Goal: Task Accomplishment & Management: Use online tool/utility

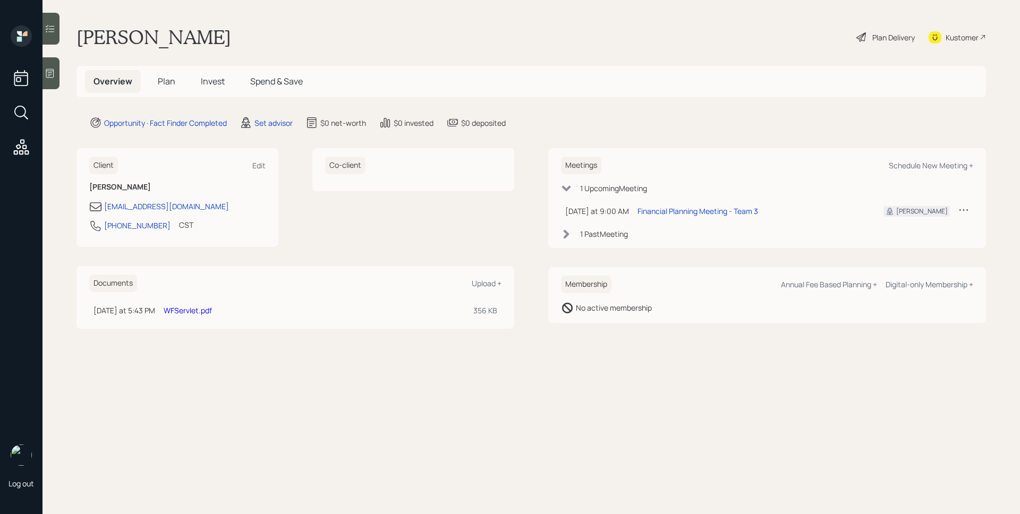
click at [283, 129] on div "Set advisor" at bounding box center [266, 122] width 53 height 13
click at [278, 120] on div "Set advisor" at bounding box center [274, 122] width 38 height 11
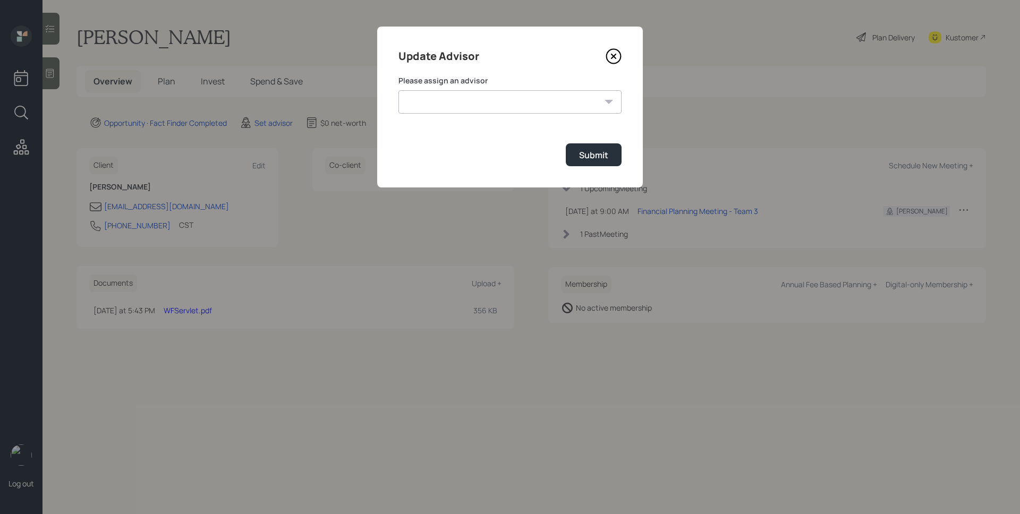
drag, startPoint x: 467, startPoint y: 88, endPoint x: 470, endPoint y: 93, distance: 5.7
click at [467, 88] on div "Please assign an advisor [PERSON_NAME] [PERSON_NAME] End [PERSON_NAME] [PERSON_…" at bounding box center [510, 94] width 223 height 38
click at [480, 106] on select "[PERSON_NAME] [PERSON_NAME] End [PERSON_NAME] [PERSON_NAME] [PERSON_NAME] [PERS…" at bounding box center [510, 101] width 223 height 23
select select "d946c976-65aa-4529-ac9d-02c4f1114fc0"
click at [399, 90] on select "[PERSON_NAME] [PERSON_NAME] End [PERSON_NAME] [PERSON_NAME] [PERSON_NAME] [PERS…" at bounding box center [510, 101] width 223 height 23
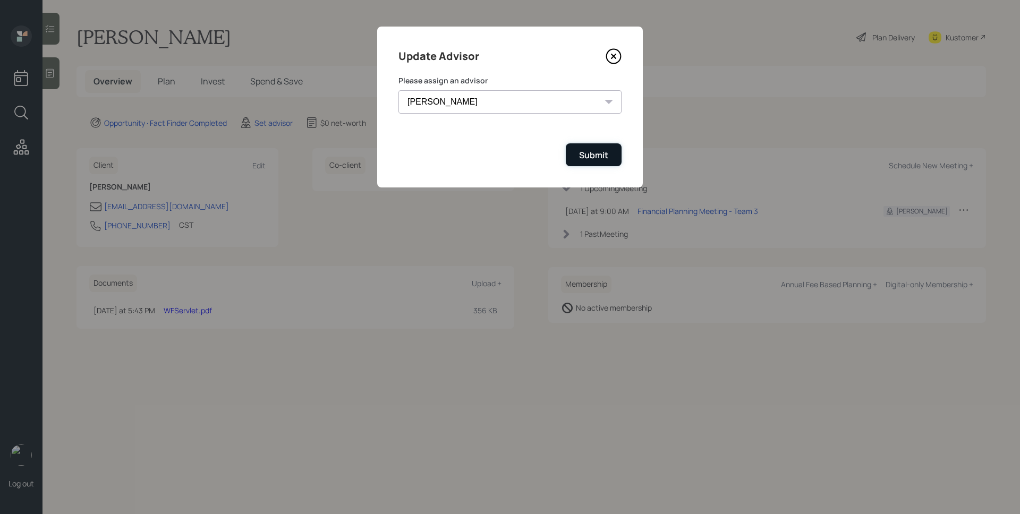
click at [593, 152] on div "Submit" at bounding box center [593, 155] width 29 height 12
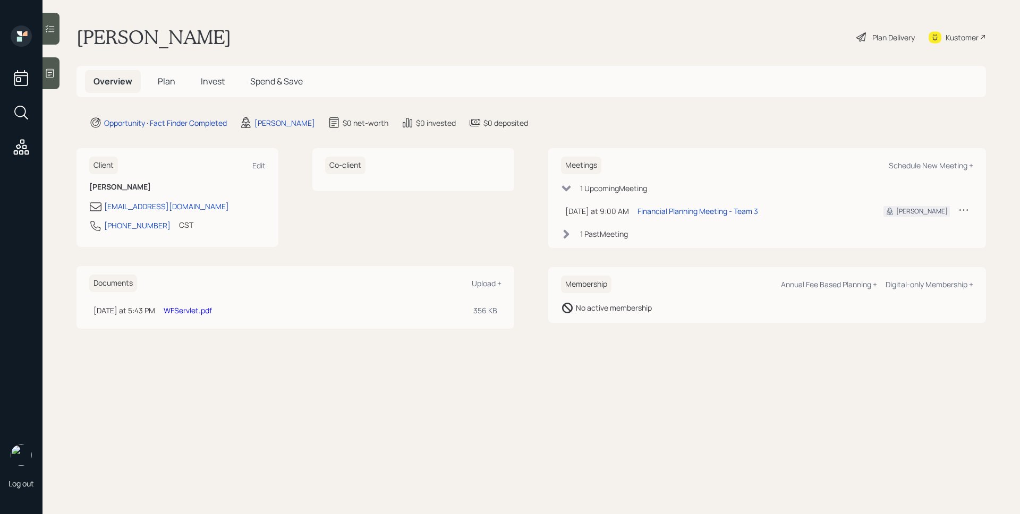
click at [56, 82] on div at bounding box center [51, 73] width 17 height 32
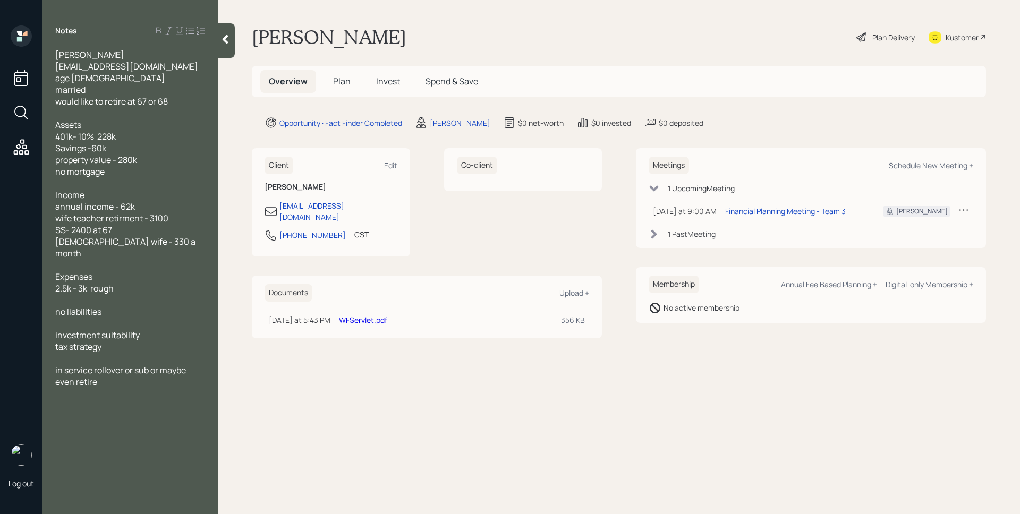
click at [337, 82] on span "Plan" at bounding box center [342, 81] width 18 height 12
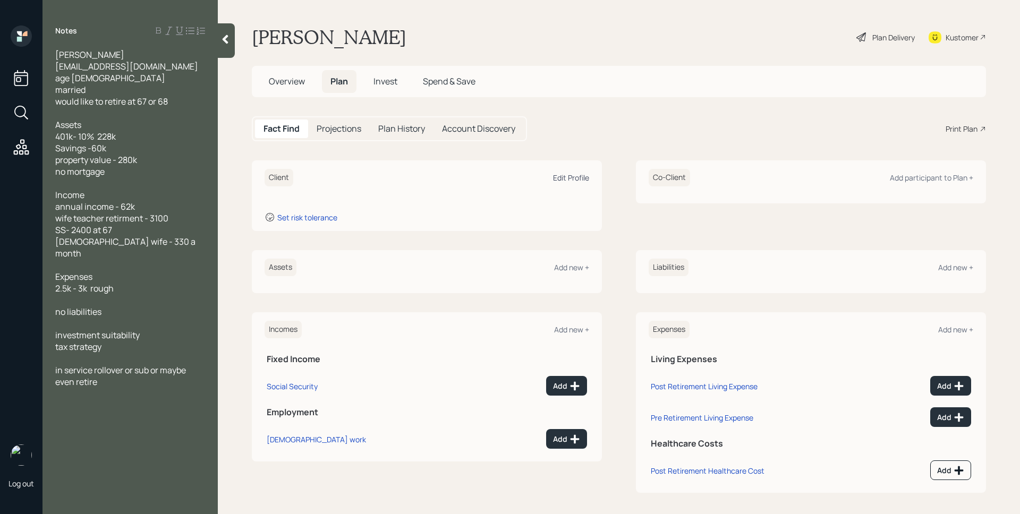
click at [584, 176] on div "Edit Profile" at bounding box center [571, 178] width 36 height 10
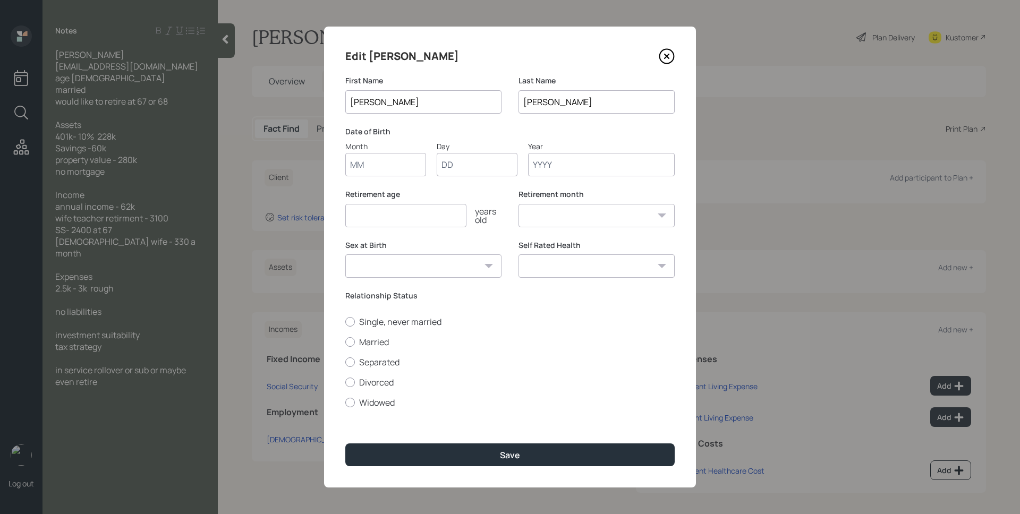
click at [378, 173] on input "Month" at bounding box center [385, 164] width 81 height 23
type input "01"
type input "1960"
select select "1"
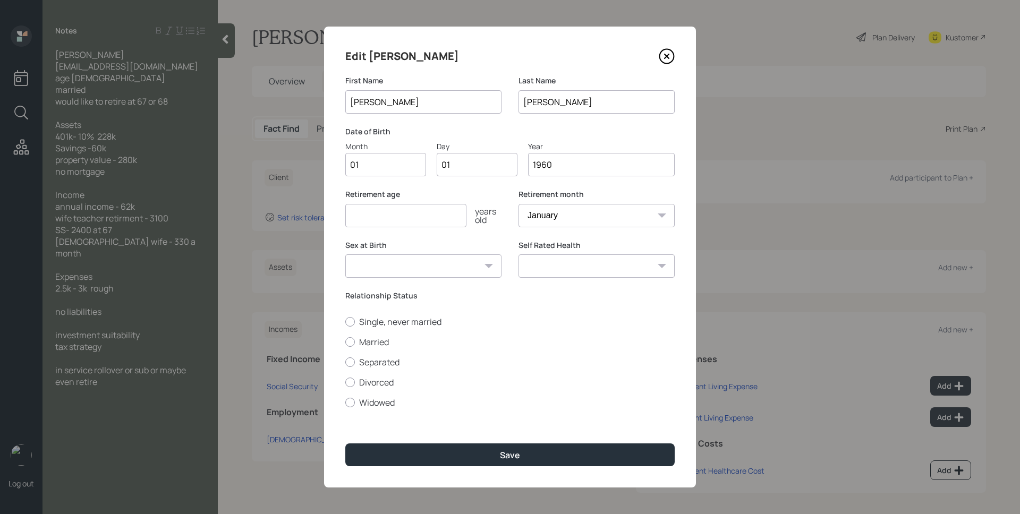
type input "1960"
type input "67"
click at [380, 341] on label "Married" at bounding box center [509, 342] width 329 height 12
click at [345, 342] on input "Married" at bounding box center [345, 342] width 1 height 1
radio input "true"
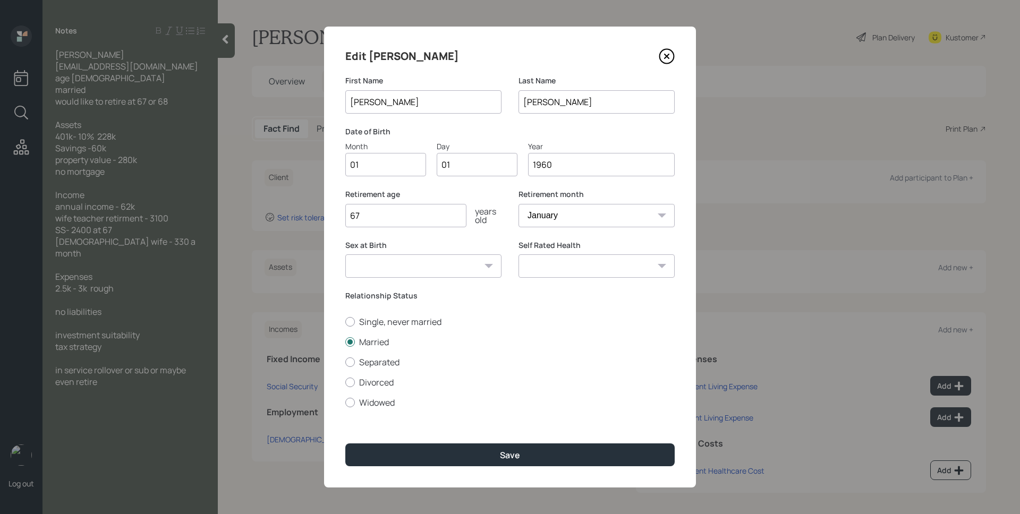
click at [476, 269] on select "Male Female Other / Prefer not to say" at bounding box center [423, 266] width 156 height 23
select select "male"
click at [345, 255] on select "Male Female Other / Prefer not to say" at bounding box center [423, 266] width 156 height 23
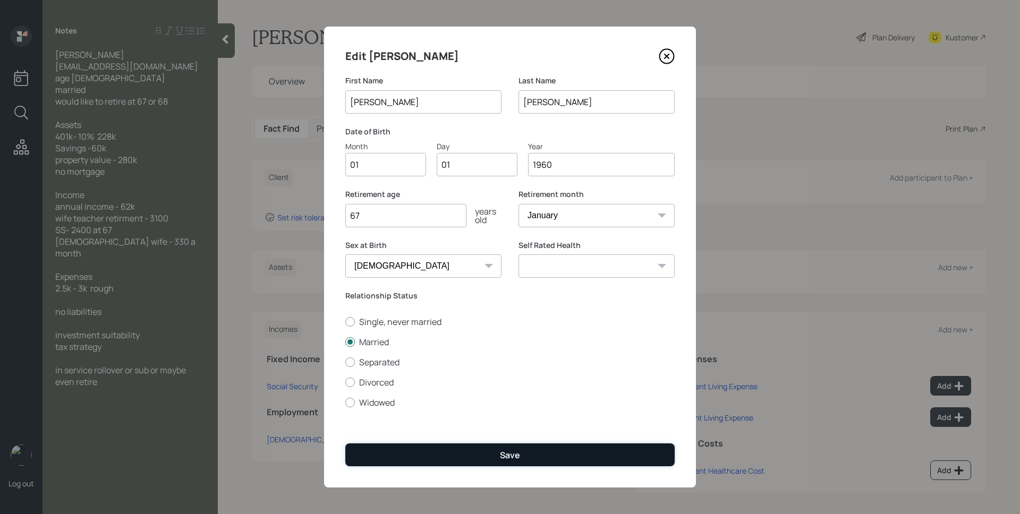
click at [549, 448] on button "Save" at bounding box center [509, 455] width 329 height 23
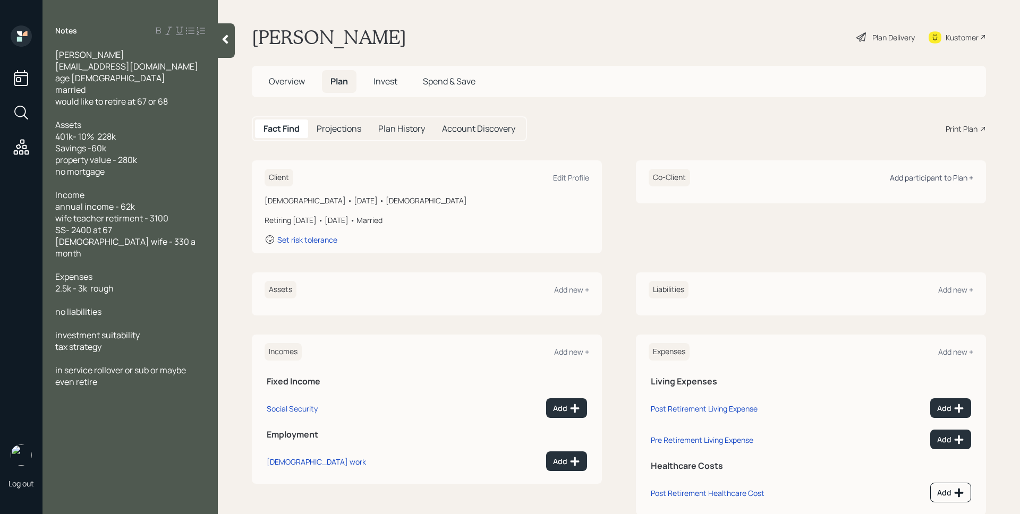
click at [922, 182] on div "Add participant to Plan +" at bounding box center [931, 178] width 83 height 10
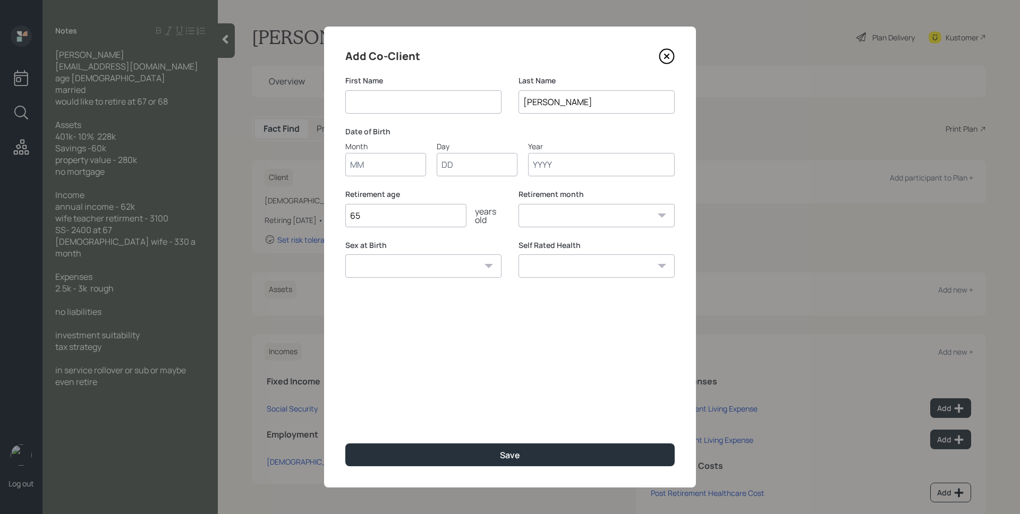
click at [397, 104] on input at bounding box center [423, 101] width 156 height 23
click at [665, 56] on icon at bounding box center [667, 56] width 16 height 16
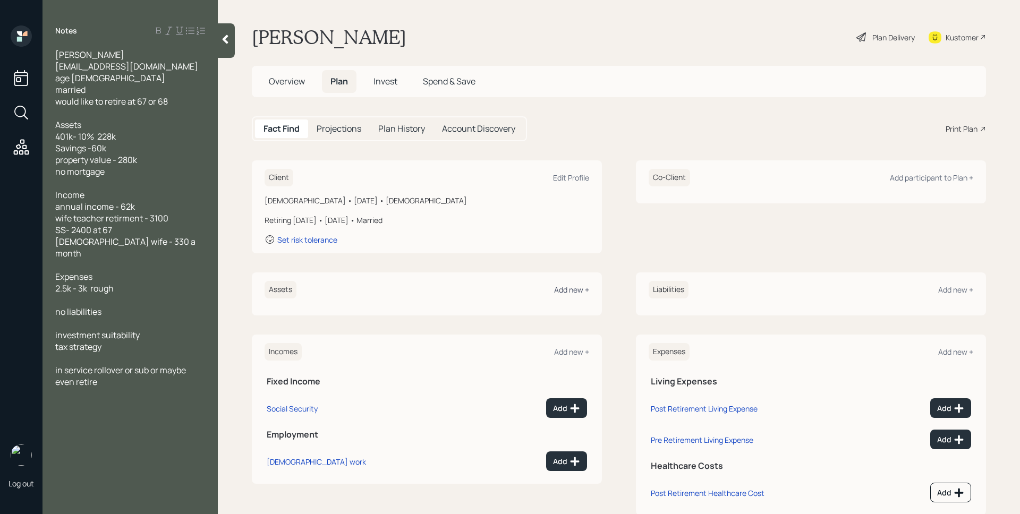
click at [573, 293] on div "Add new +" at bounding box center [571, 290] width 35 height 10
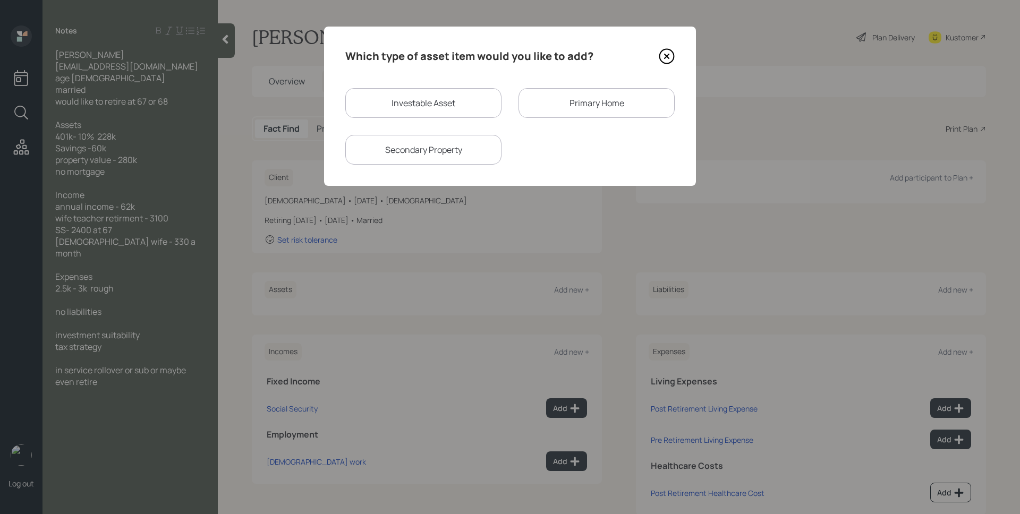
click at [437, 105] on div "Investable Asset" at bounding box center [423, 103] width 156 height 30
select select "taxable"
select select "balanced"
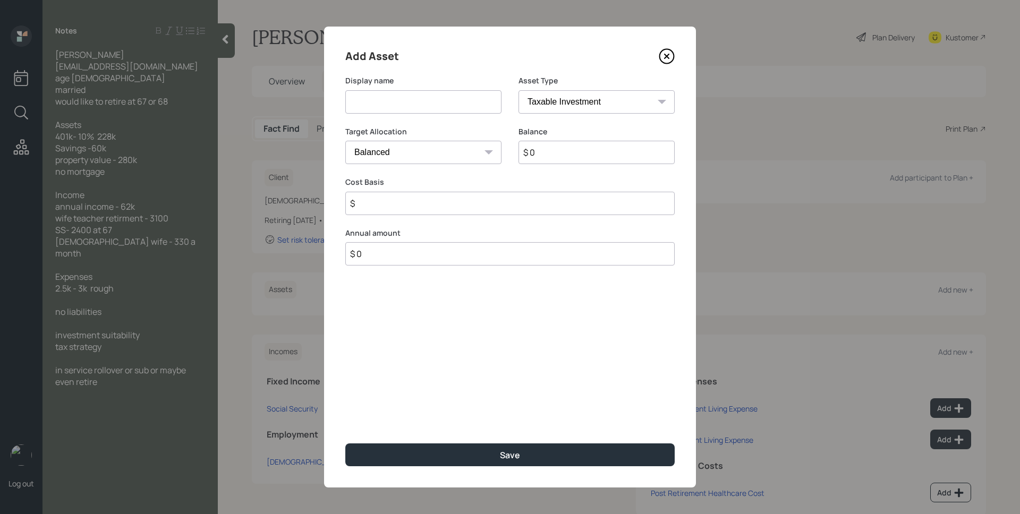
click at [416, 95] on input at bounding box center [423, 101] width 156 height 23
type input "401k"
select select "company_sponsored"
click at [519, 90] on select "SEP IRA IRA Roth IRA 401(k) Roth 401(k) 403(b) Roth 403(b) 457(b) Roth 457(b) H…" at bounding box center [597, 101] width 156 height 23
type input "$ 228,000"
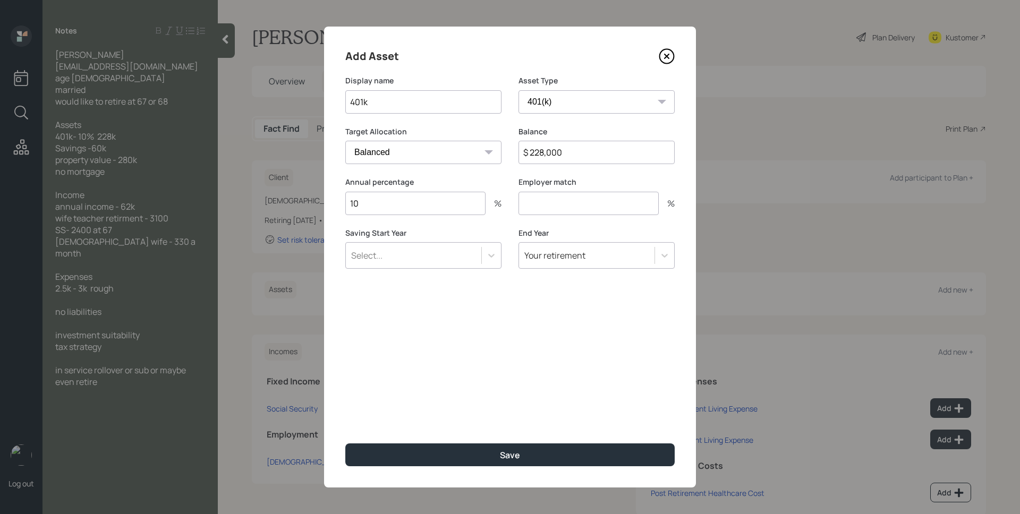
type input "10"
type input "0"
click at [345, 444] on button "Save" at bounding box center [509, 455] width 329 height 23
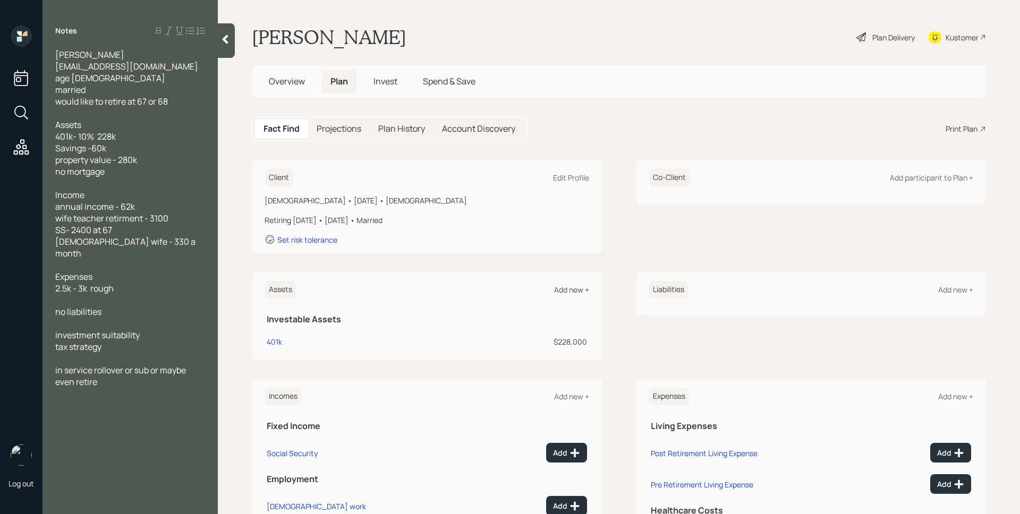
click at [574, 285] on div "Add new +" at bounding box center [571, 290] width 35 height 10
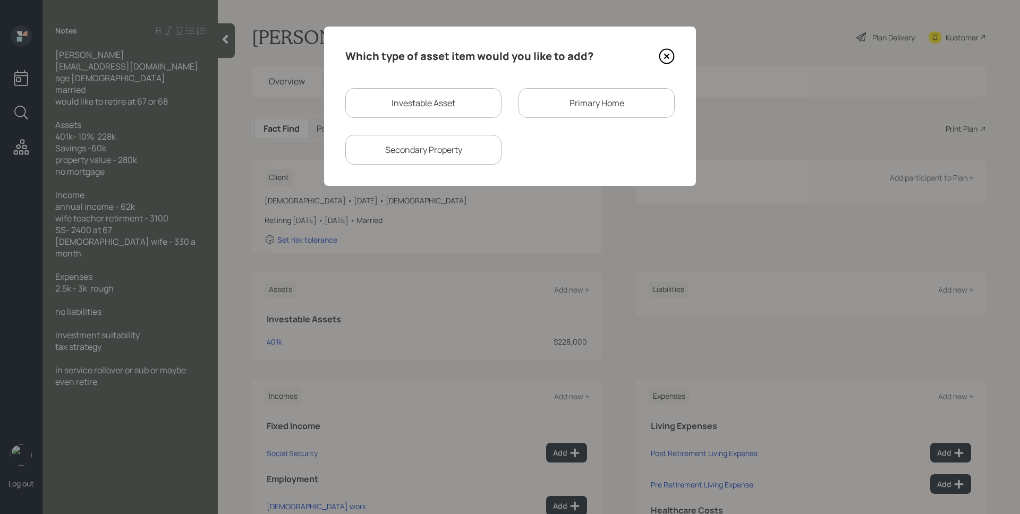
click at [414, 115] on div "Investable Asset" at bounding box center [423, 103] width 156 height 30
select select "taxable"
select select "balanced"
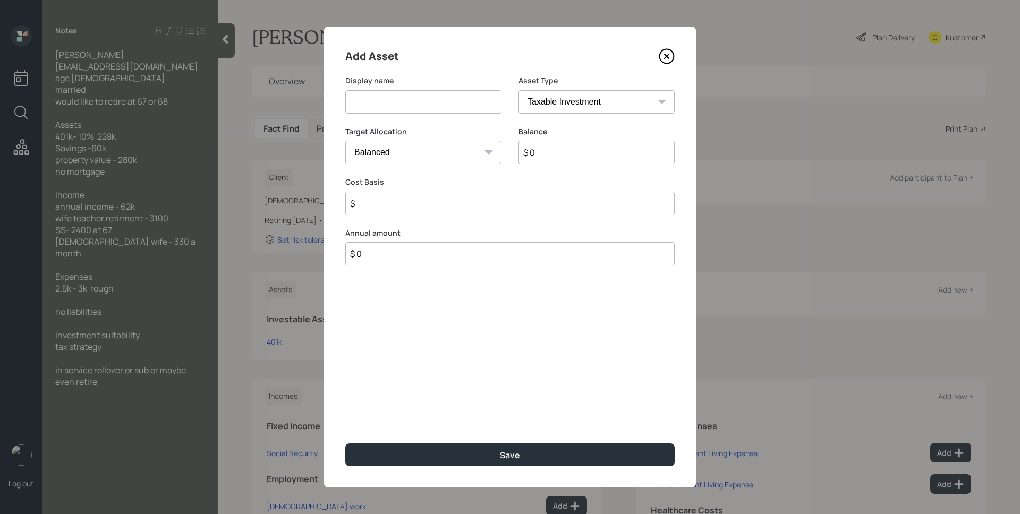
click at [408, 100] on input at bounding box center [423, 101] width 156 height 23
type input "Savings"
click at [577, 103] on select "SEP IRA IRA Roth IRA 401(k) Roth 401(k) 403(b) Roth 403(b) 457(b) Roth 457(b) H…" at bounding box center [597, 101] width 156 height 23
click at [519, 90] on select "SEP IRA IRA Roth IRA 401(k) Roth 401(k) 403(b) Roth 403(b) 457(b) Roth 457(b) H…" at bounding box center [597, 101] width 156 height 23
click at [583, 107] on select "SEP IRA IRA Roth IRA 401(k) Roth 401(k) 403(b) Roth 403(b) 457(b) Roth 457(b) H…" at bounding box center [597, 101] width 156 height 23
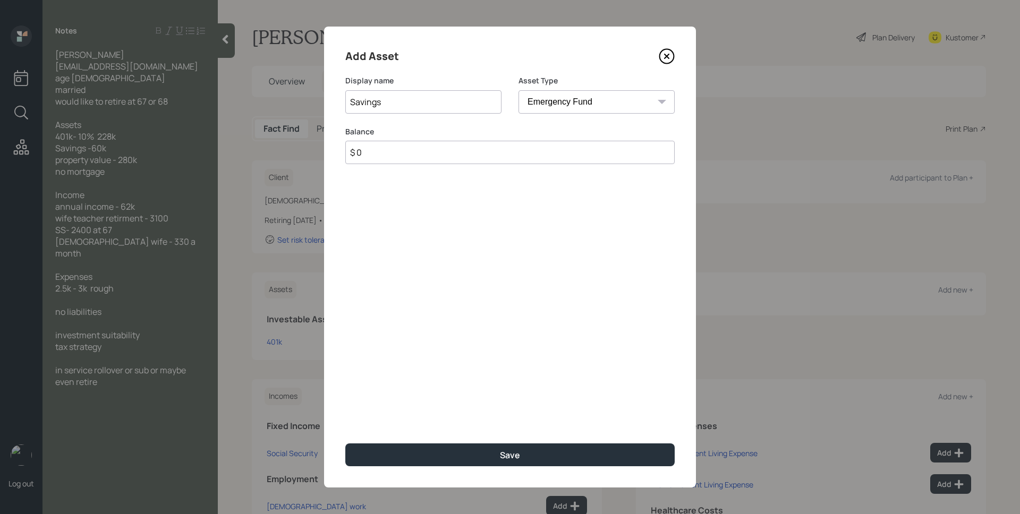
select select "cash"
click at [519, 90] on select "SEP IRA IRA Roth IRA 401(k) Roth 401(k) 403(b) Roth 403(b) 457(b) Roth 457(b) H…" at bounding box center [597, 101] width 156 height 23
click at [567, 162] on input "$ 0" at bounding box center [509, 152] width 329 height 23
type input "$ 6"
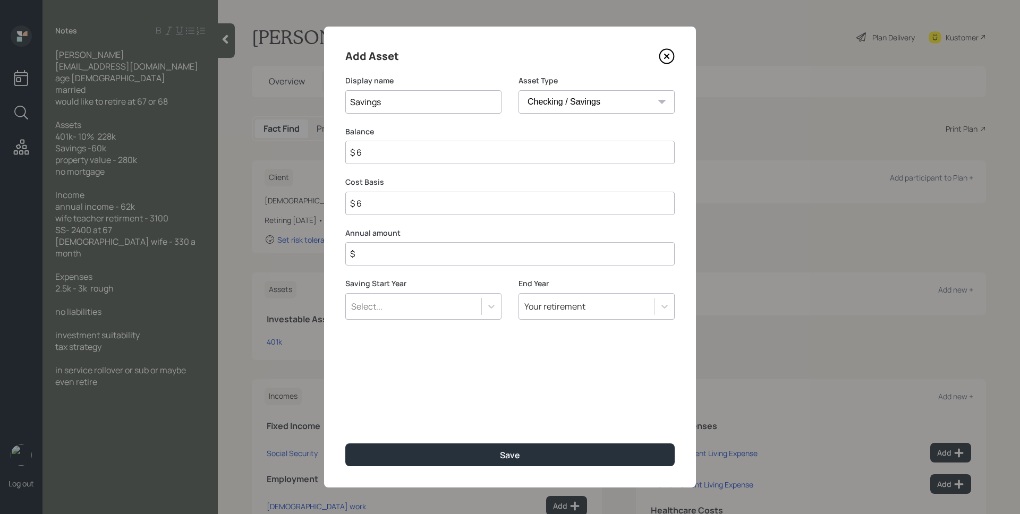
type input "$ 60"
type input "$ 600"
type input "$ 6,000"
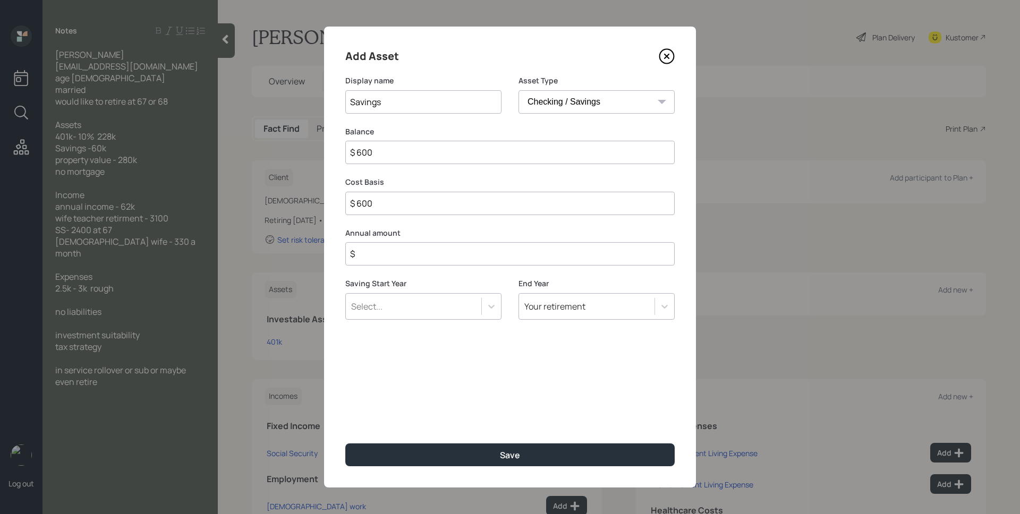
type input "$ 6,000"
type input "$ 60,000"
click at [434, 218] on div "Add Asset Display name Savings Asset Type SEP IRA IRA Roth IRA 401(k) Roth 401(…" at bounding box center [510, 257] width 372 height 461
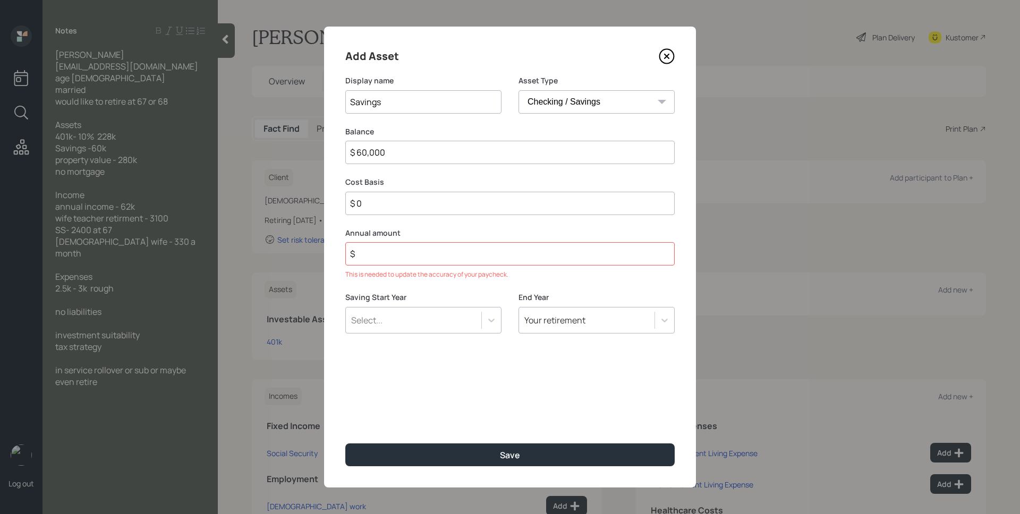
click at [436, 206] on input "$ 0" at bounding box center [509, 203] width 329 height 23
type input "$ 60,000"
type input "$ 0"
click at [345, 444] on button "Save" at bounding box center [509, 455] width 329 height 23
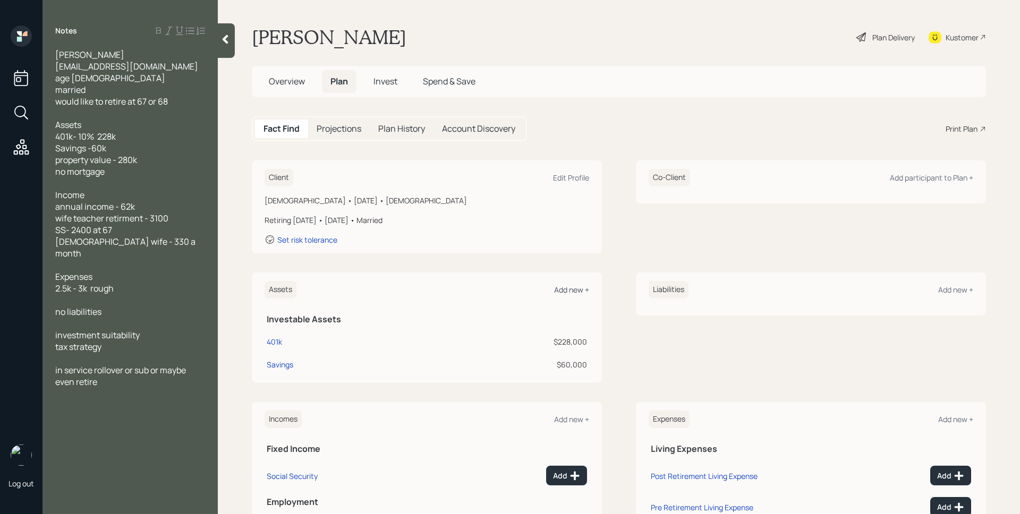
click at [582, 290] on div "Add new +" at bounding box center [571, 290] width 35 height 10
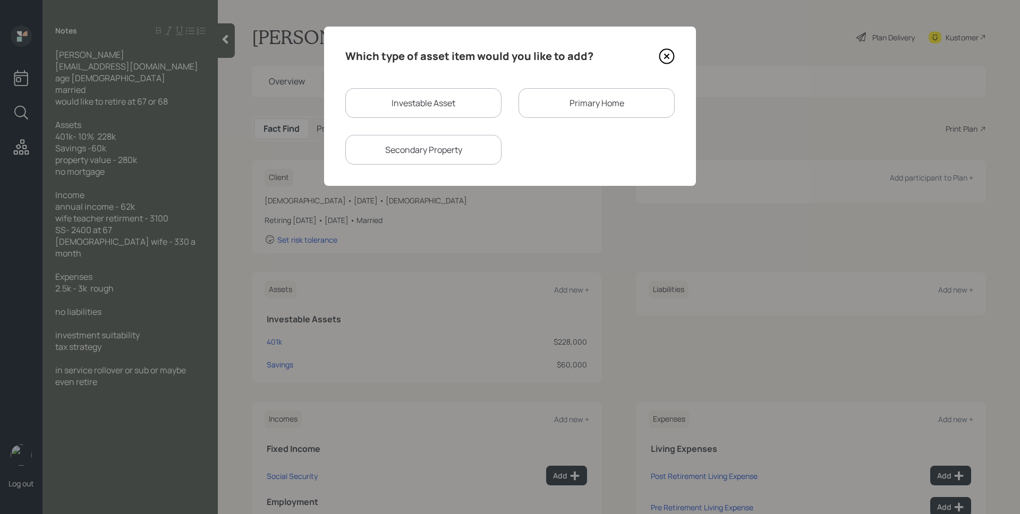
click at [576, 105] on div "Primary Home" at bounding box center [597, 103] width 156 height 30
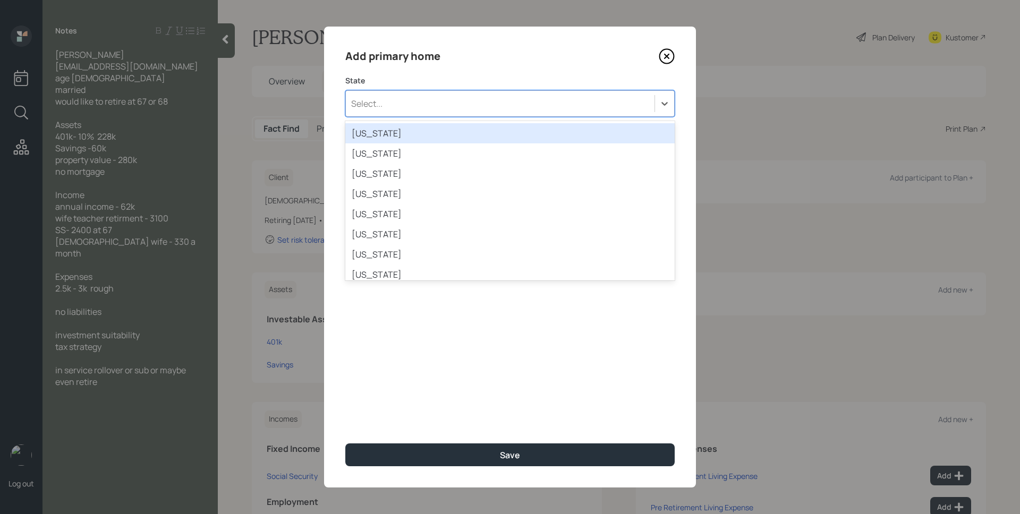
click at [582, 100] on div "Select..." at bounding box center [500, 104] width 309 height 18
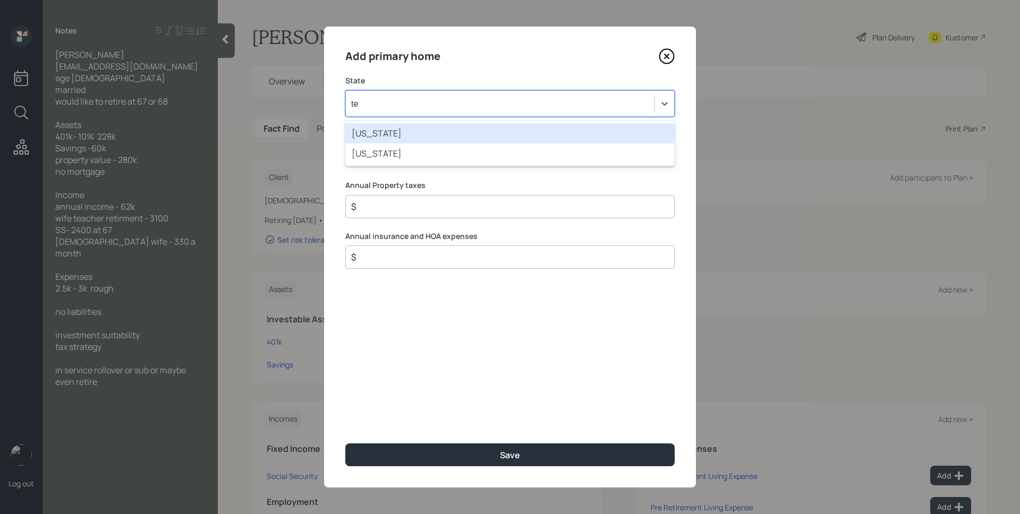
type input "tex"
drag, startPoint x: 535, startPoint y: 131, endPoint x: 531, endPoint y: 146, distance: 16.0
click at [535, 130] on div "Texas" at bounding box center [509, 133] width 329 height 20
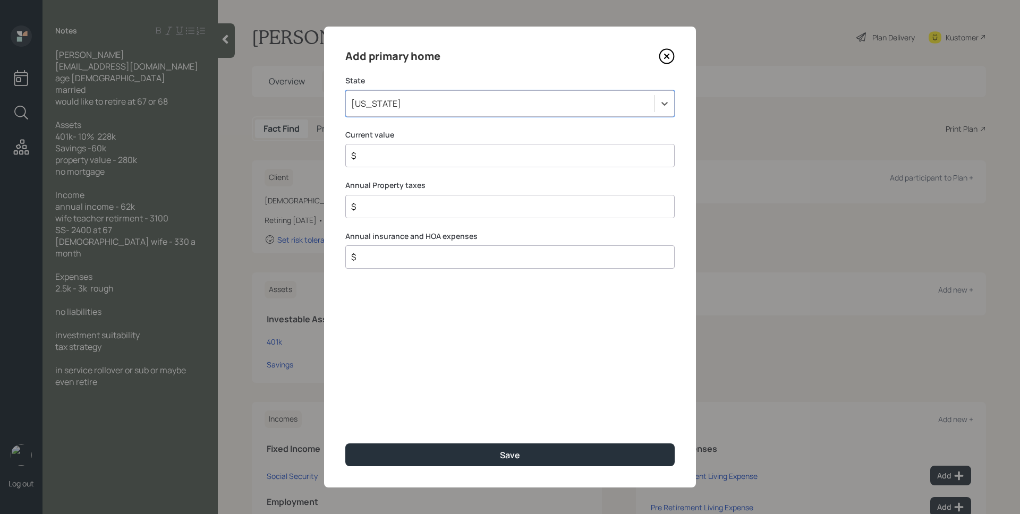
click at [531, 148] on div "$" at bounding box center [509, 155] width 329 height 23
click at [531, 158] on input "$" at bounding box center [505, 155] width 311 height 13
type input "$ 280,000"
type input "$ 0"
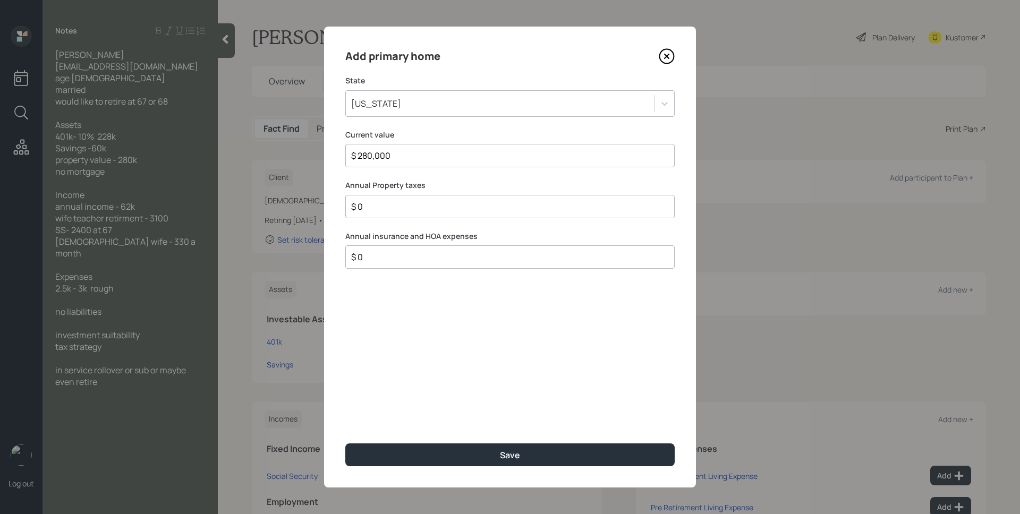
click at [345, 444] on button "Save" at bounding box center [509, 455] width 329 height 23
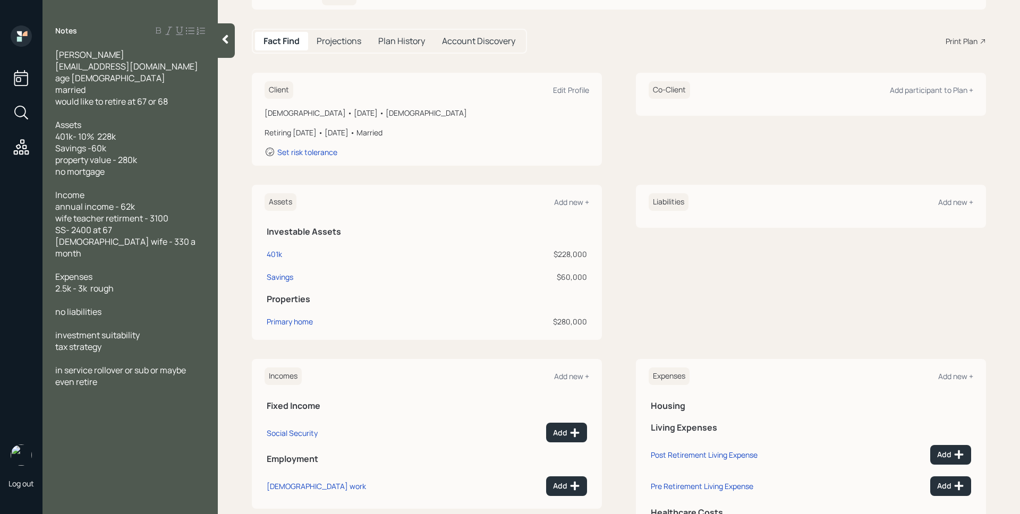
scroll to position [94, 0]
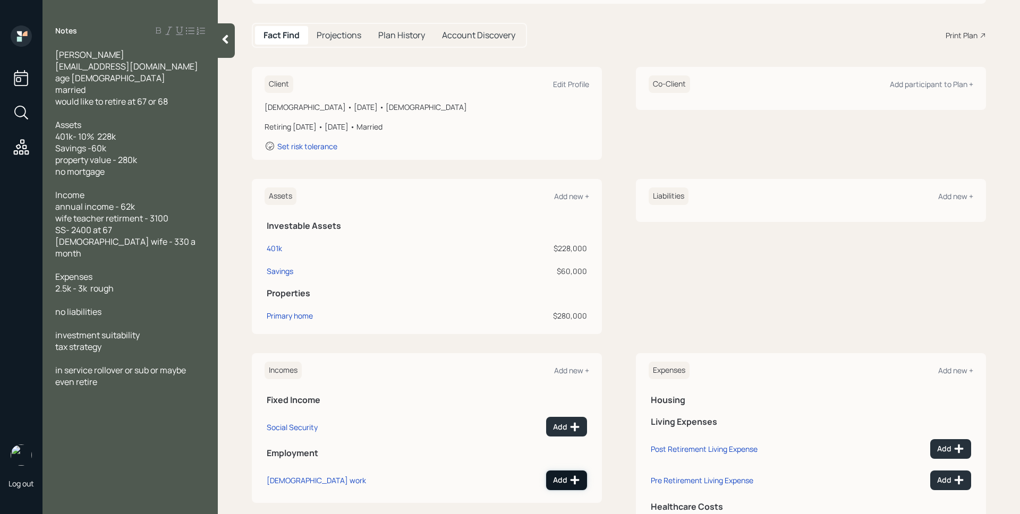
click at [567, 486] on button "Add" at bounding box center [566, 481] width 41 height 20
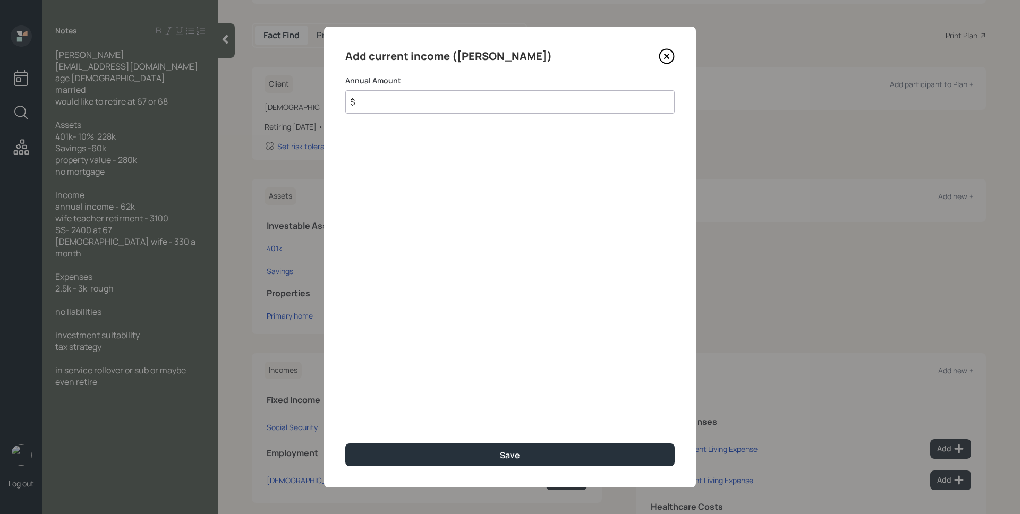
click at [472, 111] on input "$" at bounding box center [509, 101] width 329 height 23
type input "$ 62,000"
click at [345, 444] on button "Save" at bounding box center [509, 455] width 329 height 23
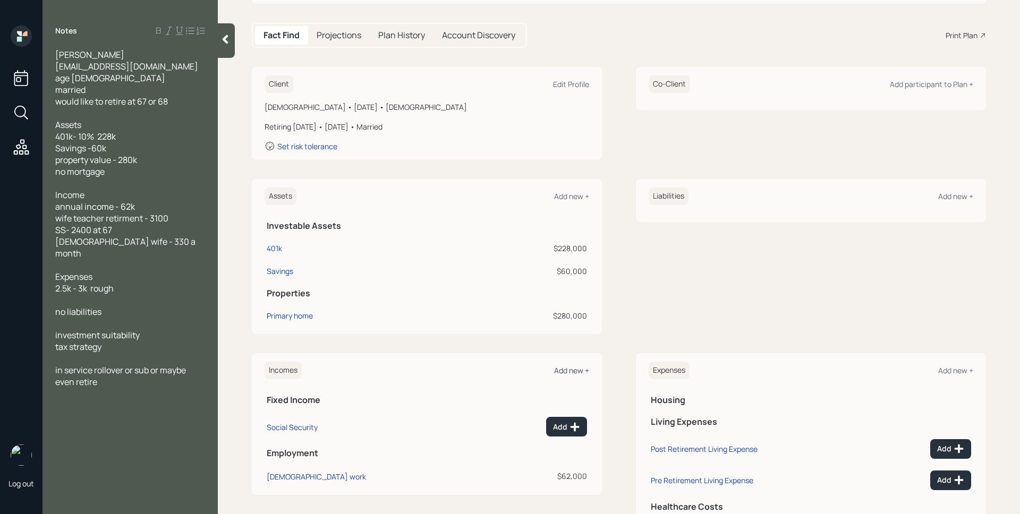
click at [569, 368] on div "Add new +" at bounding box center [571, 371] width 35 height 10
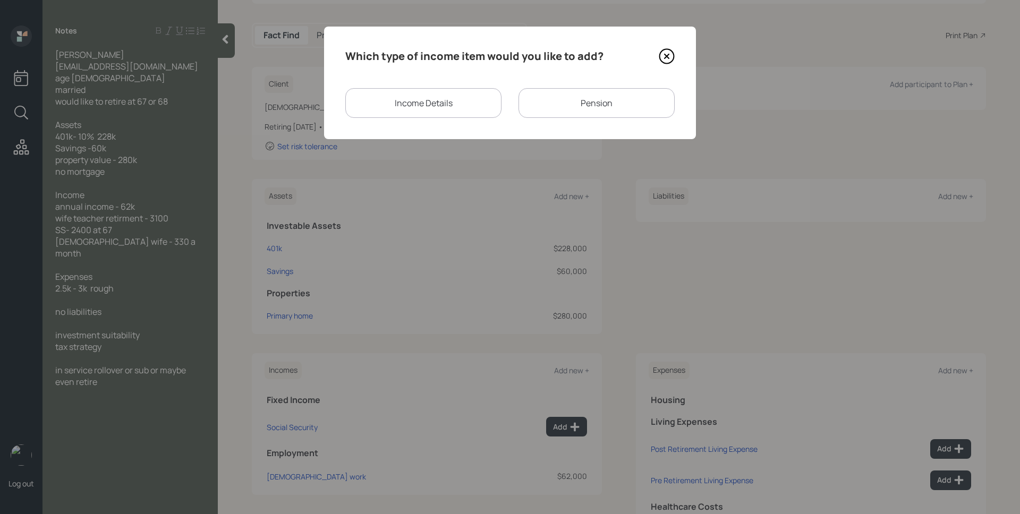
click at [589, 106] on div "Pension" at bounding box center [597, 103] width 156 height 30
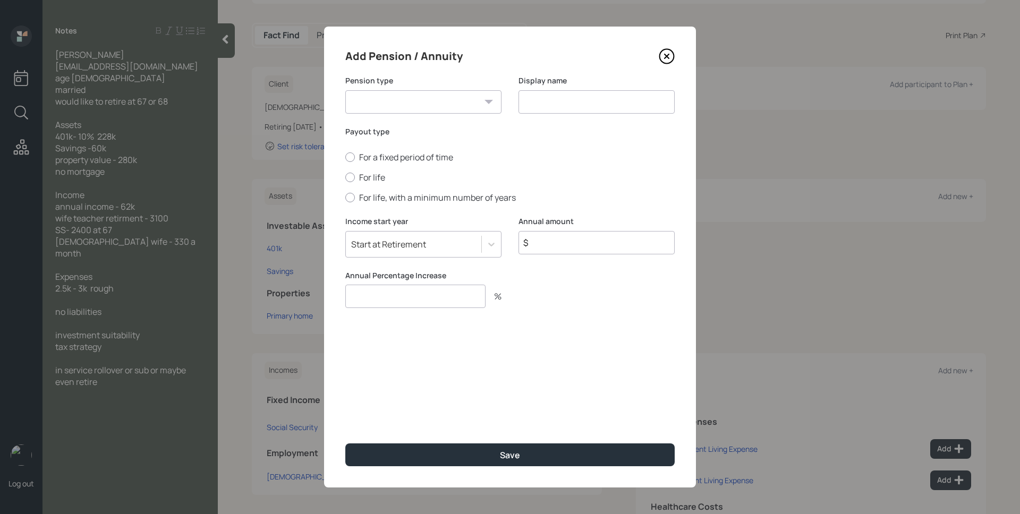
click at [430, 113] on select "Pension Annuity" at bounding box center [423, 101] width 156 height 23
select select "pension"
click at [345, 90] on select "Pension Annuity" at bounding box center [423, 101] width 156 height 23
click at [559, 101] on input at bounding box center [597, 101] width 156 height 23
type input "Teacher Retirement"
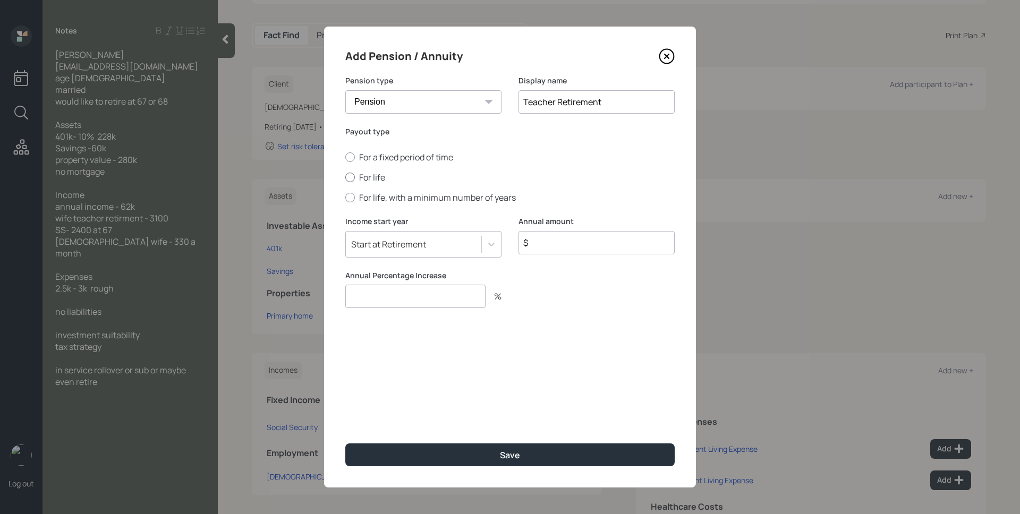
click at [353, 175] on div at bounding box center [350, 178] width 10 height 10
click at [345, 177] on input "For life" at bounding box center [345, 177] width 1 height 1
radio input "true"
click at [560, 256] on div "Annual amount $" at bounding box center [597, 243] width 156 height 54
click at [653, 103] on input "Teacher Retirement" at bounding box center [597, 101] width 156 height 23
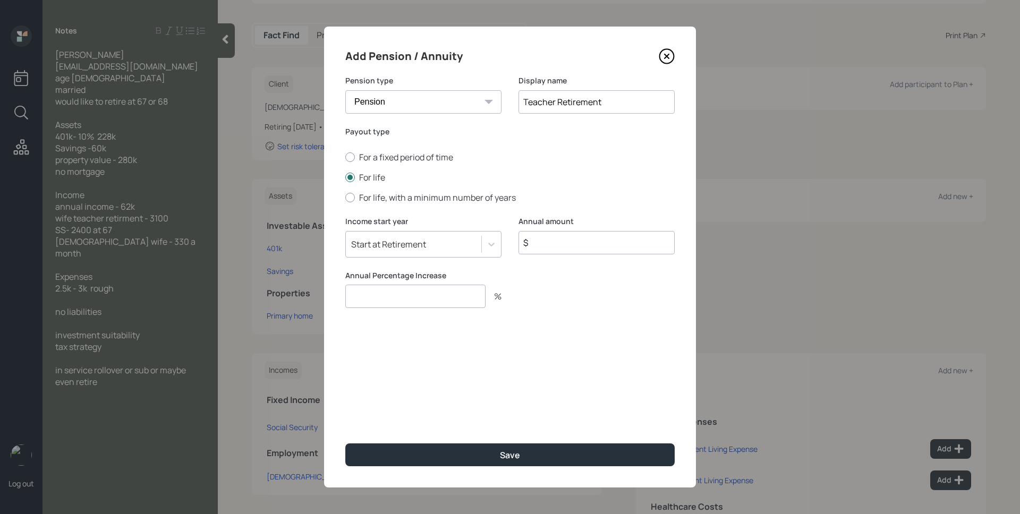
click at [572, 240] on input "$" at bounding box center [597, 242] width 156 height 23
click at [576, 239] on input "$ 310" at bounding box center [597, 242] width 156 height 23
type input "$ 37,200"
type input "0"
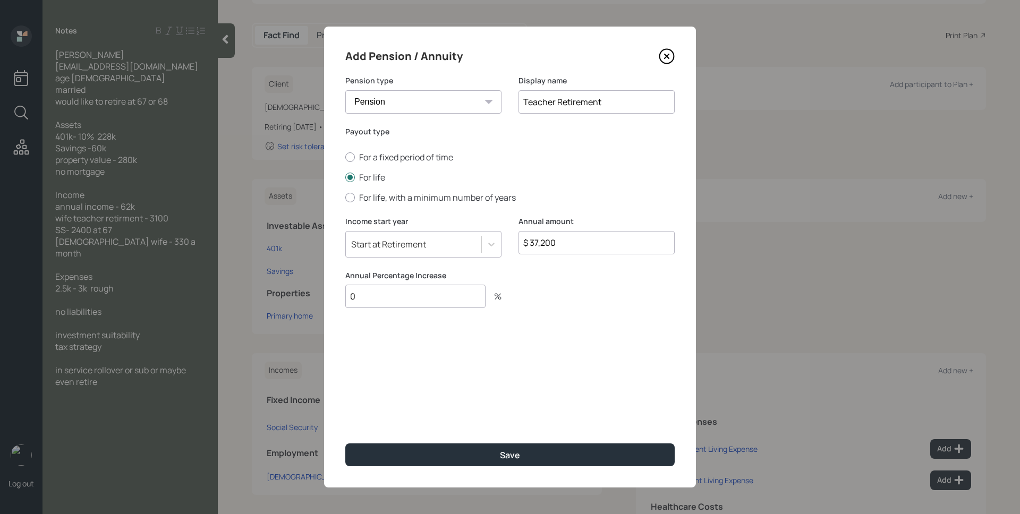
click at [345, 444] on button "Save" at bounding box center [509, 455] width 329 height 23
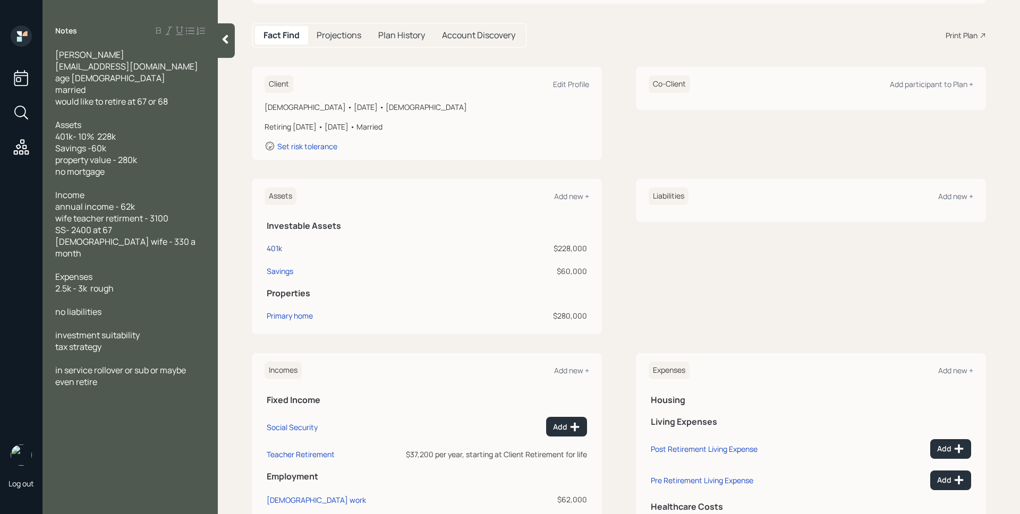
click at [275, 253] on div "401k" at bounding box center [274, 248] width 15 height 11
select select "company_sponsored"
select select "balanced"
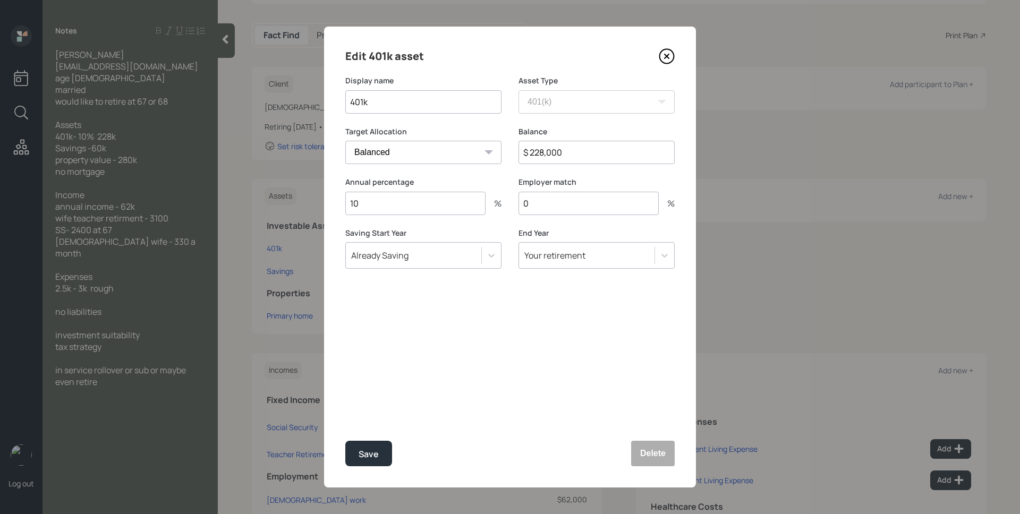
click at [566, 214] on input "0" at bounding box center [589, 203] width 140 height 23
type input "15"
click at [382, 453] on button "Save" at bounding box center [368, 454] width 47 height 26
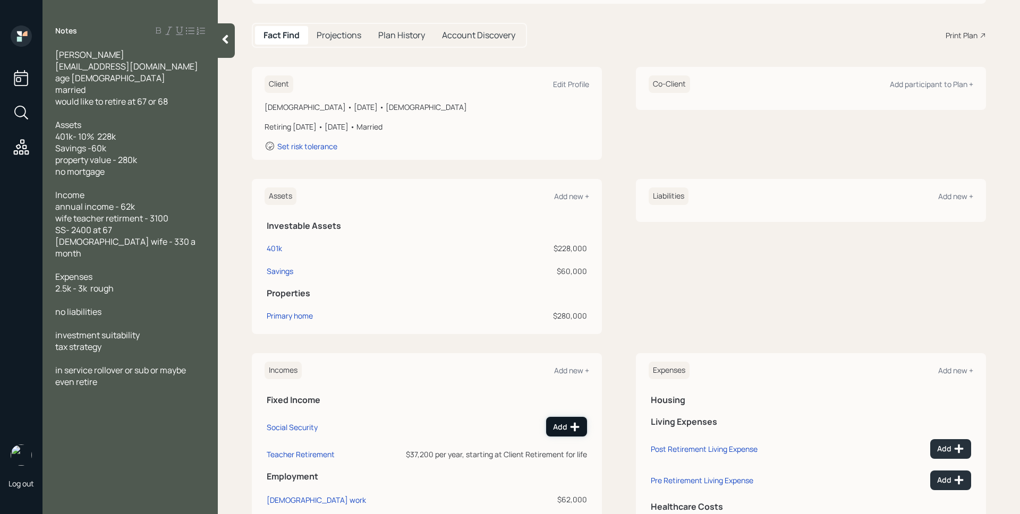
click at [564, 431] on div "Add" at bounding box center [566, 427] width 27 height 11
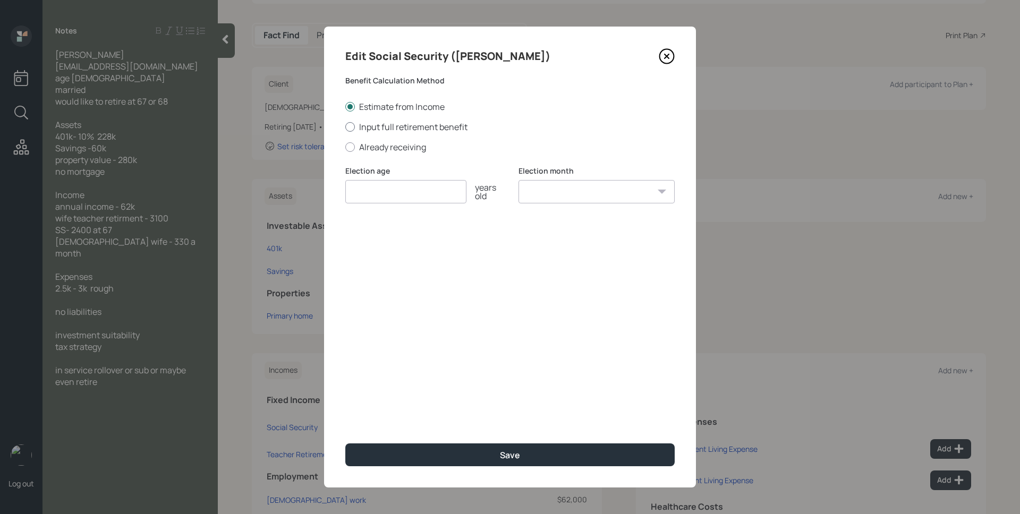
click at [397, 126] on label "Input full retirement benefit" at bounding box center [509, 127] width 329 height 12
click at [345, 126] on input "Input full retirement benefit" at bounding box center [345, 126] width 1 height 1
radio input "true"
click at [437, 186] on input "number" at bounding box center [405, 191] width 121 height 23
type input "67"
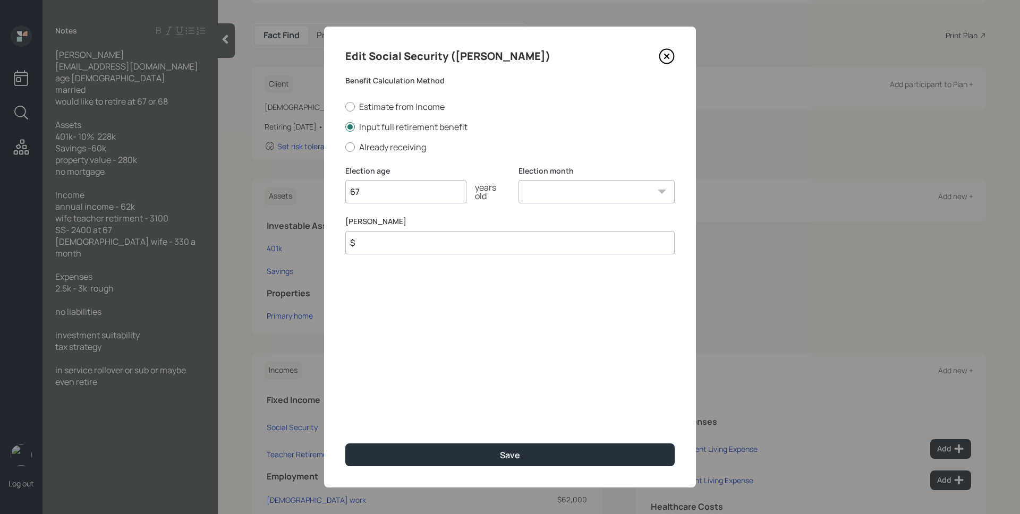
select select "1"
click at [519, 180] on select "January February March April May June July August September October November De…" at bounding box center [597, 191] width 156 height 23
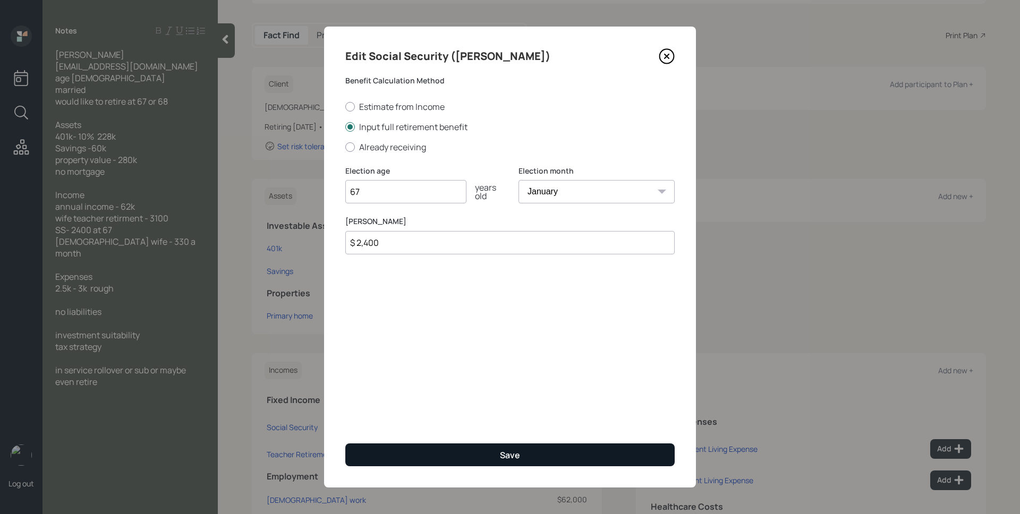
type input "$ 2,400"
click at [537, 447] on button "Save" at bounding box center [509, 455] width 329 height 23
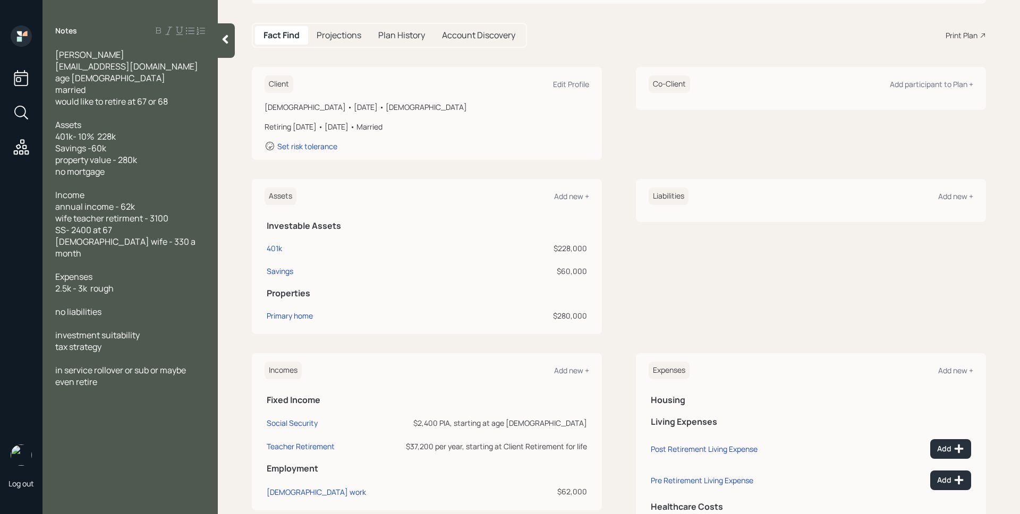
click at [122, 219] on span "Income annual income - 62k wife teacher retirment - 3100 SS- 2400 at 67 SS wife…" at bounding box center [126, 224] width 142 height 70
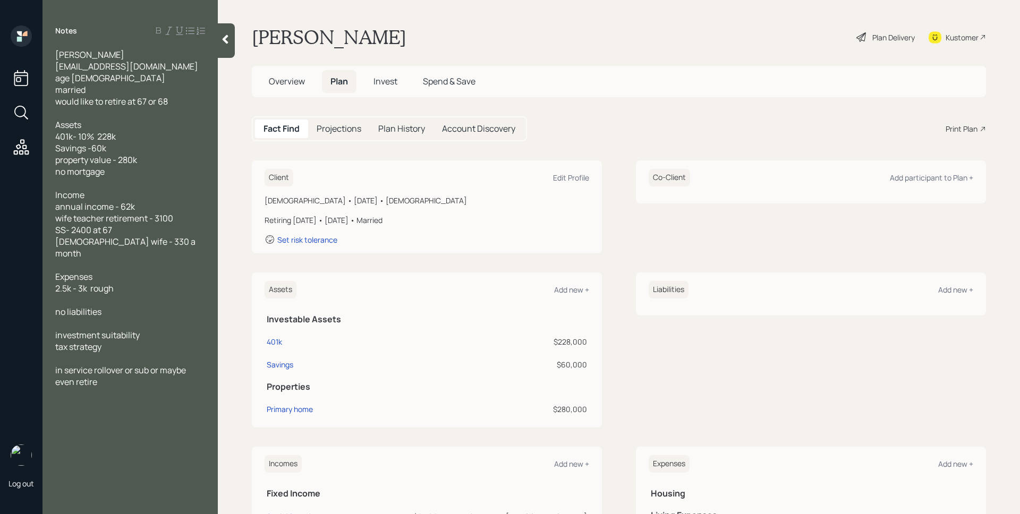
click at [286, 84] on span "Overview" at bounding box center [287, 81] width 36 height 12
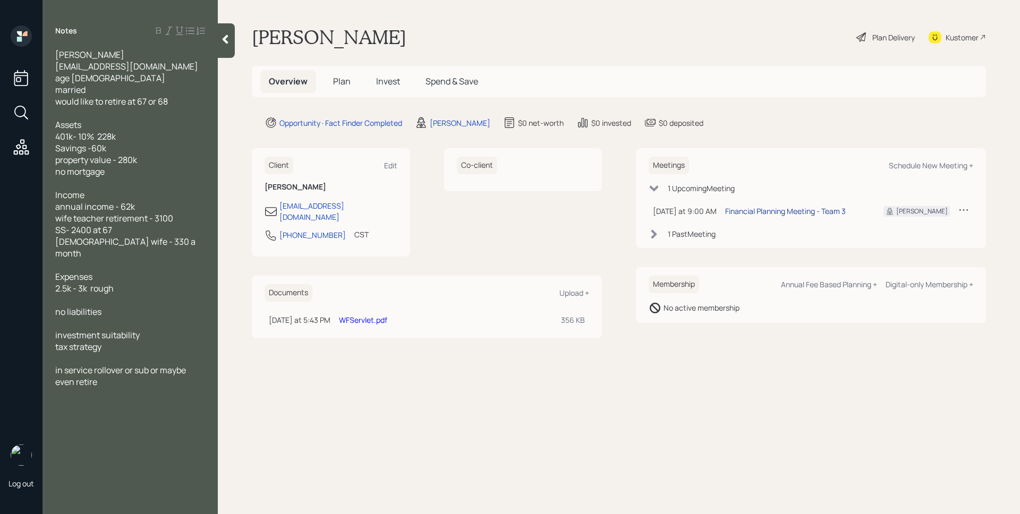
click at [818, 210] on div "Financial Planning Meeting - Team 3" at bounding box center [785, 211] width 121 height 11
click at [933, 374] on main "David Ritchey Plan Delivery Kustomer Overview Plan Invest Spend & Save Opportun…" at bounding box center [619, 257] width 802 height 514
drag, startPoint x: 348, startPoint y: 81, endPoint x: 345, endPoint y: 94, distance: 12.4
click at [348, 83] on span "Plan" at bounding box center [342, 81] width 18 height 12
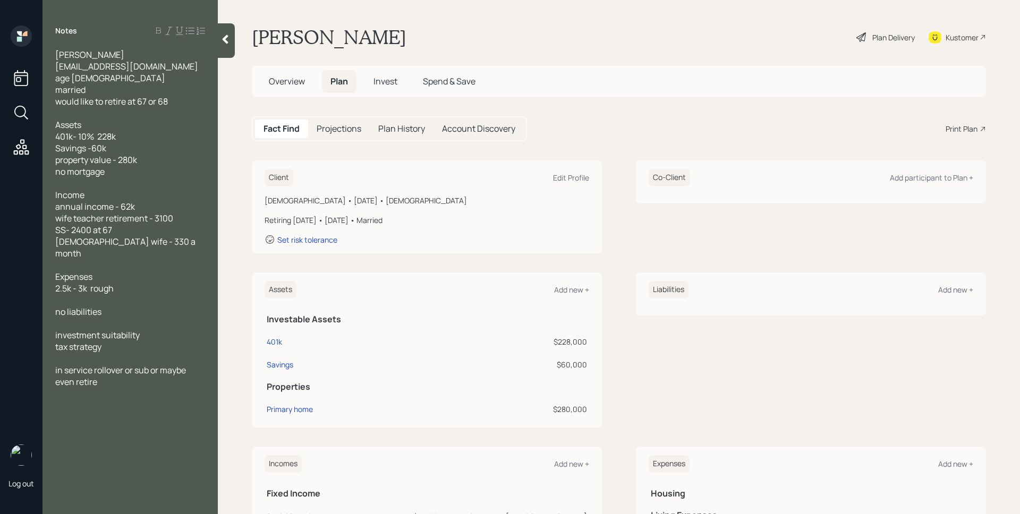
click at [615, 170] on div "Client Edit Profile Male • January 1, 1960 • 65 years old Retiring in 2 years •…" at bounding box center [619, 206] width 734 height 93
click at [565, 175] on div "Edit Profile" at bounding box center [571, 178] width 36 height 10
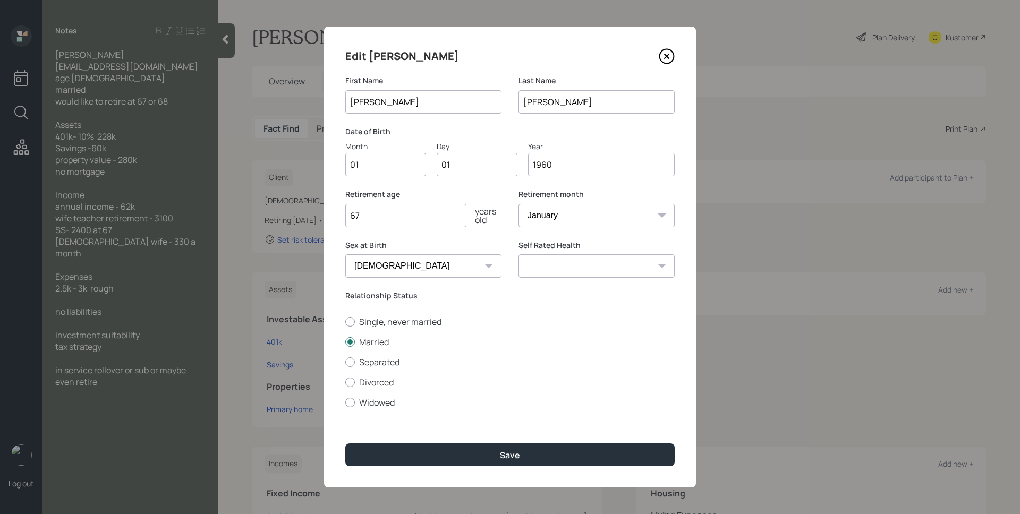
click at [393, 165] on input "01" at bounding box center [385, 164] width 81 height 23
click at [393, 164] on input "01" at bounding box center [385, 164] width 81 height 23
type input "06"
type input "0"
type input "06"
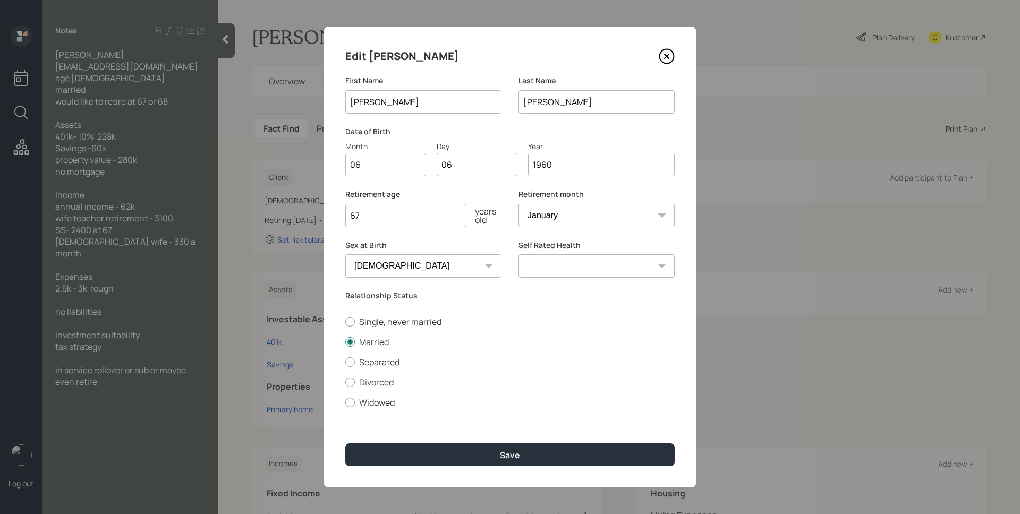
click at [614, 201] on div "Retirement month January February March April May June July August September Oc…" at bounding box center [597, 208] width 156 height 38
click at [614, 207] on select "January February March April May June July August September October November De…" at bounding box center [597, 215] width 156 height 23
select select "7"
click at [519, 204] on select "January February March April May June July August September October November De…" at bounding box center [597, 215] width 156 height 23
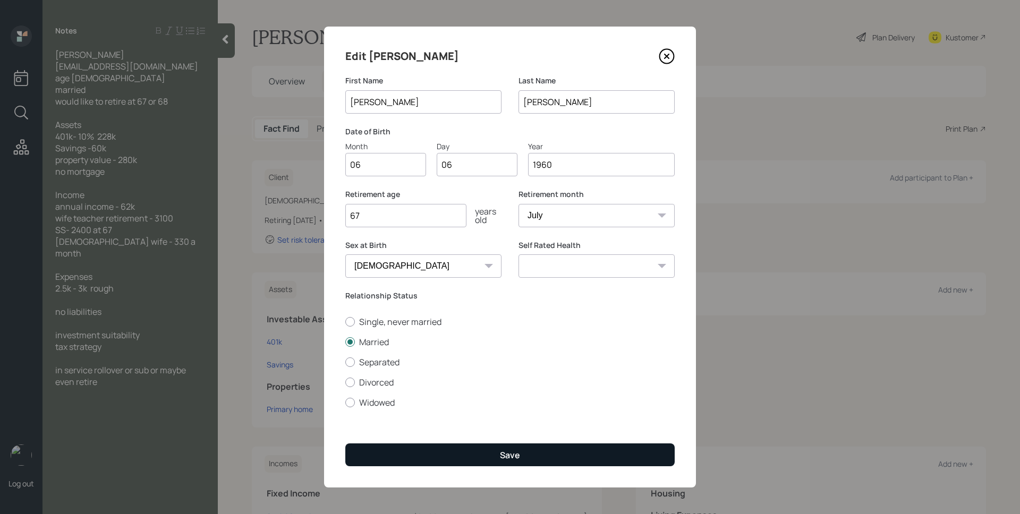
drag, startPoint x: 521, startPoint y: 435, endPoint x: 536, endPoint y: 455, distance: 25.1
click at [521, 436] on div "Edit David First Name David Last Name Ritchey Date of Birth Month 06 Day 06 Yea…" at bounding box center [510, 257] width 372 height 461
click at [538, 455] on button "Save" at bounding box center [509, 455] width 329 height 23
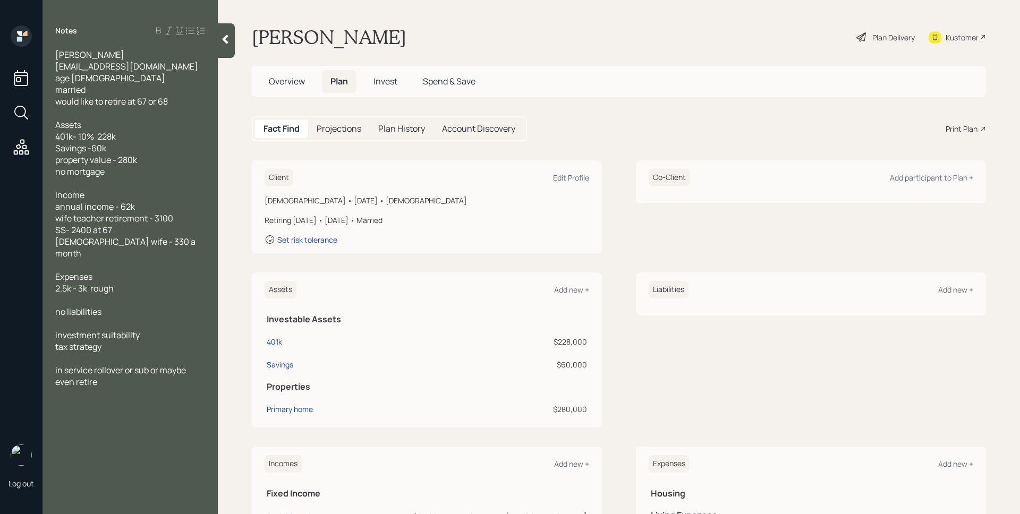
click at [947, 184] on div "Co-Client Add participant to Plan +" at bounding box center [811, 178] width 325 height 18
click at [940, 182] on div "Add participant to Plan +" at bounding box center [931, 178] width 83 height 10
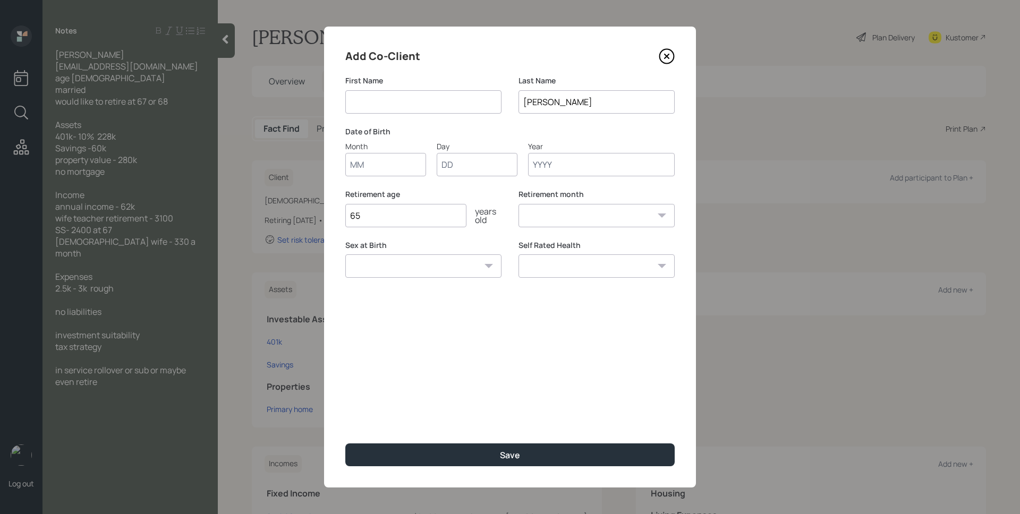
click at [395, 95] on input at bounding box center [423, 101] width 156 height 23
click at [396, 100] on input at bounding box center [423, 101] width 156 height 23
type input "[PERSON_NAME]"
click at [369, 167] on input "Month" at bounding box center [385, 164] width 81 height 23
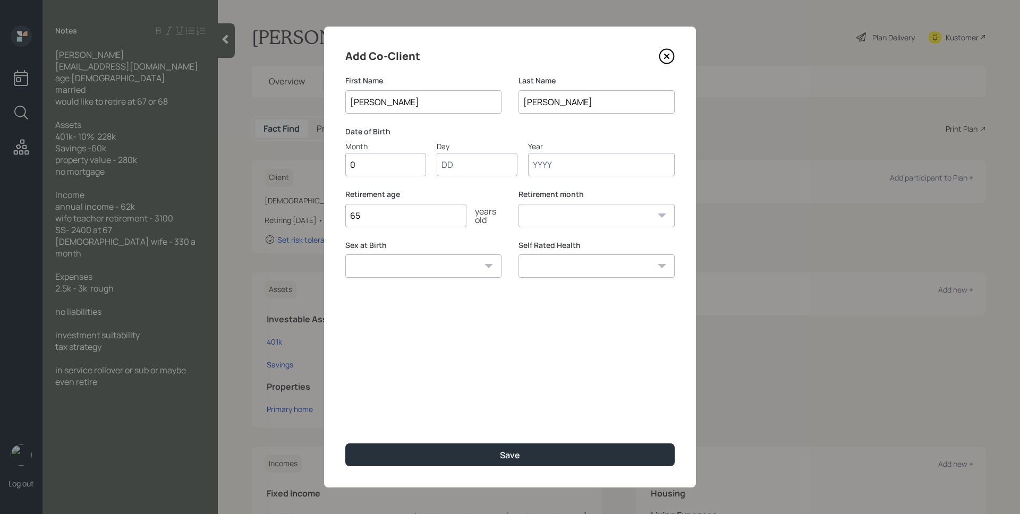
type input "08"
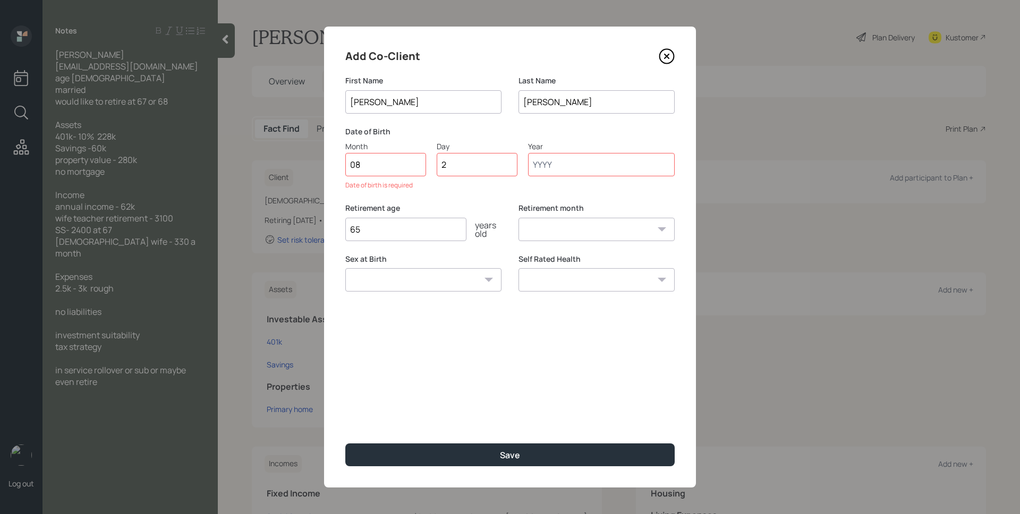
type input "29"
type input "1960"
select select "8"
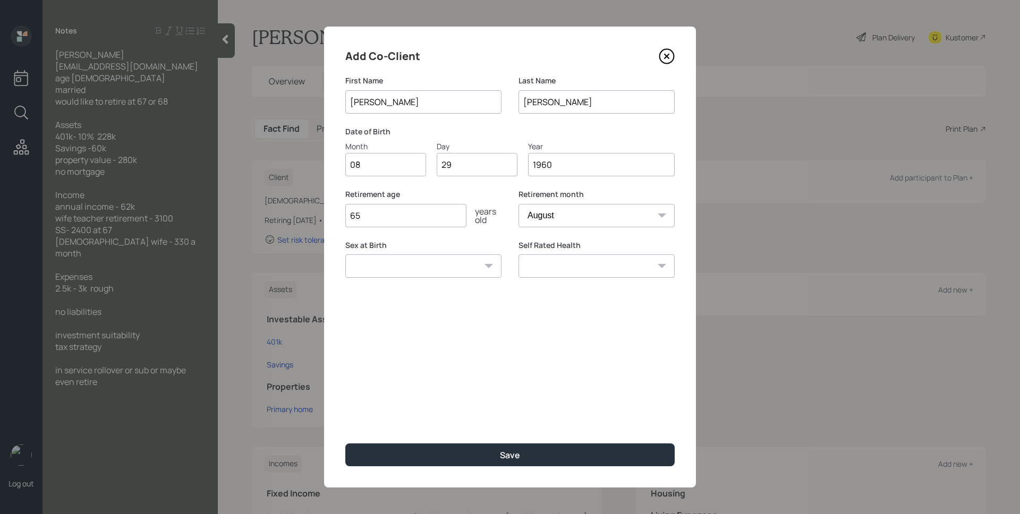
type input "1960"
click at [452, 264] on select "Male Female Other / Prefer not to say" at bounding box center [423, 266] width 156 height 23
select select "female"
click at [345, 255] on select "Male Female Other / Prefer not to say" at bounding box center [423, 266] width 156 height 23
click at [576, 354] on div "Add Co-Client First Name Lisa Last Name Ritchey Date of Birth Month 08 Day 29 Y…" at bounding box center [510, 257] width 372 height 461
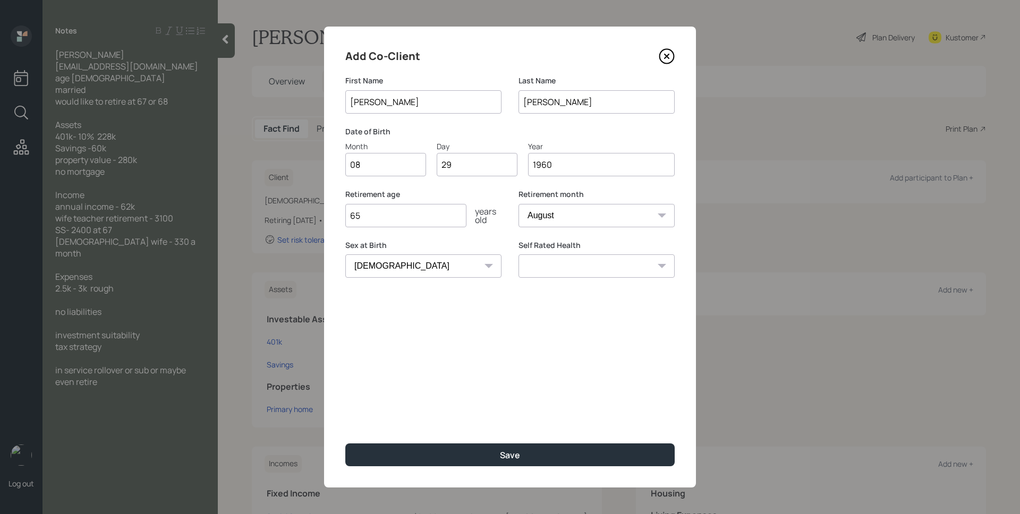
click at [380, 204] on input "65" at bounding box center [405, 215] width 121 height 23
click at [386, 213] on input "65" at bounding box center [405, 215] width 121 height 23
click at [387, 213] on input "65" at bounding box center [405, 215] width 121 height 23
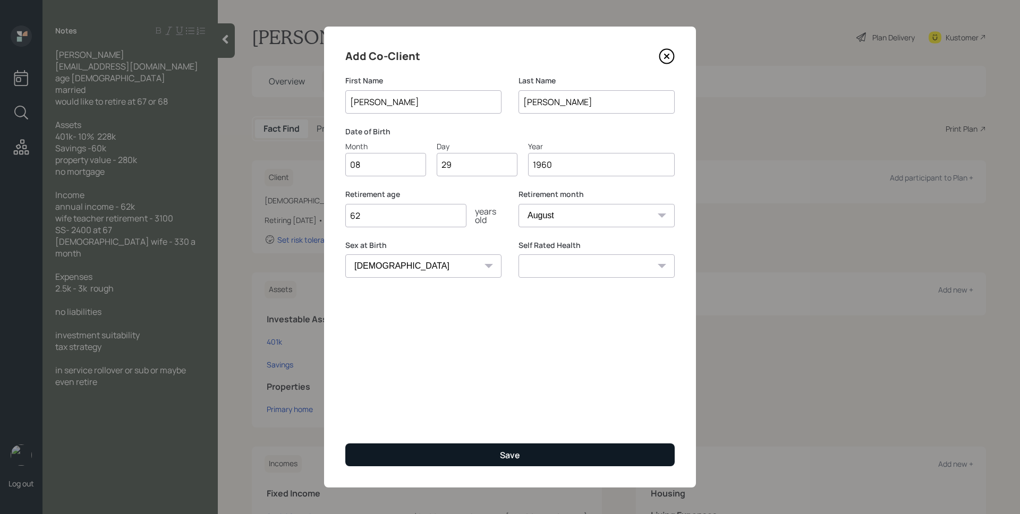
type input "62"
click at [585, 445] on button "Save" at bounding box center [509, 455] width 329 height 23
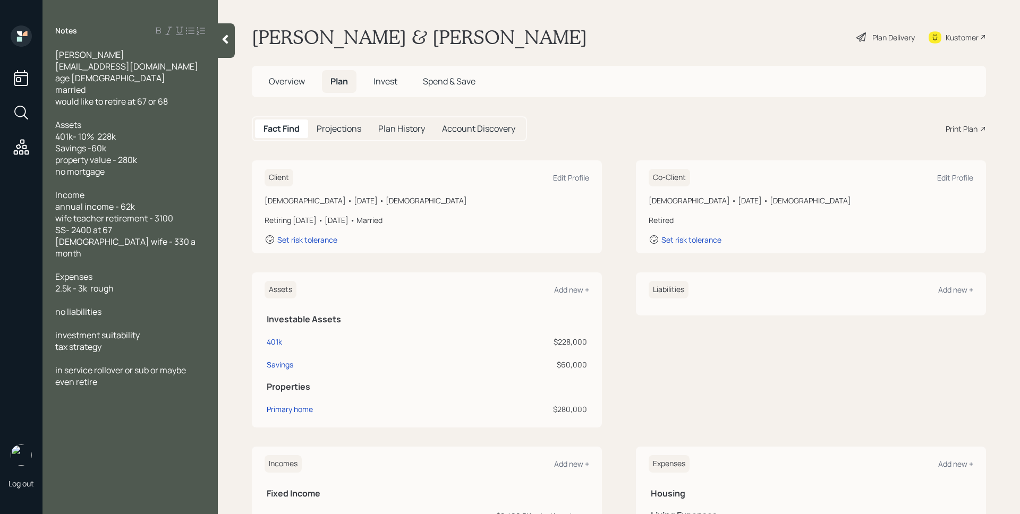
click at [873, 39] on div "Plan Delivery" at bounding box center [894, 37] width 43 height 11
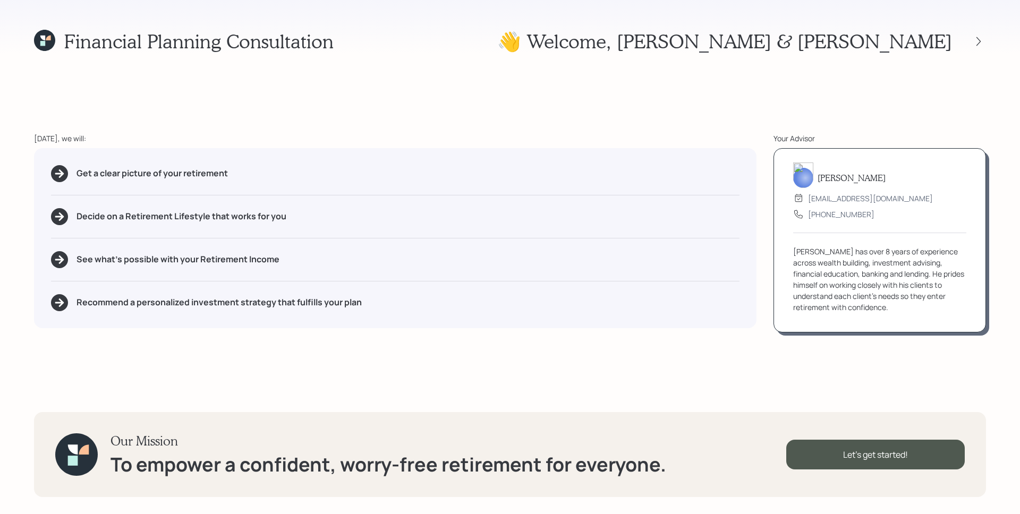
click at [734, 129] on div "Financial Planning Consultation 👋 Welcome , David & Lisa Today, we will: Get a …" at bounding box center [510, 257] width 1020 height 514
click at [634, 126] on div "Financial Planning Consultation 👋 Welcome , David & Lisa Today, we will: Get a …" at bounding box center [510, 257] width 1020 height 514
click at [383, 357] on div "Financial Planning Consultation 👋 Welcome , David & Lisa Today, we will: Get a …" at bounding box center [510, 257] width 1020 height 514
click at [848, 375] on div "Financial Planning Consultation 👋 Welcome , David & Lisa Today, we will: Get a …" at bounding box center [510, 257] width 1020 height 514
click at [889, 454] on div "Let's get started!" at bounding box center [875, 455] width 179 height 30
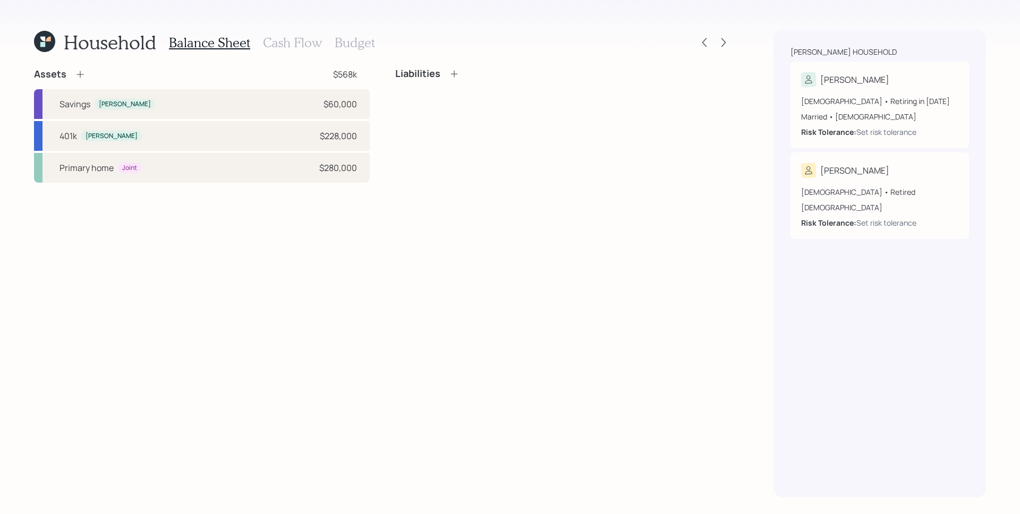
click at [545, 190] on div "Assets $568k Savings David $60,000 401k David $228,000 Primary home Joint $280,…" at bounding box center [382, 282] width 697 height 429
click at [354, 111] on div "Savings David $60,000" at bounding box center [202, 104] width 336 height 30
select select "cash"
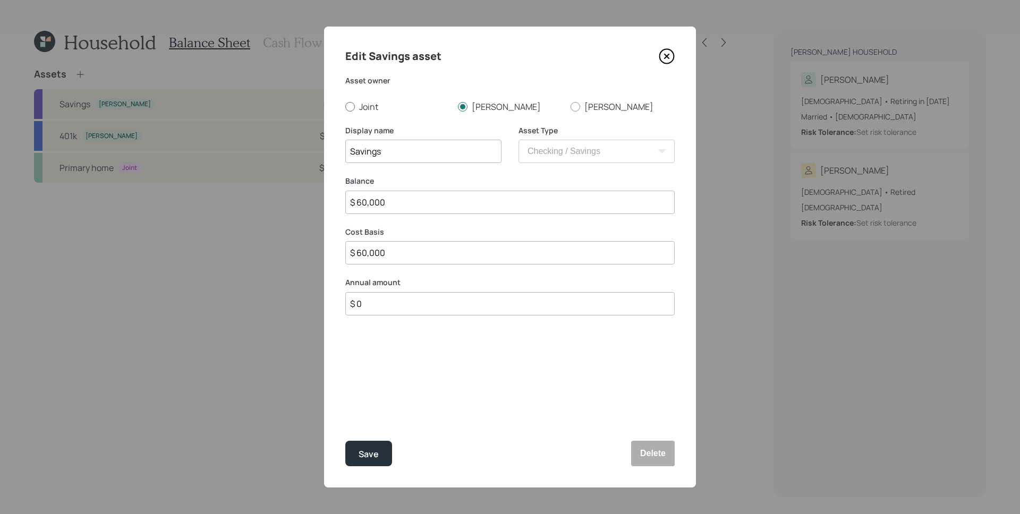
click at [355, 112] on label "Joint" at bounding box center [397, 107] width 104 height 12
click at [345, 107] on input "Joint" at bounding box center [345, 106] width 1 height 1
radio input "true"
click at [351, 148] on input "Savings" at bounding box center [423, 151] width 156 height 23
click at [388, 152] on input "Checking/ Savings" at bounding box center [423, 151] width 156 height 23
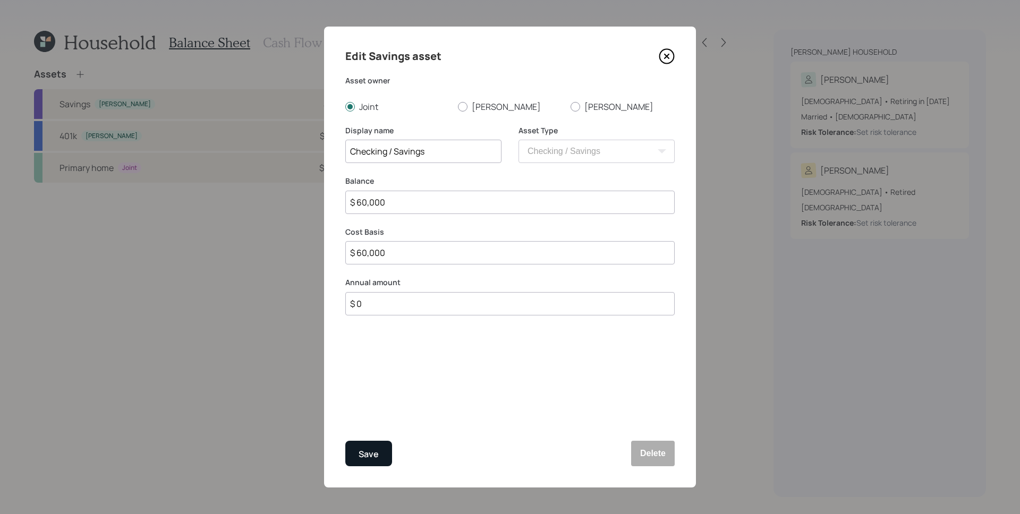
type input "Checking / Savings"
click at [363, 447] on div "Save" at bounding box center [369, 454] width 20 height 14
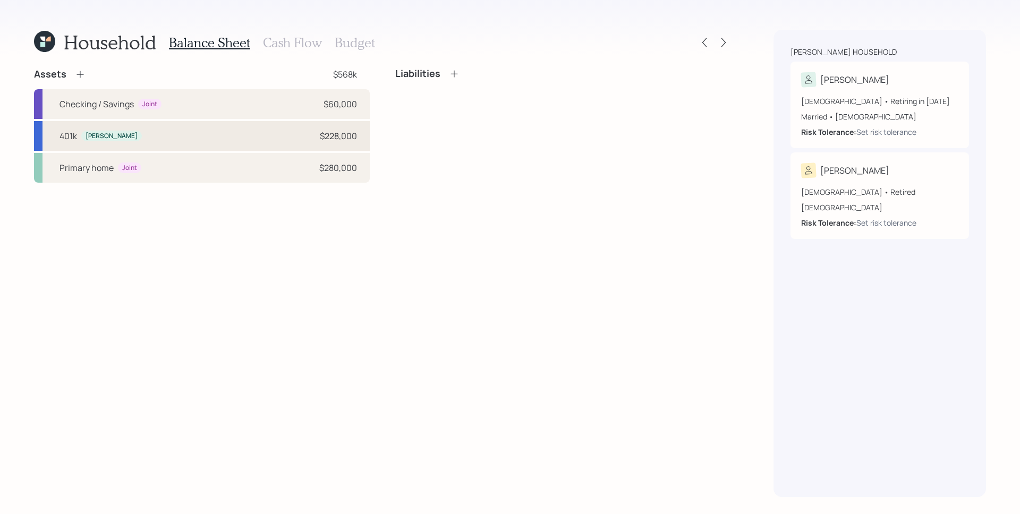
click at [138, 143] on div "401k David $228,000" at bounding box center [202, 136] width 336 height 30
select select "company_sponsored"
select select "balanced"
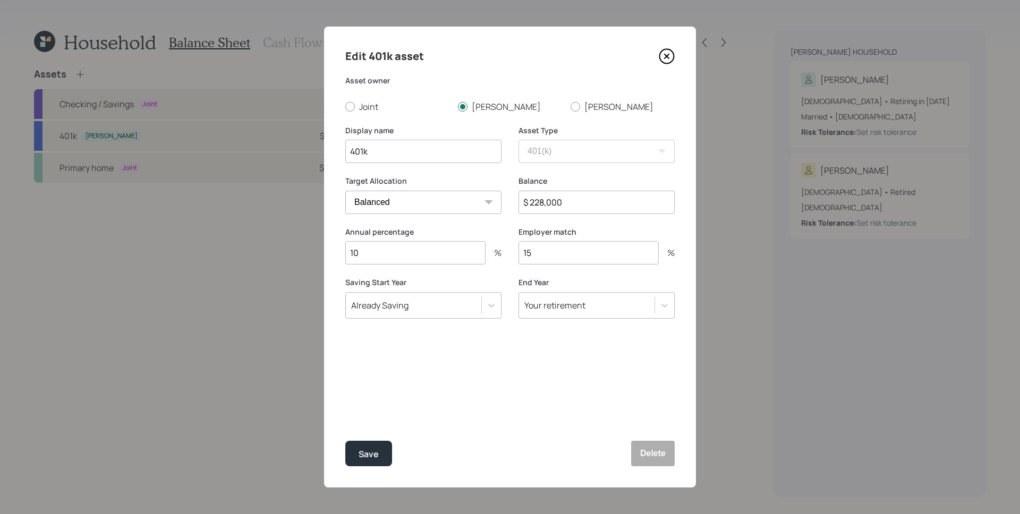
click at [348, 155] on input "401k" at bounding box center [423, 151] width 156 height 23
type input "[PERSON_NAME]'s 401k"
drag, startPoint x: 535, startPoint y: 204, endPoint x: 639, endPoint y: 196, distance: 104.9
click at [639, 197] on input "$ 228,000" at bounding box center [597, 202] width 156 height 23
type input "$ 231,000"
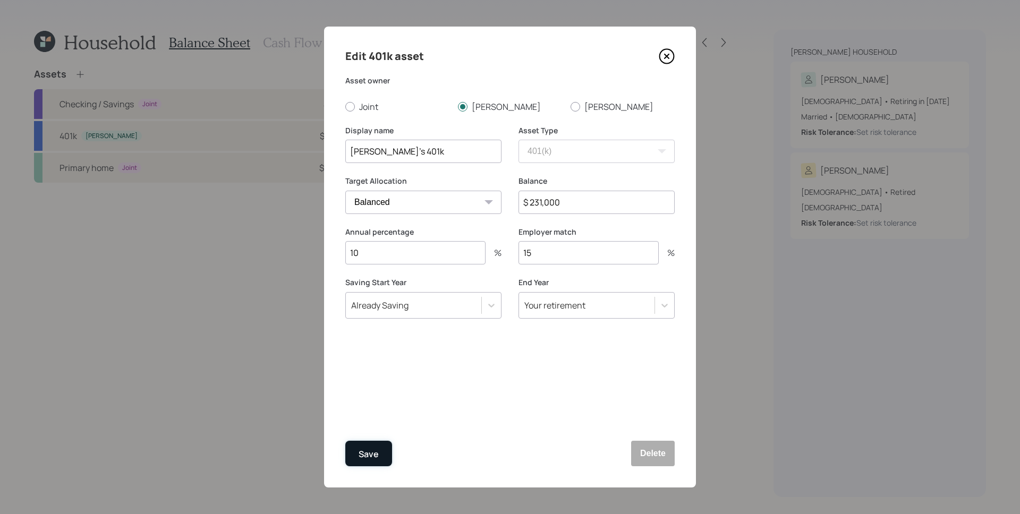
click at [369, 457] on div "Save" at bounding box center [369, 454] width 20 height 14
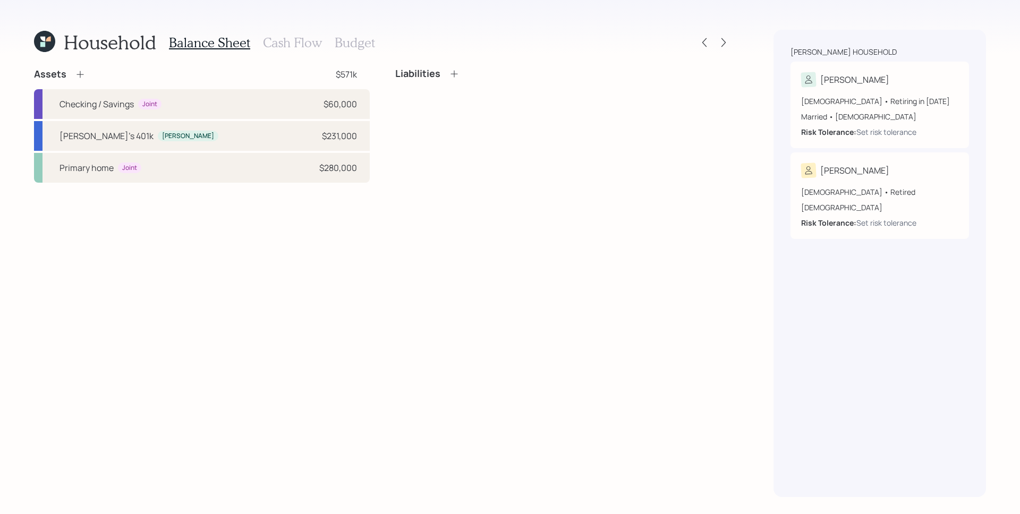
click at [295, 283] on div "Assets $571k Checking / Savings Joint $60,000 David's 401k David $231,000 Prima…" at bounding box center [382, 282] width 697 height 429
click at [225, 267] on div "Assets $571k Checking / Savings Joint $60,000 David's 401k David $231,000 Prima…" at bounding box center [382, 282] width 697 height 429
click at [272, 171] on div "Primary home Joint $280,000" at bounding box center [202, 168] width 336 height 30
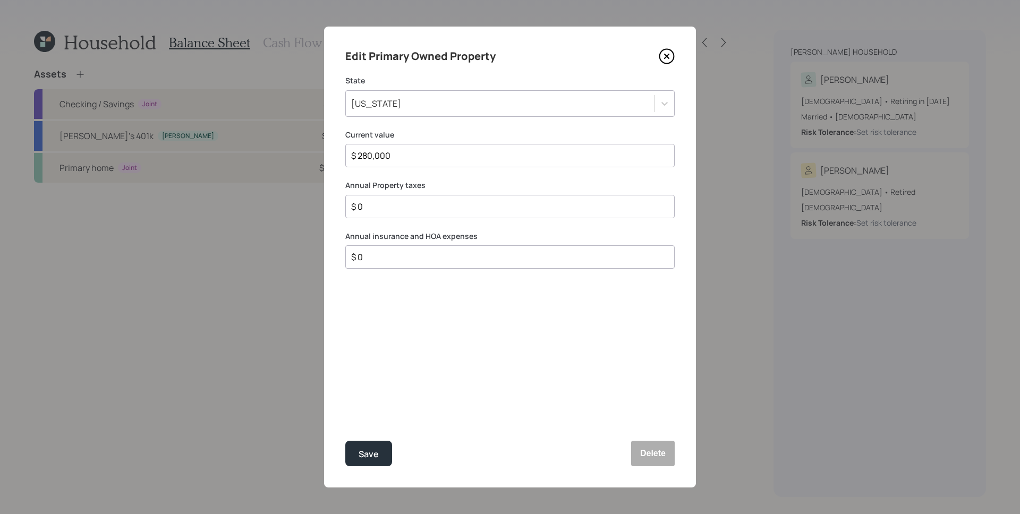
click at [500, 159] on input "$ 280,000" at bounding box center [505, 155] width 311 height 13
click at [534, 185] on label "Annual Property taxes" at bounding box center [509, 185] width 329 height 11
click at [459, 213] on div "$ 0" at bounding box center [509, 206] width 329 height 23
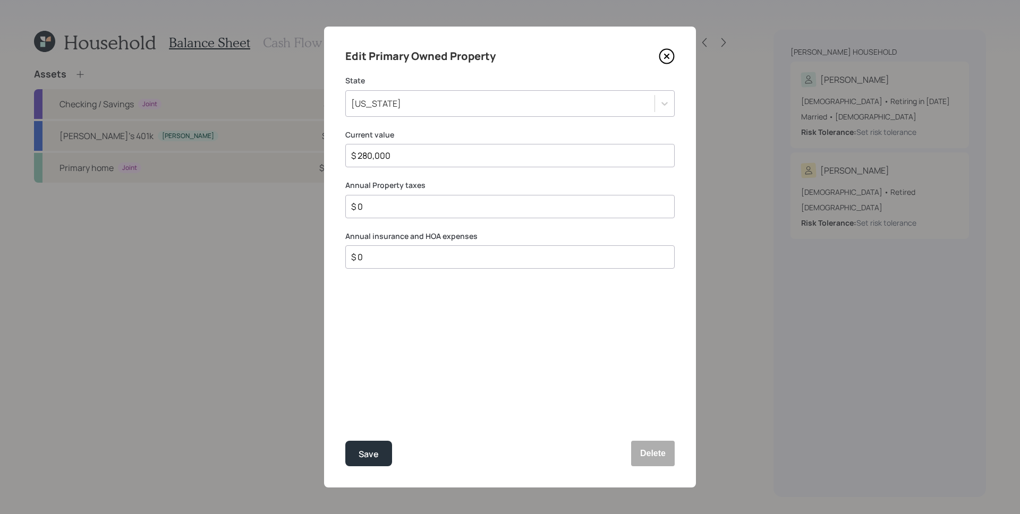
drag, startPoint x: 459, startPoint y: 213, endPoint x: 457, endPoint y: 221, distance: 8.2
click at [460, 213] on div "$ 0" at bounding box center [509, 206] width 329 height 23
click at [453, 213] on div "$ 0" at bounding box center [509, 206] width 329 height 23
click at [453, 213] on input "$ 0" at bounding box center [505, 206] width 311 height 13
type input "$ 4,200"
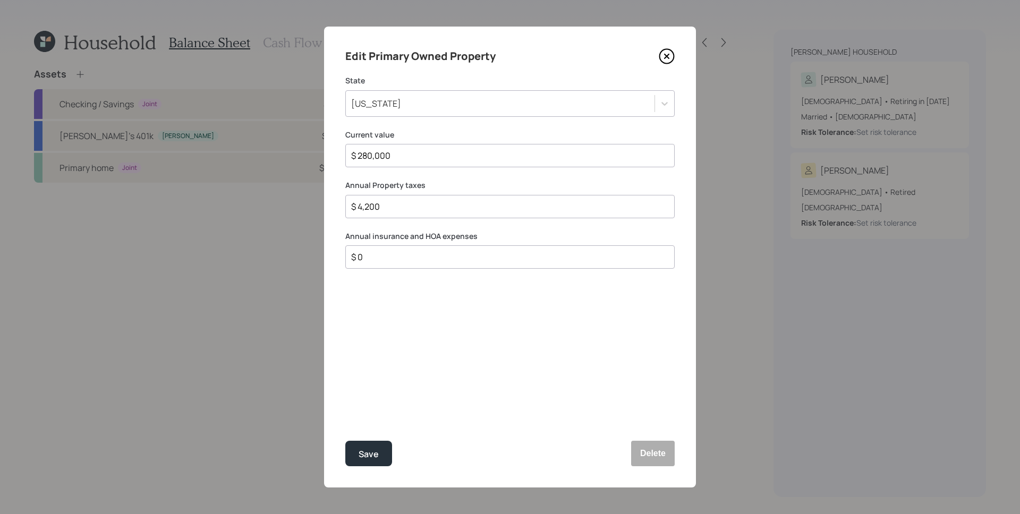
click at [452, 274] on div "Edit Primary Owned Property State Texas Current value $ 280,000 Annual Property…" at bounding box center [510, 257] width 372 height 461
click at [454, 265] on div "$ 0" at bounding box center [509, 257] width 329 height 23
click at [451, 254] on input "$ 0" at bounding box center [505, 257] width 311 height 13
click at [452, 257] on input "$ 0" at bounding box center [505, 257] width 311 height 13
click at [451, 257] on input "$ 0" at bounding box center [505, 257] width 311 height 13
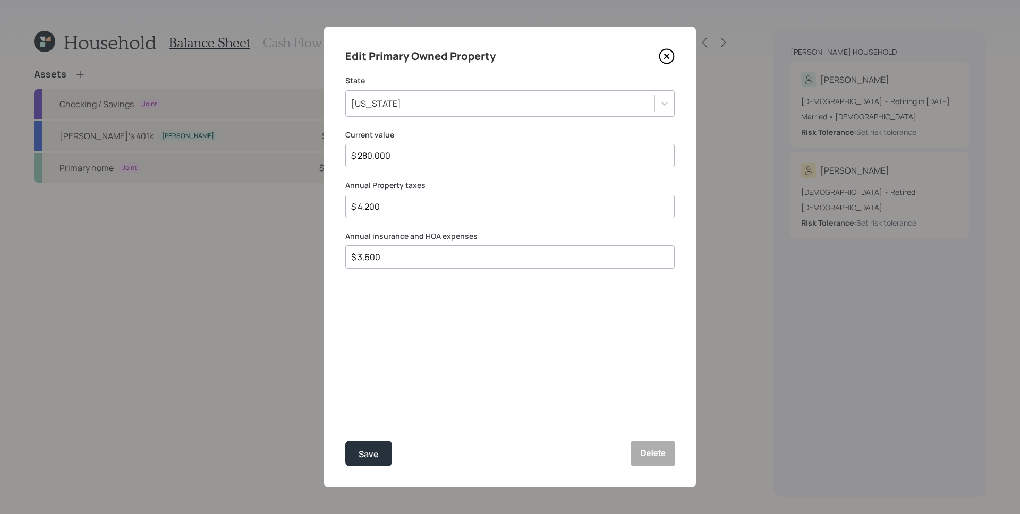
type input "$ 3,600"
click at [513, 298] on div "Edit Primary Owned Property State Texas Current value $ 280,000 Annual Property…" at bounding box center [510, 257] width 372 height 461
click at [402, 258] on input "$ 3,600" at bounding box center [505, 257] width 311 height 13
click at [400, 258] on input "$ 3,600" at bounding box center [505, 257] width 311 height 13
click at [408, 334] on div "Edit Primary Owned Property State Texas Current value $ 280,000 Annual Property…" at bounding box center [510, 257] width 372 height 461
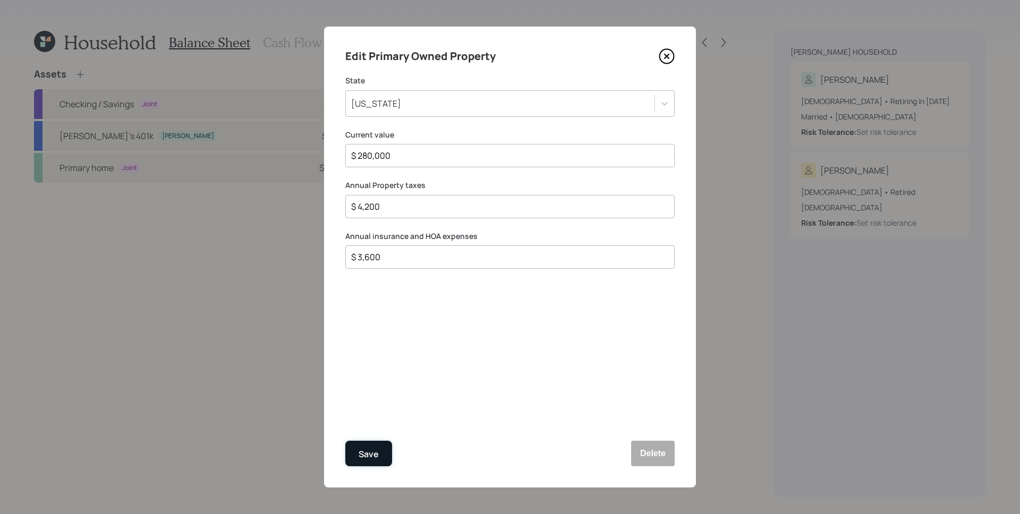
click at [370, 460] on div "Save" at bounding box center [369, 454] width 20 height 14
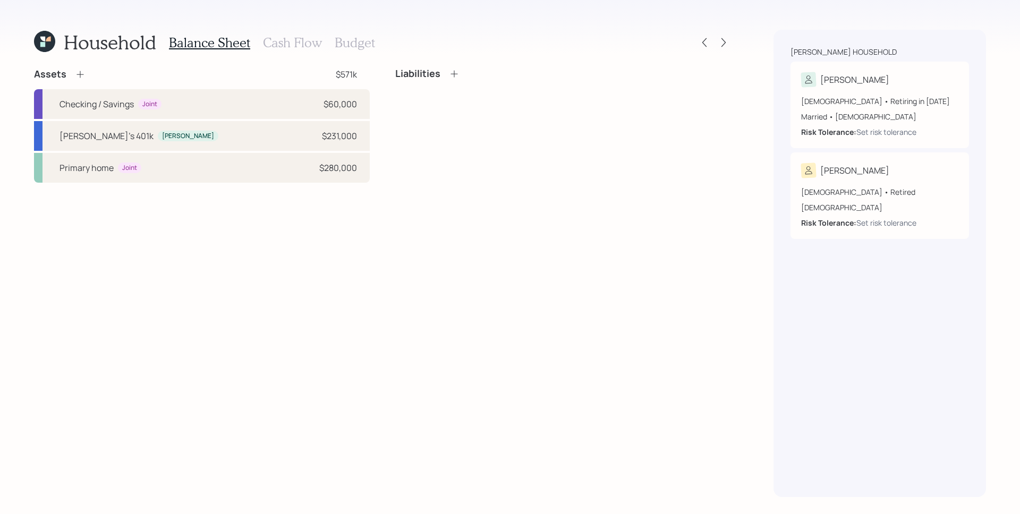
click at [487, 180] on div "Liabilities" at bounding box center [563, 125] width 336 height 115
click at [280, 45] on h3 "Cash Flow" at bounding box center [292, 42] width 59 height 15
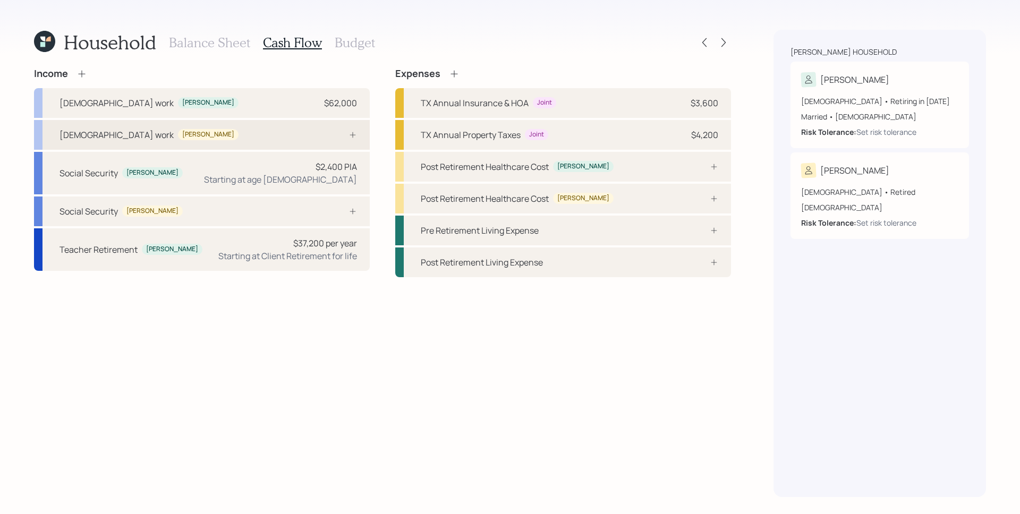
drag, startPoint x: 329, startPoint y: 248, endPoint x: 359, endPoint y: 129, distance: 122.2
click at [329, 247] on div "$37,200 per year" at bounding box center [325, 243] width 64 height 13
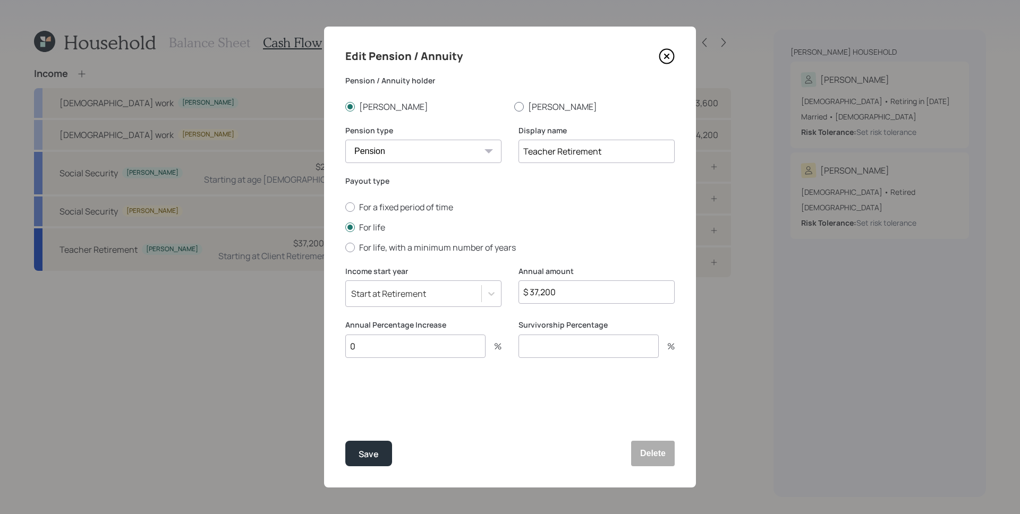
click at [527, 108] on label "[PERSON_NAME]" at bounding box center [594, 107] width 160 height 12
click at [514, 107] on input "[PERSON_NAME]" at bounding box center [514, 106] width 1 height 1
radio input "true"
drag, startPoint x: 447, startPoint y: 344, endPoint x: 437, endPoint y: 353, distance: 13.5
click at [447, 344] on input "0" at bounding box center [415, 346] width 140 height 23
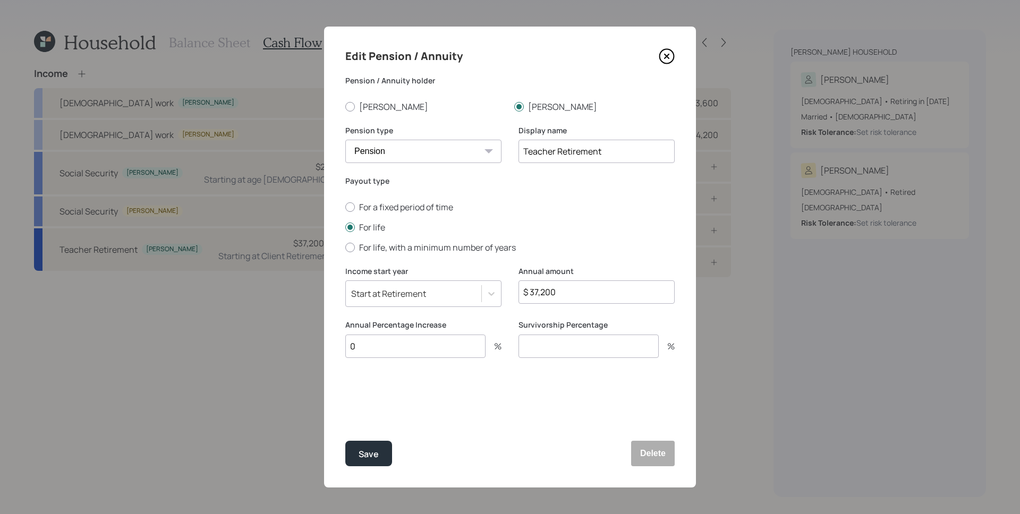
click at [421, 345] on input "0" at bounding box center [415, 346] width 140 height 23
click at [420, 344] on input "0" at bounding box center [415, 346] width 140 height 23
drag, startPoint x: 413, startPoint y: 348, endPoint x: 382, endPoint y: 351, distance: 31.6
click at [386, 350] on input "0" at bounding box center [415, 346] width 140 height 23
click at [393, 346] on input "0" at bounding box center [415, 346] width 140 height 23
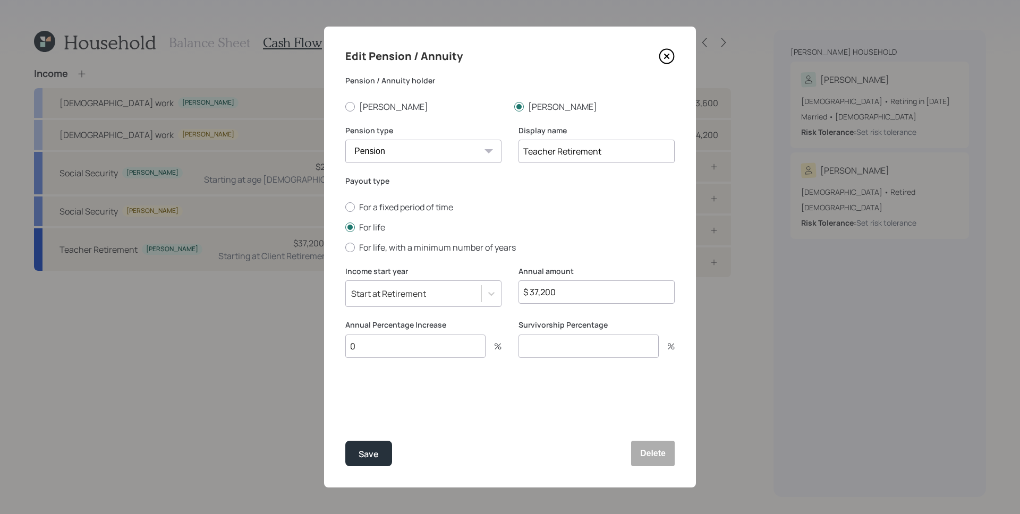
click at [393, 345] on input "0" at bounding box center [415, 346] width 140 height 23
click at [390, 346] on input "0" at bounding box center [415, 346] width 140 height 23
click at [590, 393] on div "Edit Pension / Annuity Pension / Annuity holder David Lisa Pension type Pension…" at bounding box center [510, 257] width 372 height 461
click at [594, 390] on div "Edit Pension / Annuity Pension / Annuity holder David Lisa Pension type Pension…" at bounding box center [510, 257] width 372 height 461
click at [572, 341] on input "number" at bounding box center [589, 346] width 140 height 23
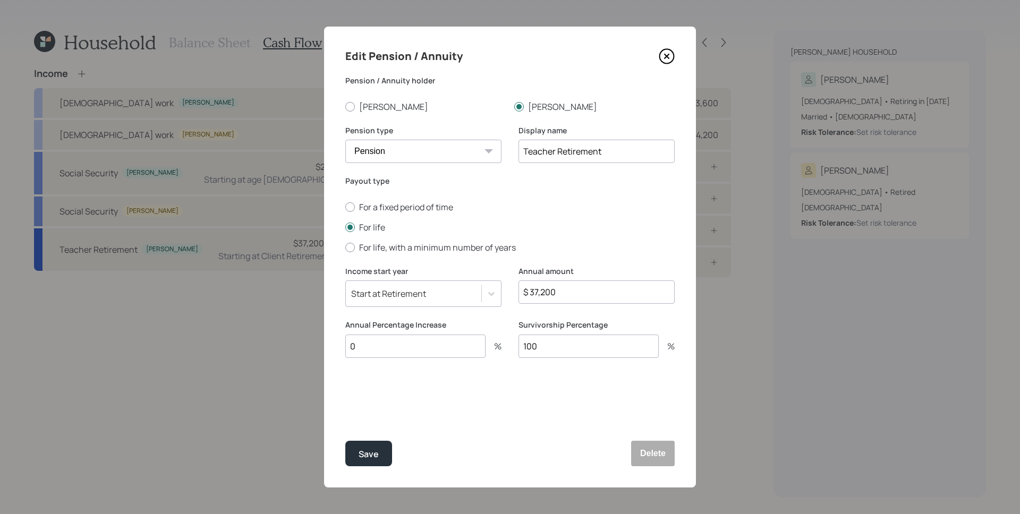
type input "100"
drag, startPoint x: 480, startPoint y: 417, endPoint x: 402, endPoint y: 456, distance: 87.9
click at [480, 417] on div "Edit Pension / Annuity Pension / Annuity holder David Lisa Pension type Pension…" at bounding box center [510, 257] width 372 height 461
click at [376, 459] on div "Save" at bounding box center [369, 454] width 20 height 14
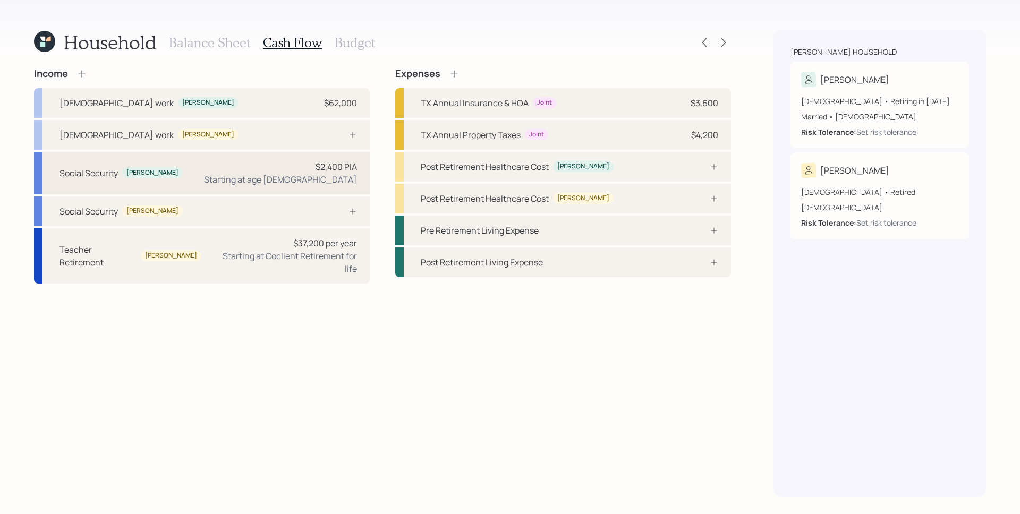
click at [357, 172] on div "Social Security David $2,400 PIA Starting at age 67" at bounding box center [202, 173] width 336 height 43
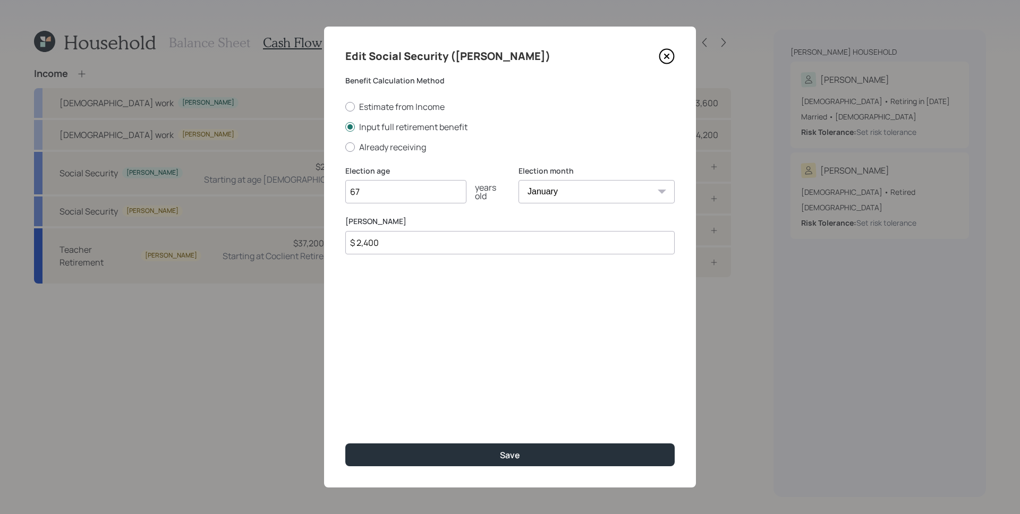
click at [607, 191] on select "January February March April May June July August September October November De…" at bounding box center [597, 191] width 156 height 23
select select "7"
click at [519, 180] on select "January February March April May June July August September October November De…" at bounding box center [597, 191] width 156 height 23
click at [416, 239] on input "$ 2,400" at bounding box center [509, 242] width 329 height 23
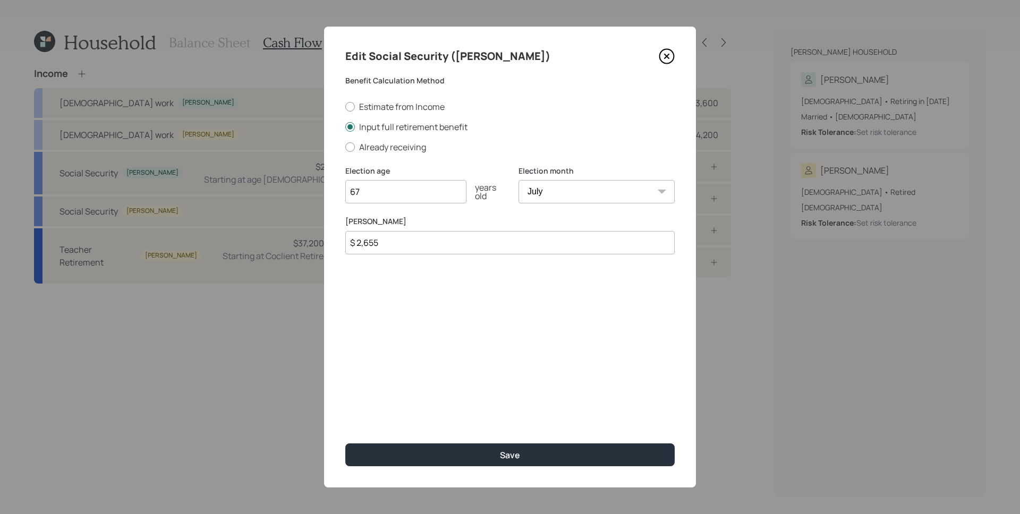
type input "$ 2,655"
click at [562, 348] on div "Edit Social Security (David) Benefit Calculation Method Estimate from Income In…" at bounding box center [510, 257] width 372 height 461
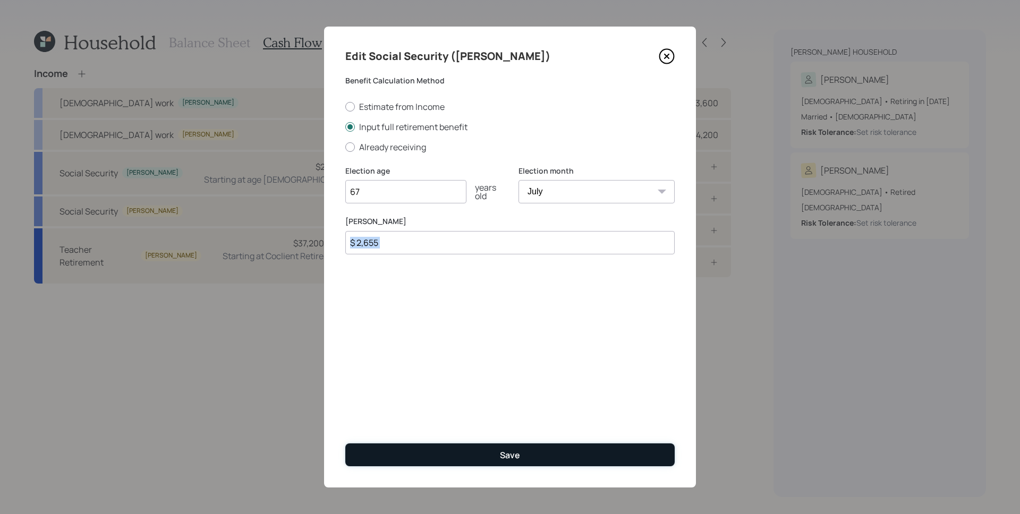
click at [532, 455] on button "Save" at bounding box center [509, 455] width 329 height 23
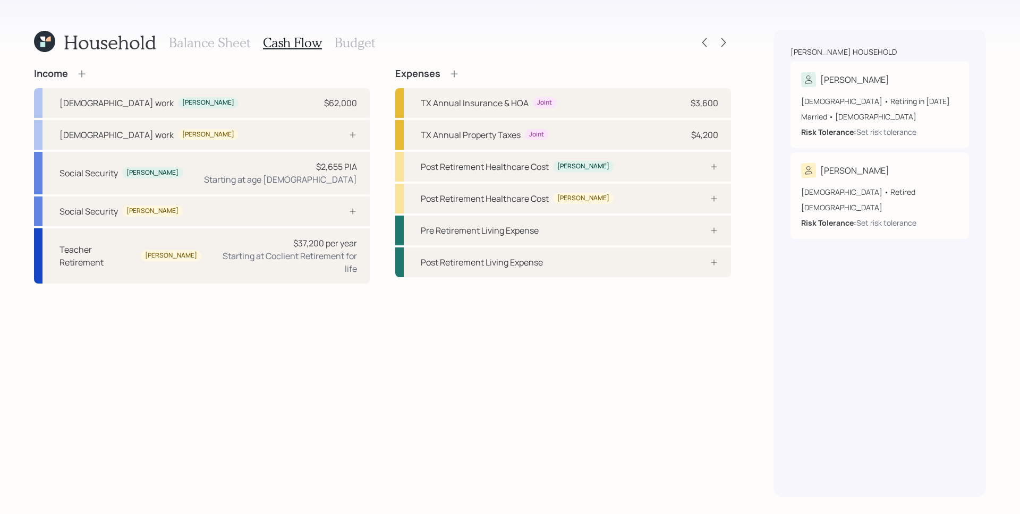
click at [408, 388] on div "Income Full-time work David $62,000 Full-time work Lisa Social Security David $…" at bounding box center [382, 282] width 697 height 429
click at [345, 208] on div at bounding box center [341, 211] width 32 height 9
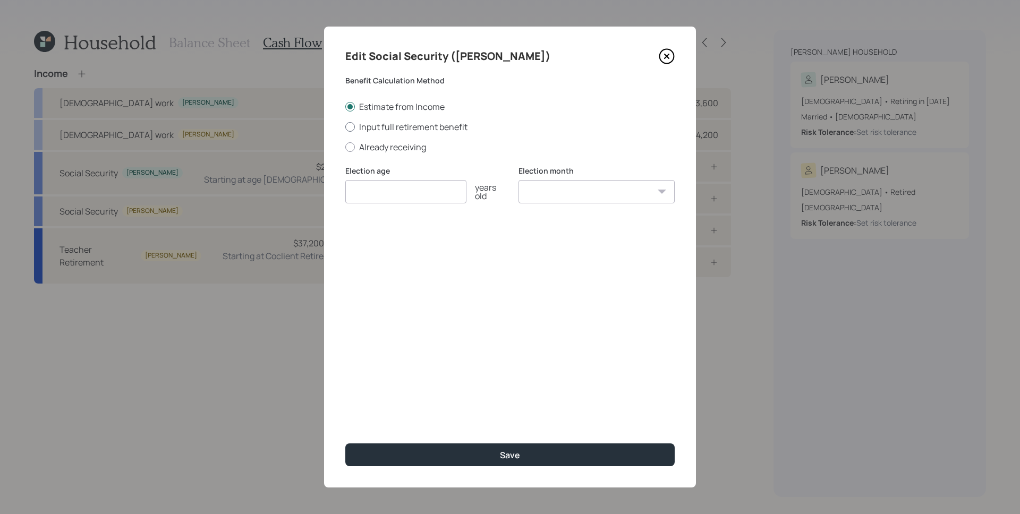
click at [427, 125] on label "Input full retirement benefit" at bounding box center [509, 127] width 329 height 12
click at [345, 126] on input "Input full retirement benefit" at bounding box center [345, 126] width 1 height 1
radio input "true"
click at [410, 196] on input "number" at bounding box center [405, 191] width 121 height 23
type input "67"
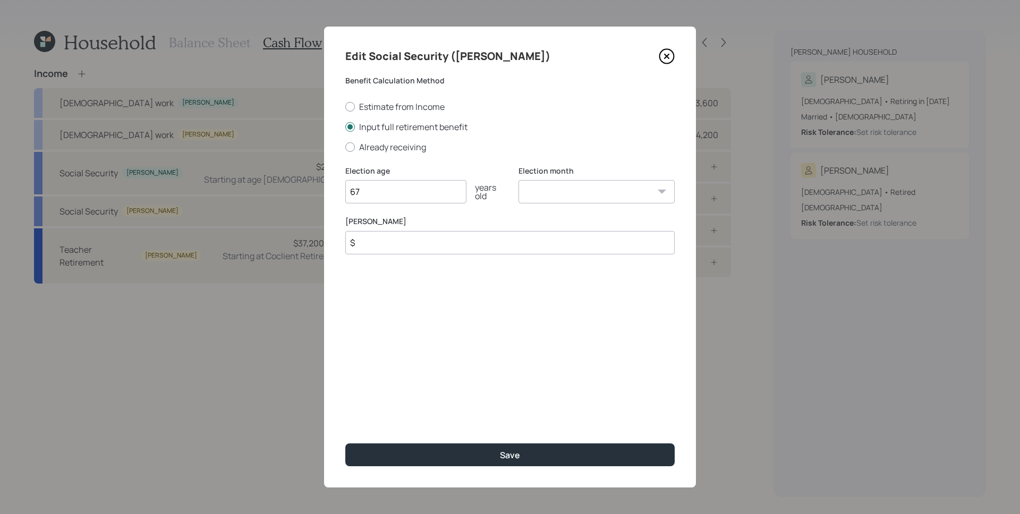
click at [620, 192] on select "January February March April May June July August September October November De…" at bounding box center [597, 191] width 156 height 23
click at [519, 180] on select "January February March April May June July August September October November De…" at bounding box center [597, 191] width 156 height 23
click at [617, 188] on select "January February March April May June July August September October November De…" at bounding box center [597, 191] width 156 height 23
select select "8"
click at [519, 180] on select "January February March April May June July August September October November De…" at bounding box center [597, 191] width 156 height 23
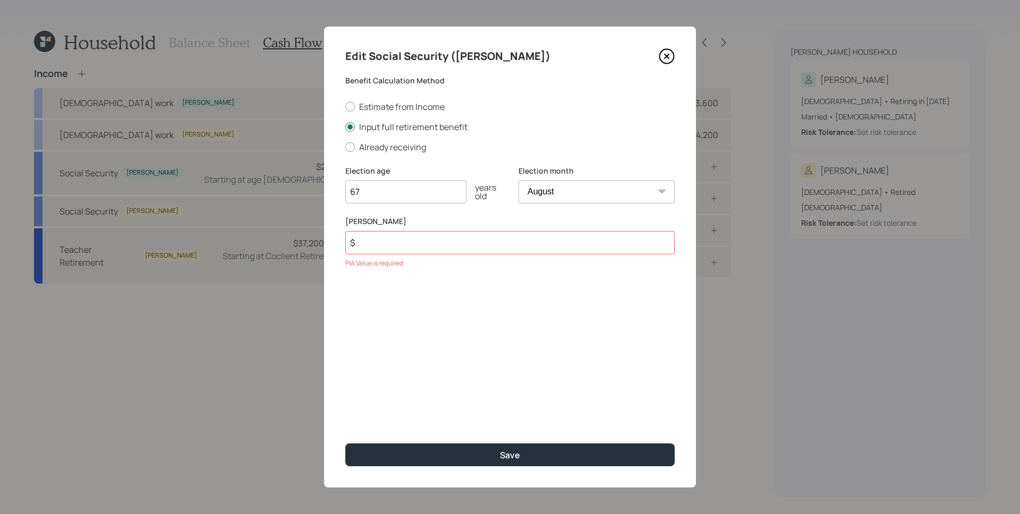
click at [479, 247] on input "$" at bounding box center [509, 242] width 329 height 23
click at [479, 248] on input "$" at bounding box center [509, 242] width 329 height 23
click at [465, 247] on input "$" at bounding box center [509, 242] width 329 height 23
type input "$ 400"
click at [345, 444] on button "Save" at bounding box center [509, 455] width 329 height 23
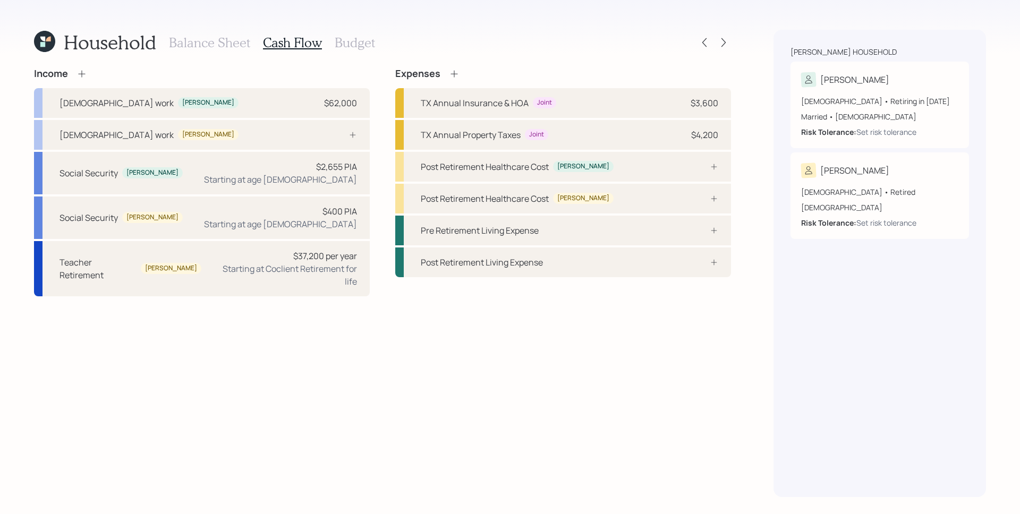
click at [420, 390] on div "Income Full-time work David $62,000 Full-time work Lisa Social Security David $…" at bounding box center [382, 282] width 697 height 429
drag, startPoint x: 395, startPoint y: 75, endPoint x: 438, endPoint y: 74, distance: 42.5
click at [438, 74] on h4 "Expenses" at bounding box center [417, 74] width 45 height 12
drag, startPoint x: 748, startPoint y: 111, endPoint x: 731, endPoint y: 117, distance: 18.7
click at [746, 113] on div "Household Balance Sheet Cash Flow Budget Income Full-time work David $62,000 Fu…" at bounding box center [510, 257] width 1020 height 514
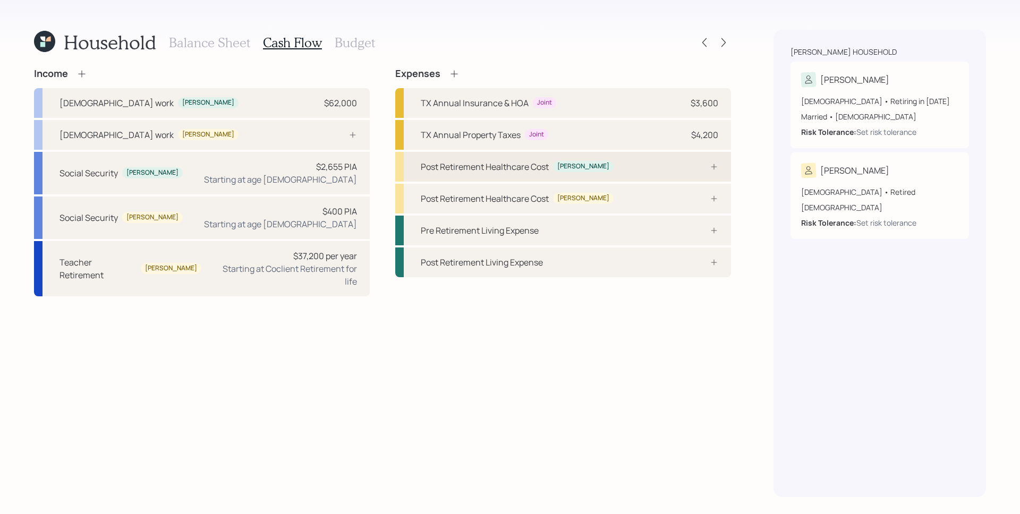
click at [707, 167] on div at bounding box center [703, 167] width 32 height 9
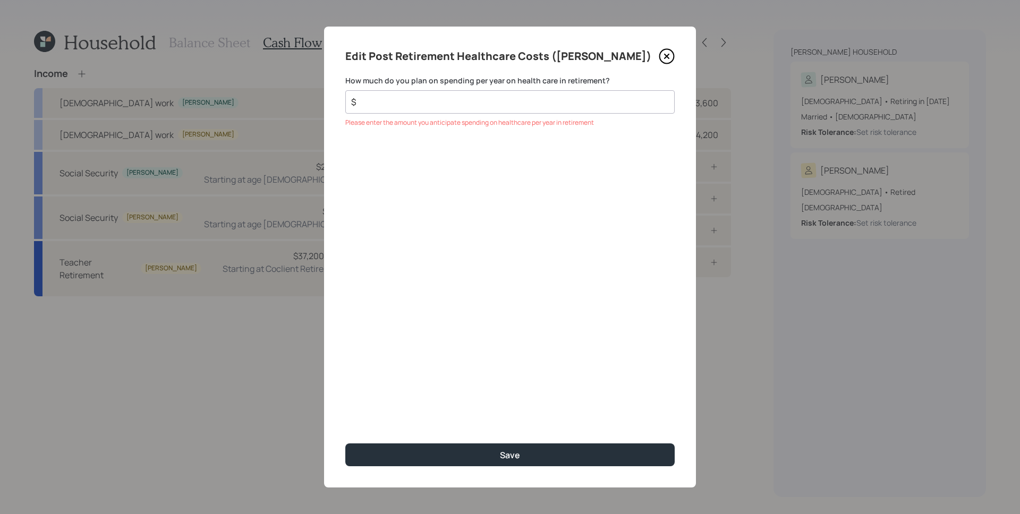
click at [503, 108] on div "$" at bounding box center [509, 101] width 329 height 23
click at [505, 107] on input "$" at bounding box center [505, 102] width 311 height 13
type input "$ 5,500"
click at [539, 300] on div "Edit Post Retirement Healthcare Costs (David) How much do you plan on spending …" at bounding box center [510, 257] width 372 height 461
click at [554, 272] on div "Edit Post Retirement Healthcare Costs (David) How much do you plan on spending …" at bounding box center [510, 257] width 372 height 461
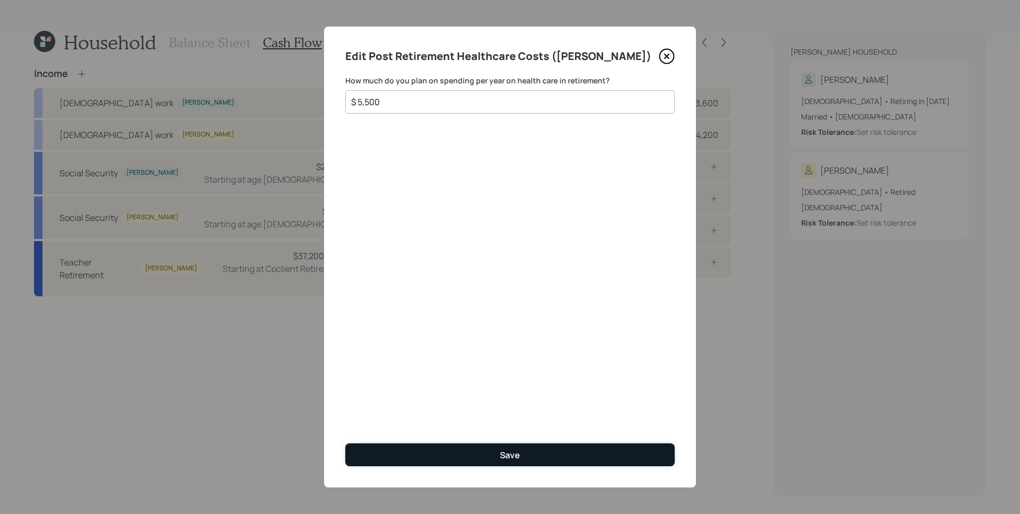
click at [538, 460] on button "Save" at bounding box center [509, 455] width 329 height 23
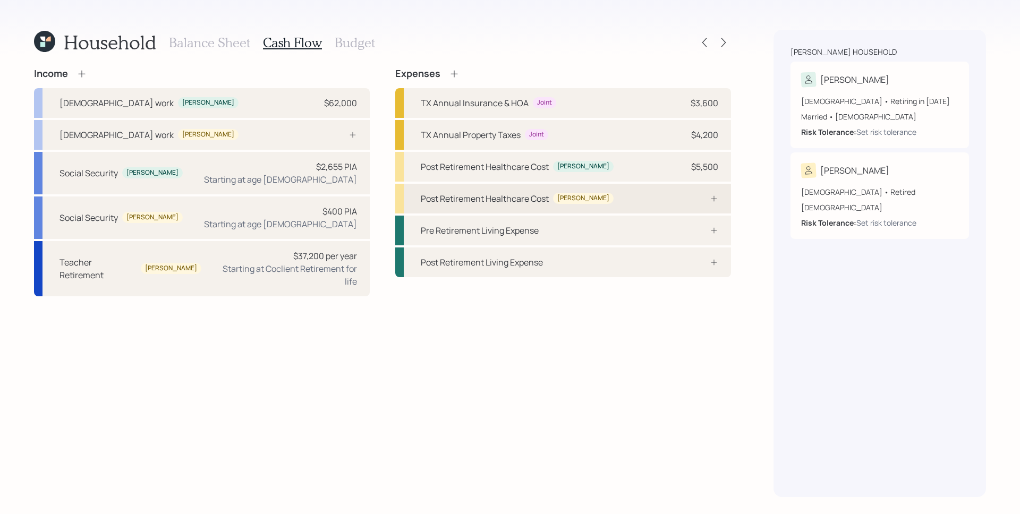
click at [597, 203] on div "Post Retirement Healthcare Cost Lisa" at bounding box center [563, 199] width 336 height 30
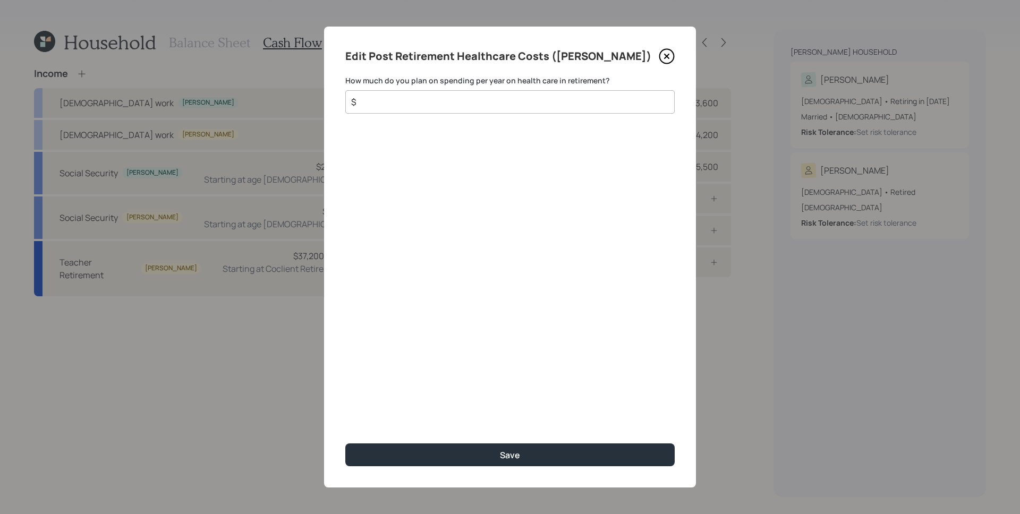
click at [474, 109] on div "$" at bounding box center [509, 101] width 329 height 23
click at [477, 105] on input "$" at bounding box center [505, 102] width 311 height 13
type input "$ 4,000"
click at [345, 444] on button "Save" at bounding box center [509, 455] width 329 height 23
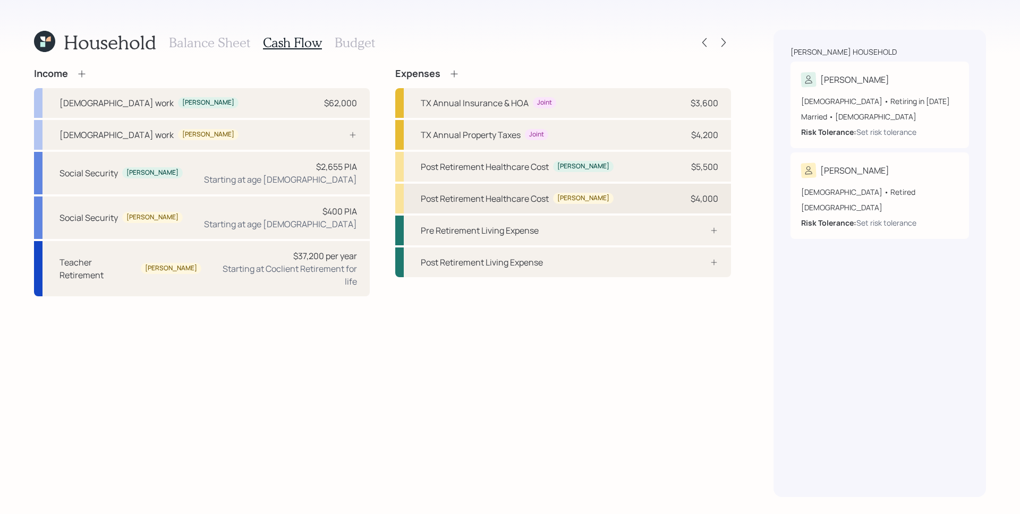
click at [704, 191] on div "Post Retirement Healthcare Cost Lisa $4,000" at bounding box center [563, 199] width 336 height 30
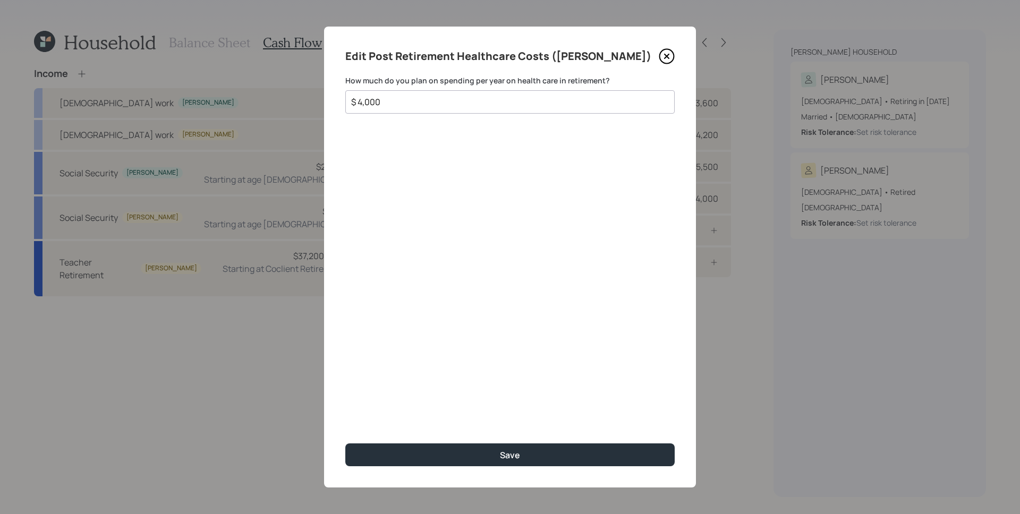
click at [451, 105] on input "$ 4,000" at bounding box center [505, 102] width 311 height 13
click at [620, 72] on div "Edit Post Retirement Healthcare Costs (Lisa) How much do you plan on spending p…" at bounding box center [510, 257] width 372 height 461
click at [670, 53] on icon at bounding box center [667, 56] width 16 height 16
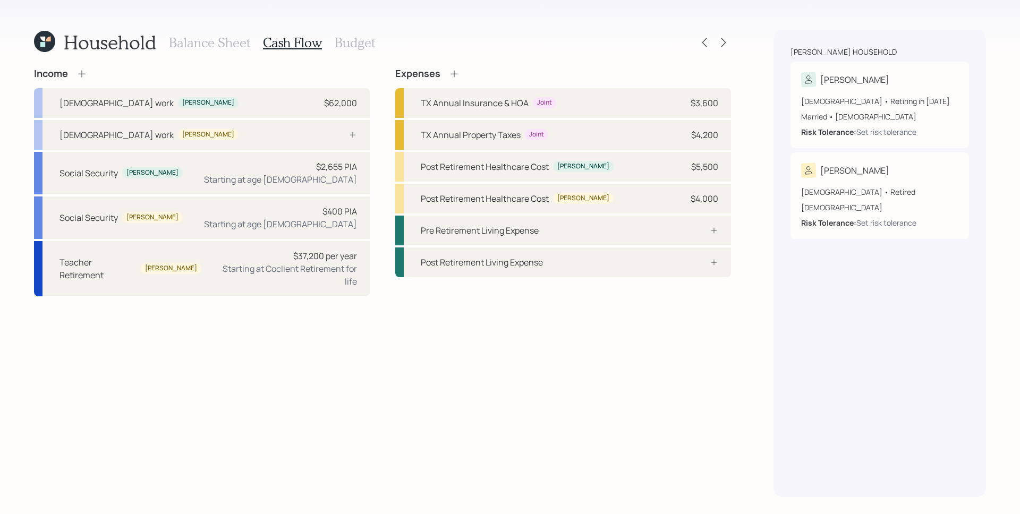
click at [765, 128] on div "Household Balance Sheet Cash Flow Budget Income Full-time work David $62,000 Fu…" at bounding box center [510, 257] width 1020 height 514
click at [703, 231] on div at bounding box center [703, 230] width 32 height 9
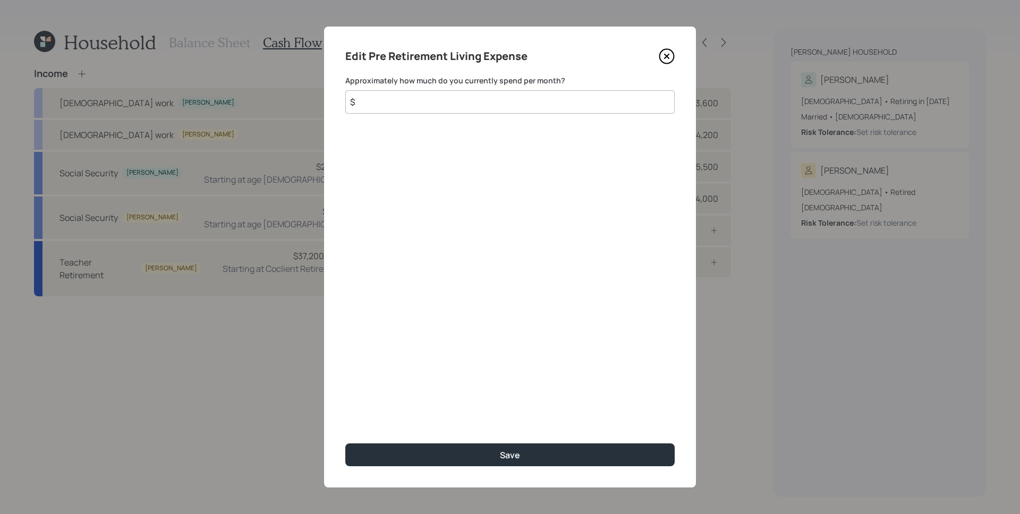
click at [517, 107] on input "$" at bounding box center [509, 101] width 329 height 23
type input "$ 3,350"
click at [345, 444] on button "Save" at bounding box center [509, 455] width 329 height 23
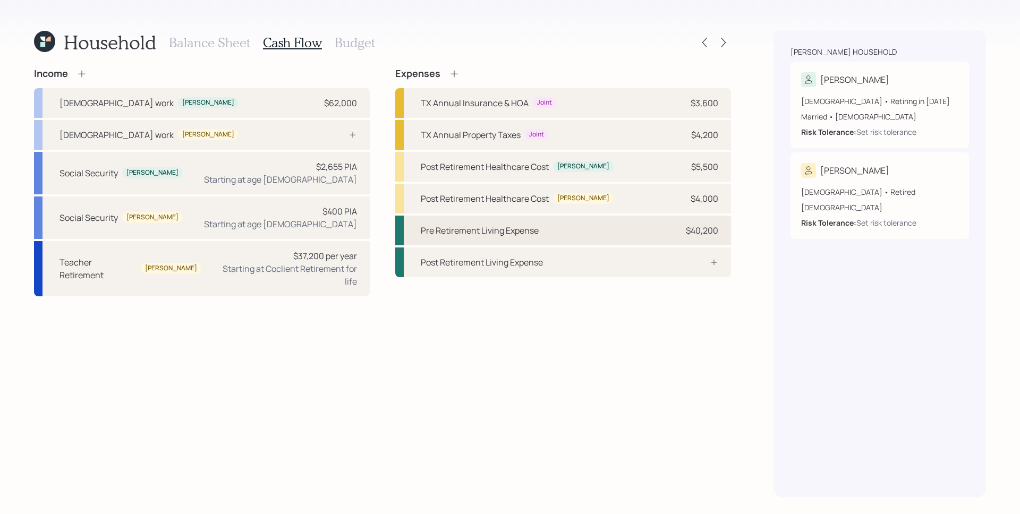
click at [714, 227] on div "$40,200" at bounding box center [702, 230] width 32 height 13
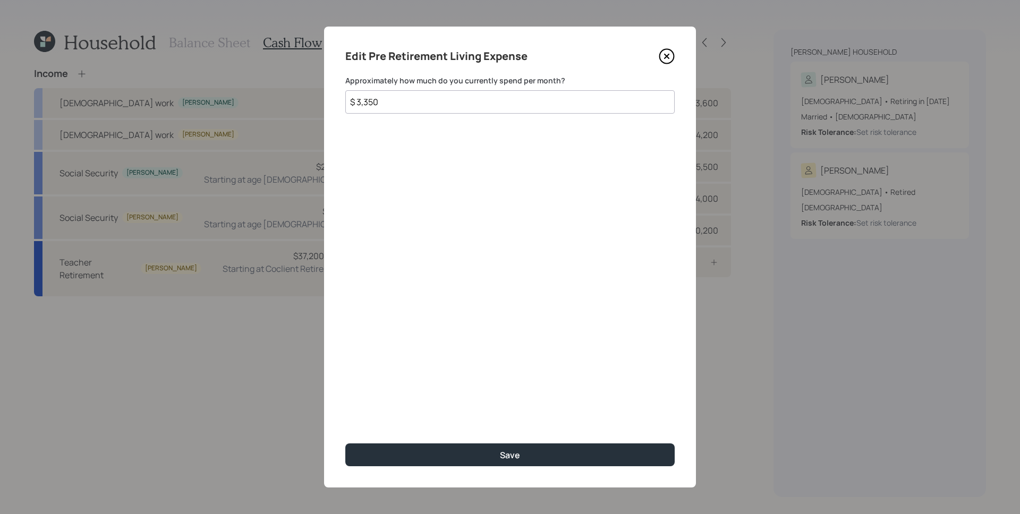
click at [667, 55] on icon at bounding box center [667, 56] width 16 height 16
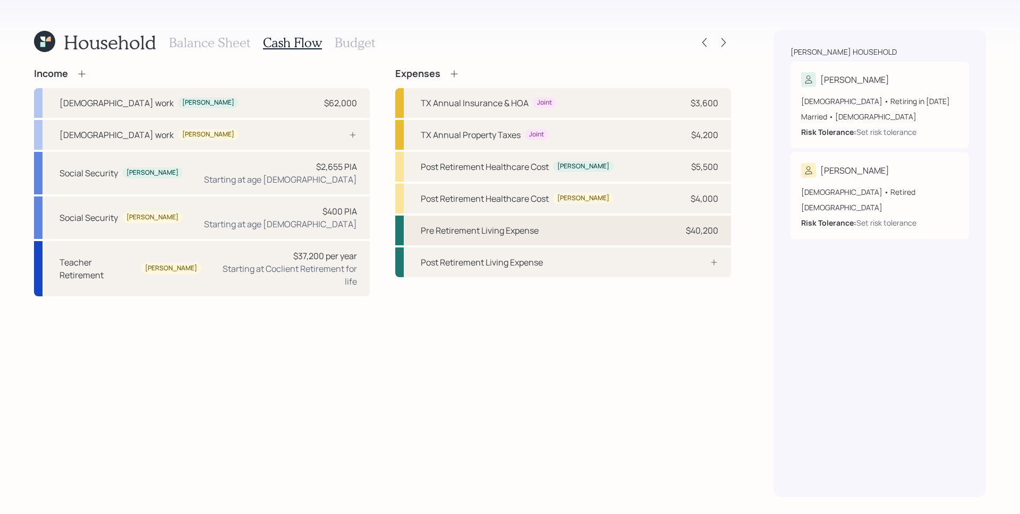
click at [729, 232] on div "Pre Retirement Living Expense $40,200" at bounding box center [563, 231] width 336 height 30
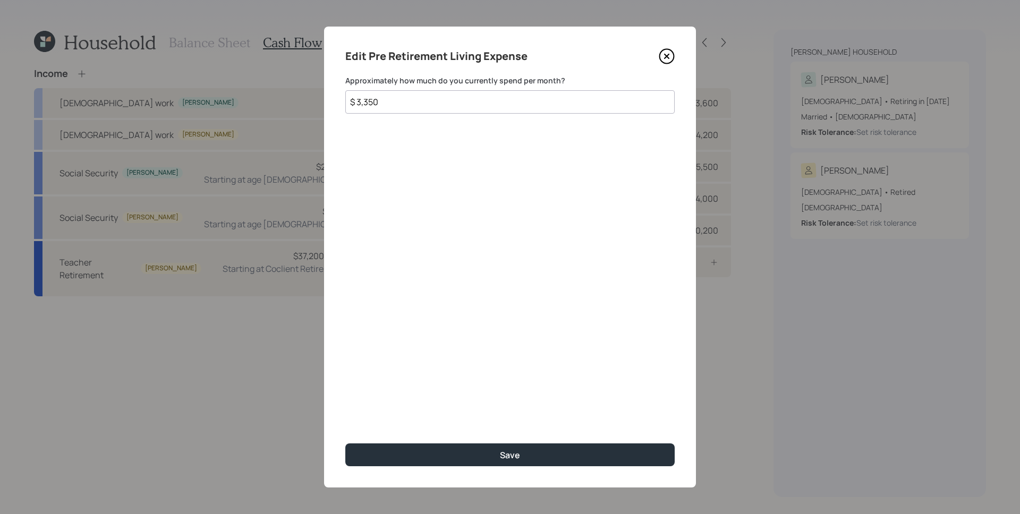
click at [672, 56] on icon at bounding box center [667, 56] width 16 height 16
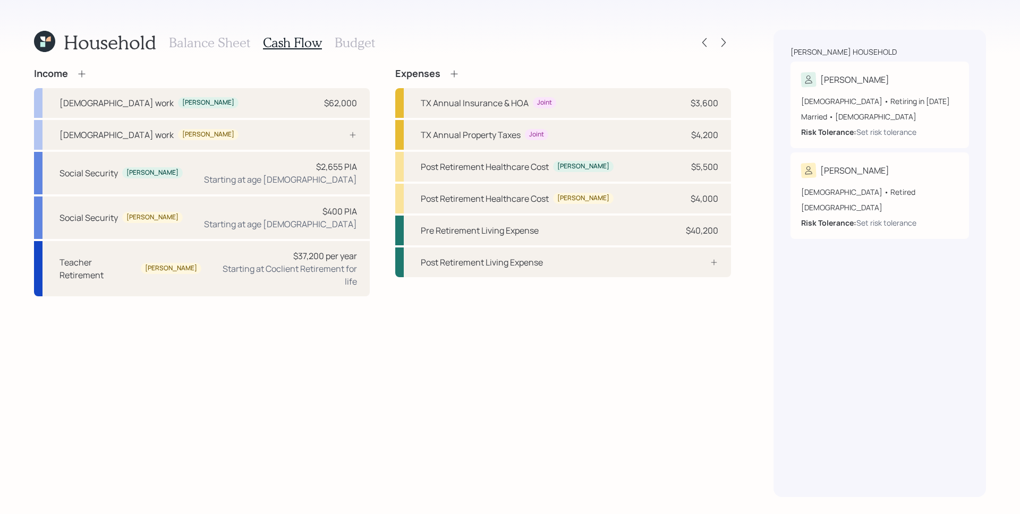
click at [752, 298] on div "Household Balance Sheet Cash Flow Budget Income Full-time work David $62,000 Fu…" at bounding box center [510, 257] width 1020 height 514
click at [617, 270] on div "Post Retirement Living Expense" at bounding box center [563, 263] width 336 height 30
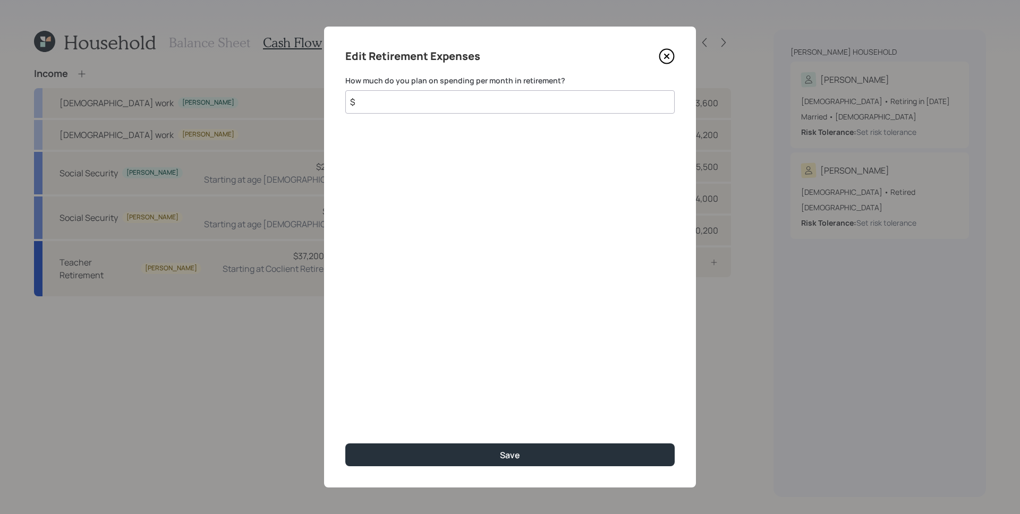
click at [461, 104] on input "$" at bounding box center [509, 101] width 329 height 23
type input "$ 3,350"
click at [345, 444] on button "Save" at bounding box center [509, 455] width 329 height 23
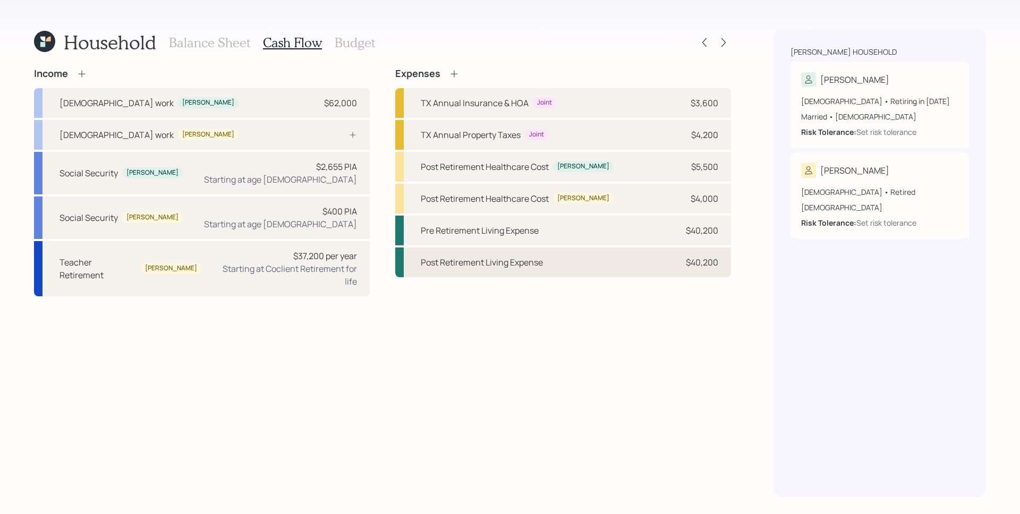
click at [698, 250] on div "Post Retirement Living Expense $40,200" at bounding box center [563, 263] width 336 height 30
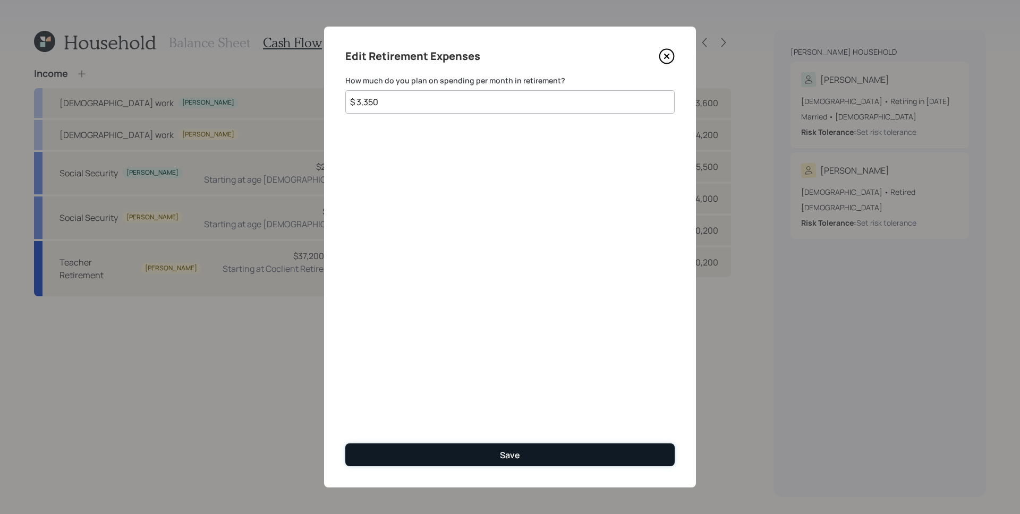
click at [585, 460] on button "Save" at bounding box center [509, 455] width 329 height 23
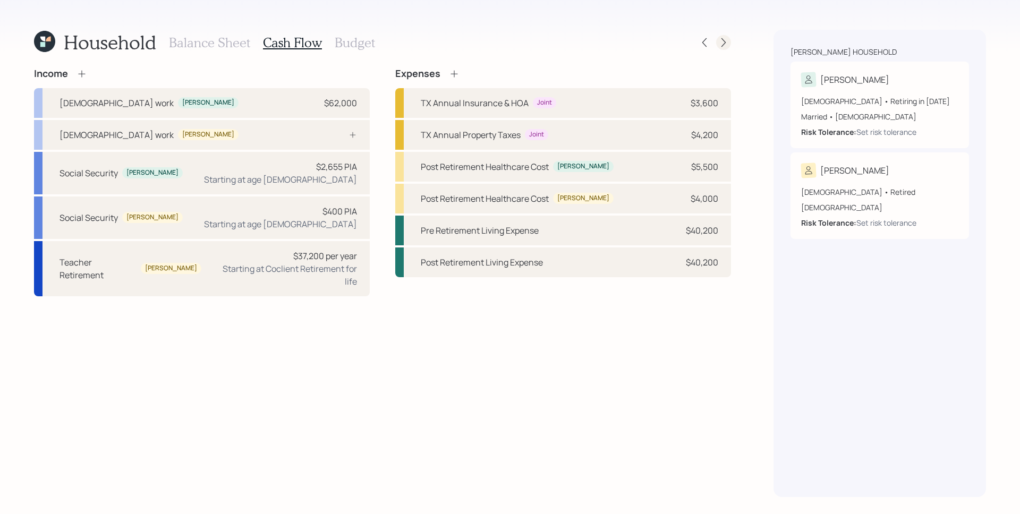
click at [724, 43] on icon at bounding box center [723, 42] width 11 height 11
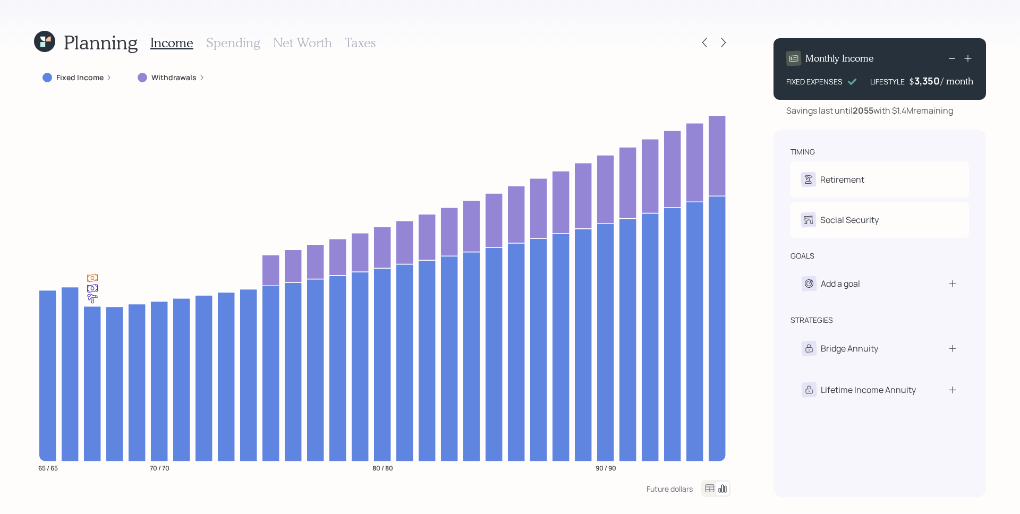
click at [102, 82] on label "Fixed Income" at bounding box center [79, 77] width 47 height 11
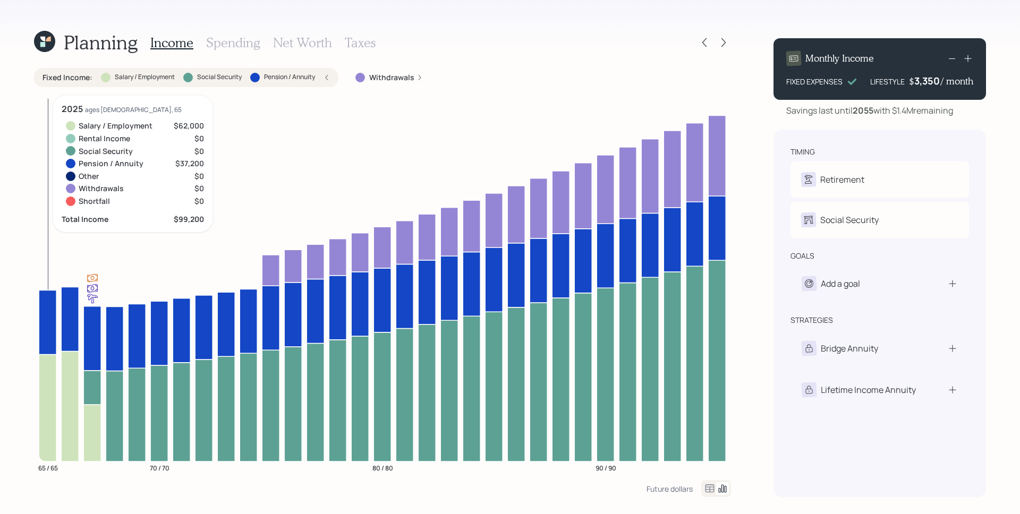
click at [53, 404] on icon at bounding box center [48, 407] width 18 height 107
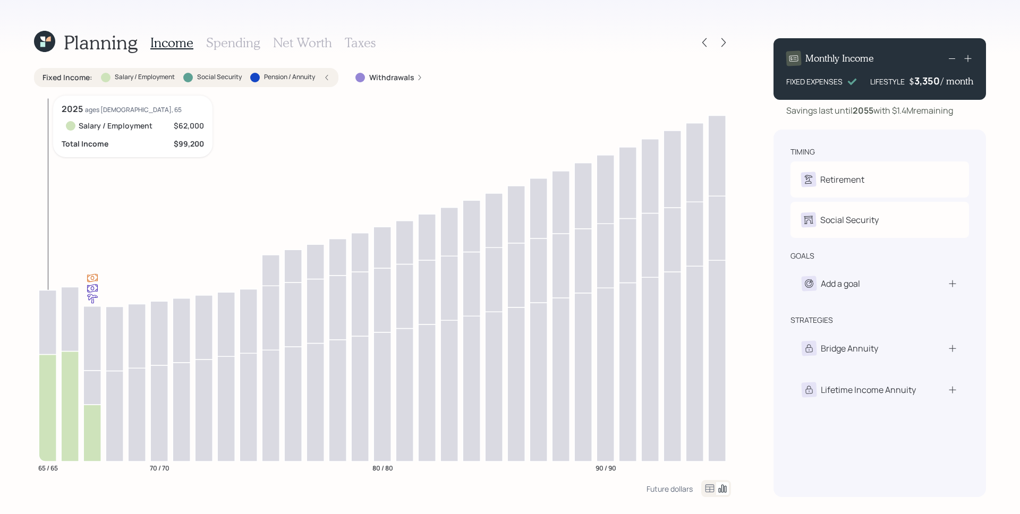
click at [48, 429] on icon at bounding box center [48, 407] width 18 height 107
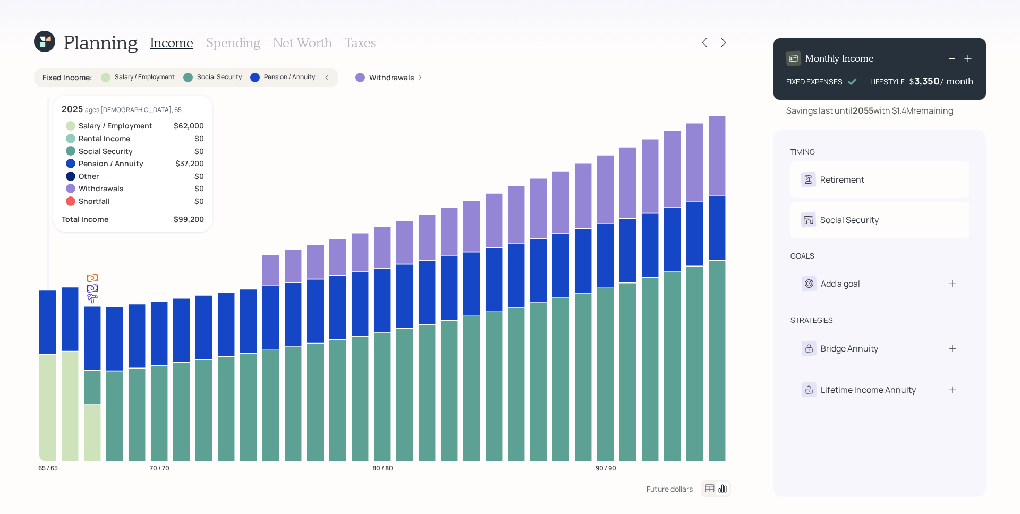
click at [44, 310] on icon at bounding box center [48, 322] width 18 height 64
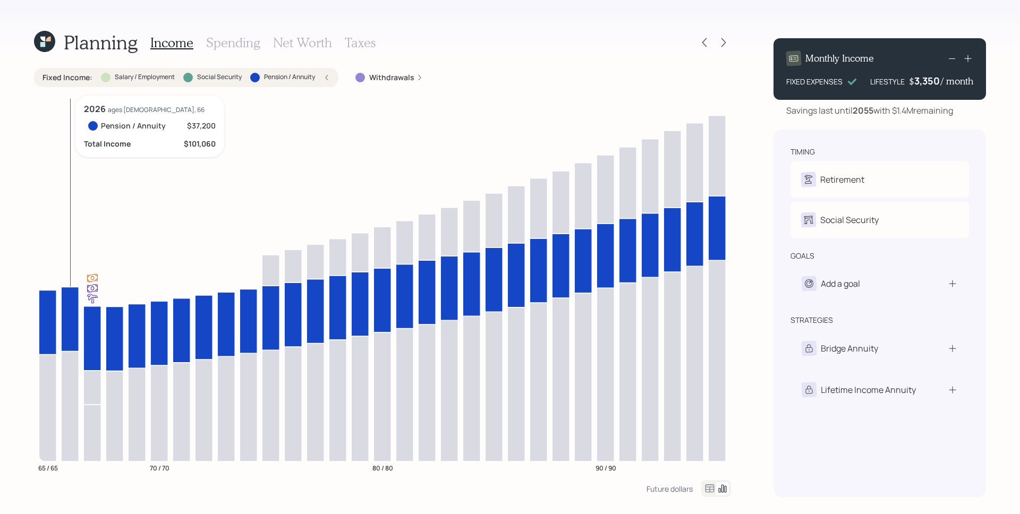
click at [65, 309] on icon at bounding box center [70, 319] width 18 height 64
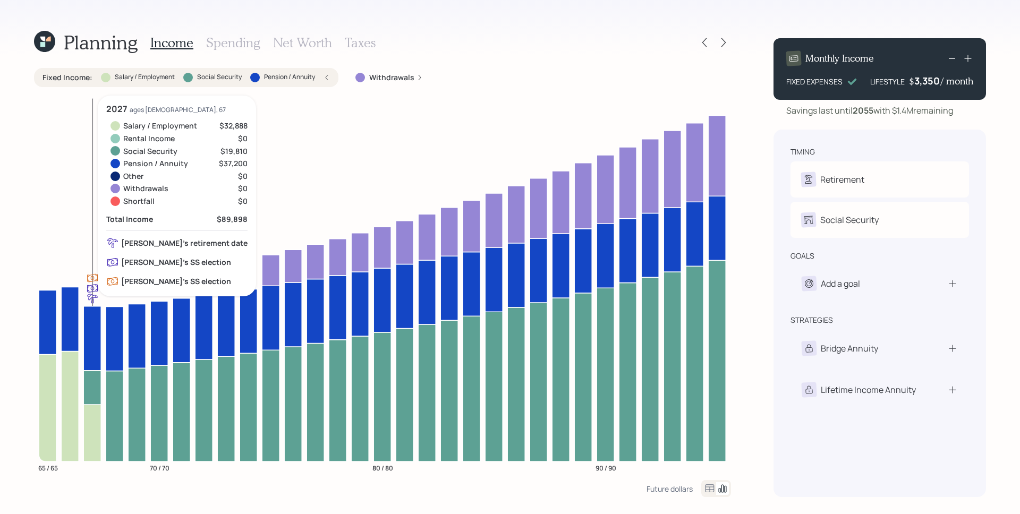
click at [93, 387] on icon at bounding box center [92, 387] width 18 height 34
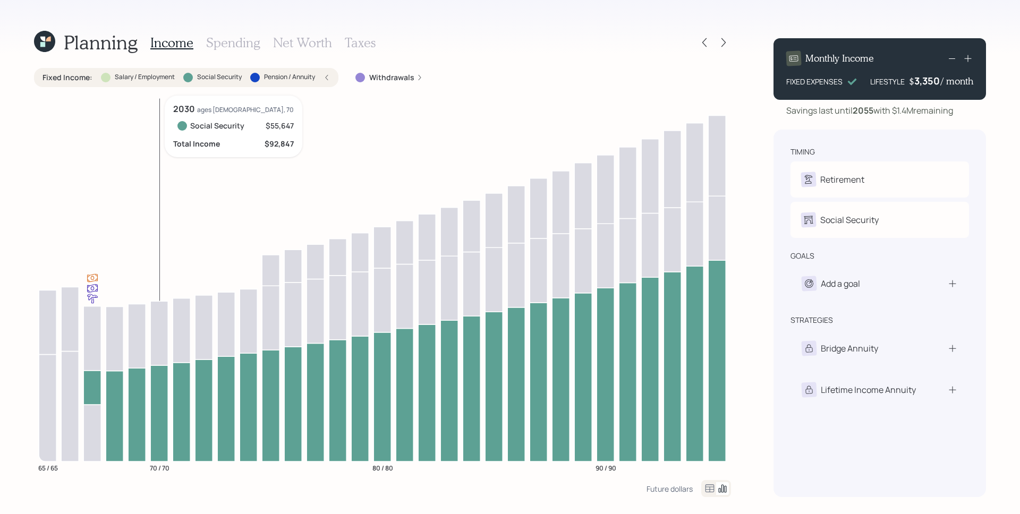
click at [159, 392] on icon at bounding box center [159, 414] width 18 height 96
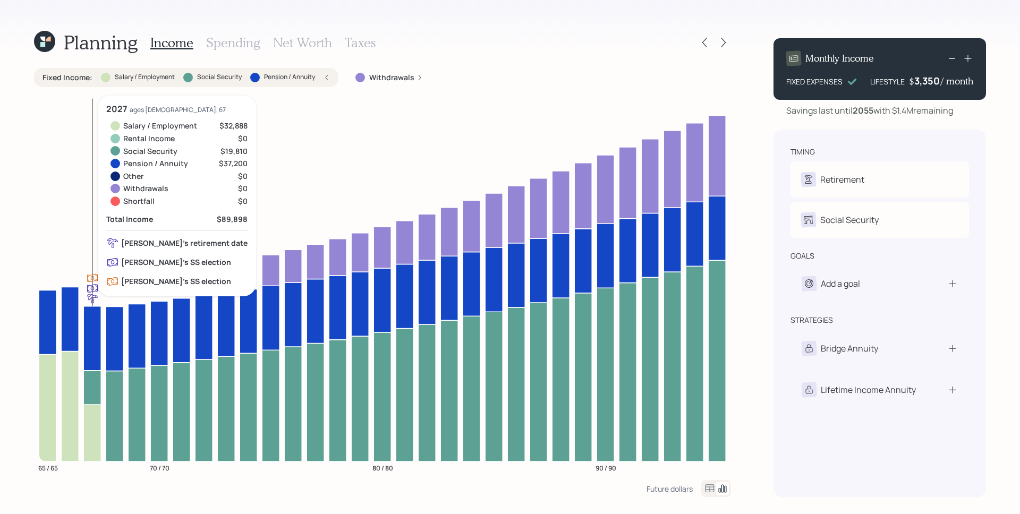
click at [87, 328] on icon at bounding box center [92, 338] width 18 height 64
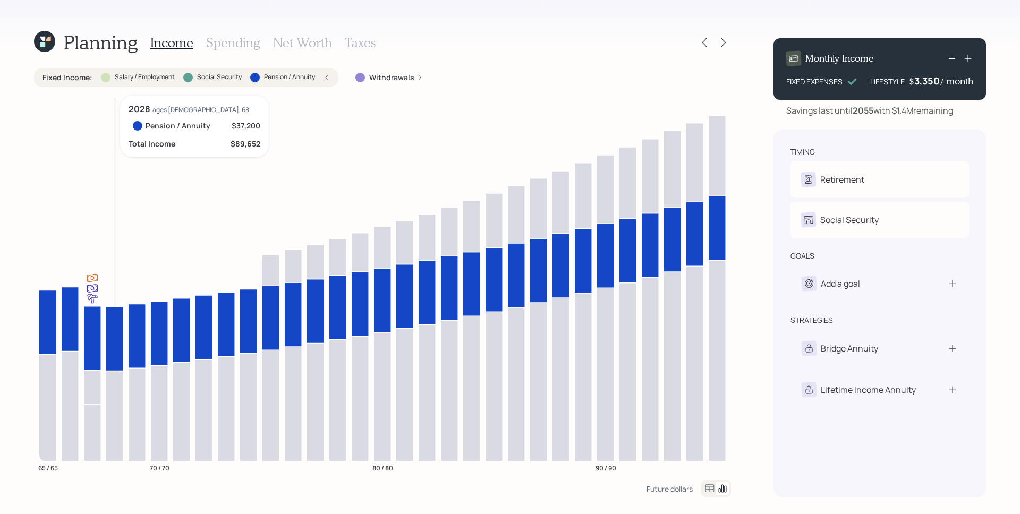
drag, startPoint x: 106, startPoint y: 329, endPoint x: 112, endPoint y: 320, distance: 10.9
click at [106, 329] on icon at bounding box center [115, 339] width 18 height 64
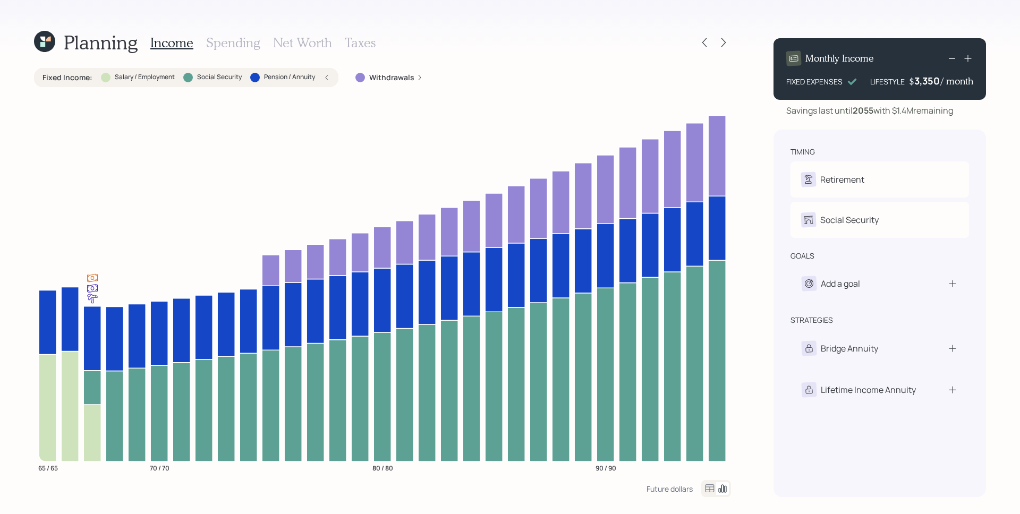
click at [315, 79] on label "Pension / Annuity" at bounding box center [289, 77] width 51 height 9
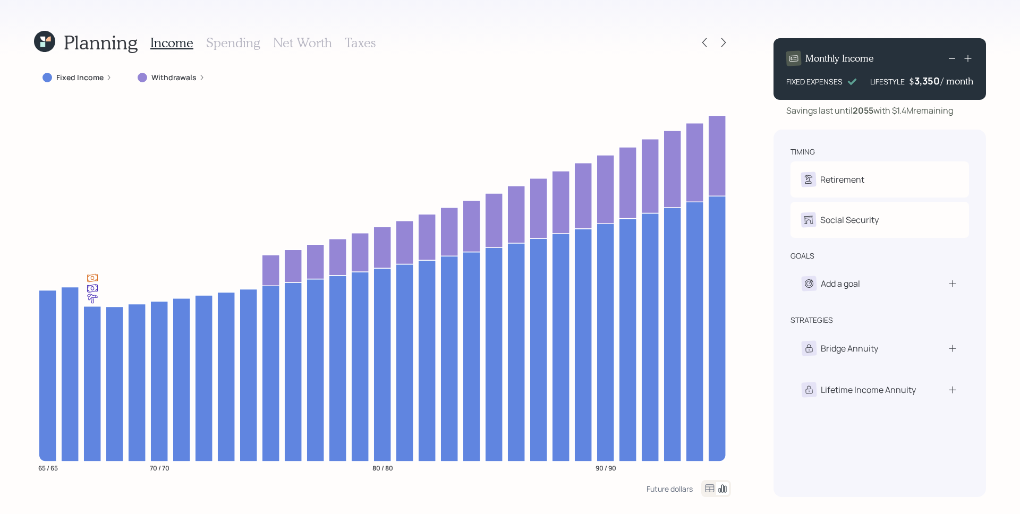
click at [176, 78] on label "Withdrawals" at bounding box center [173, 77] width 45 height 11
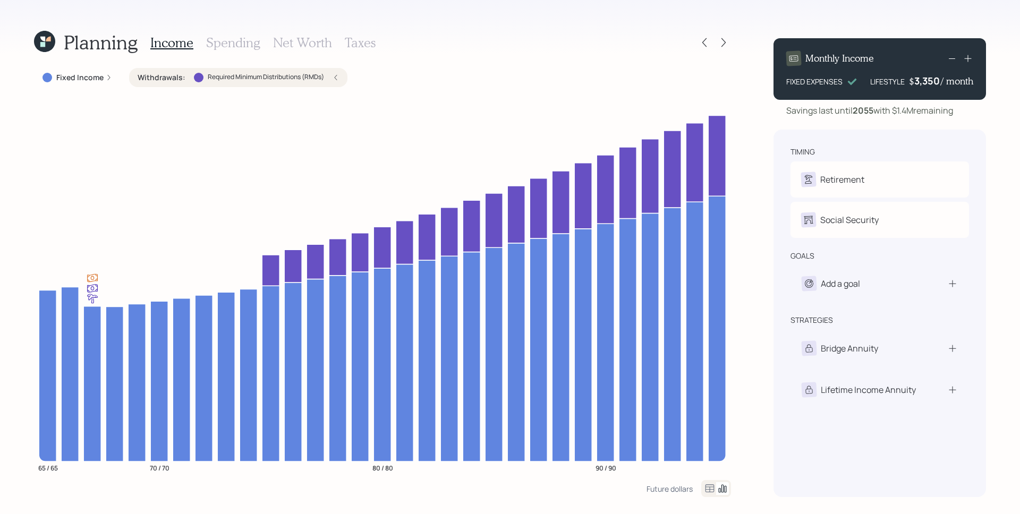
click at [224, 48] on h3 "Spending" at bounding box center [233, 42] width 54 height 15
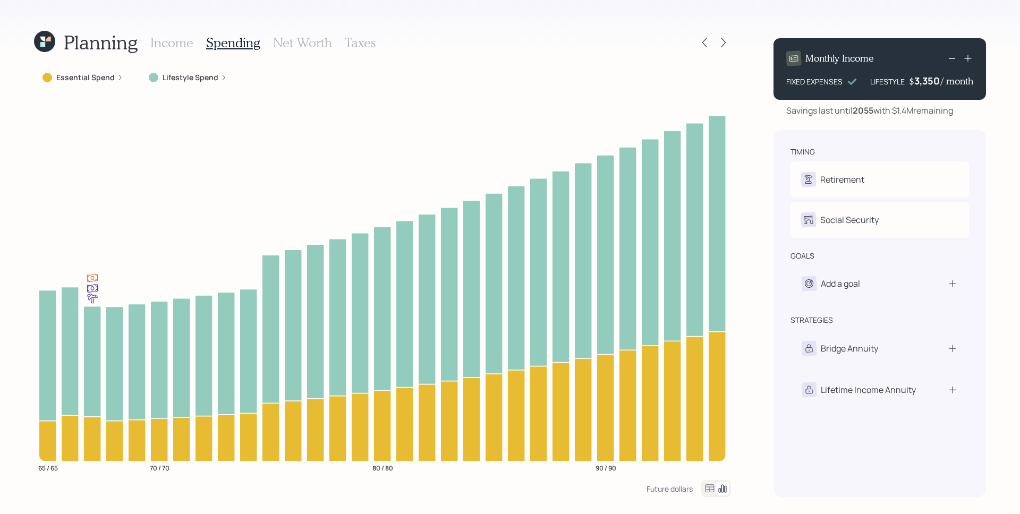
click at [194, 74] on label "Lifestyle Spend" at bounding box center [191, 77] width 56 height 11
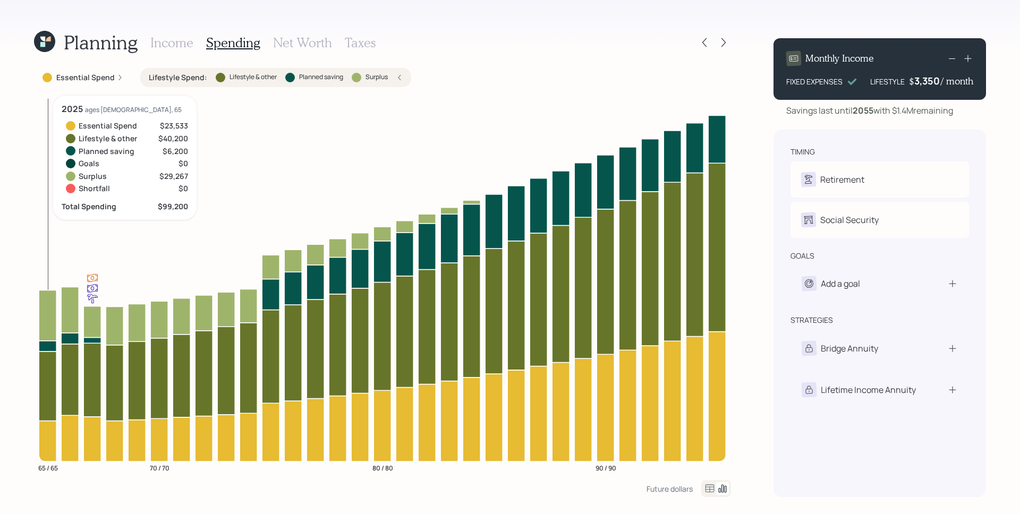
drag, startPoint x: 47, startPoint y: 315, endPoint x: 60, endPoint y: 315, distance: 12.2
click at [47, 315] on icon at bounding box center [48, 315] width 18 height 50
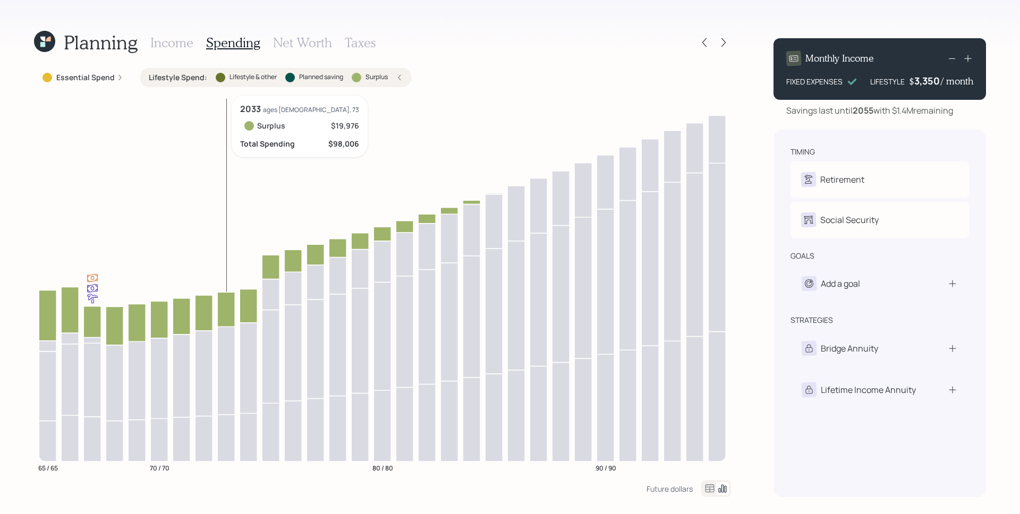
click at [225, 317] on icon at bounding box center [226, 309] width 18 height 35
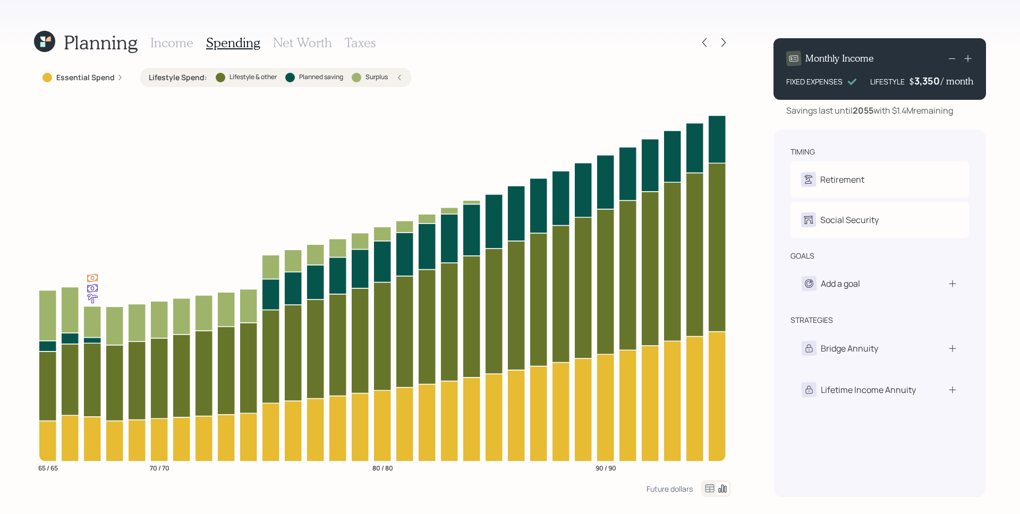
click at [182, 44] on h3 "Income" at bounding box center [171, 42] width 43 height 15
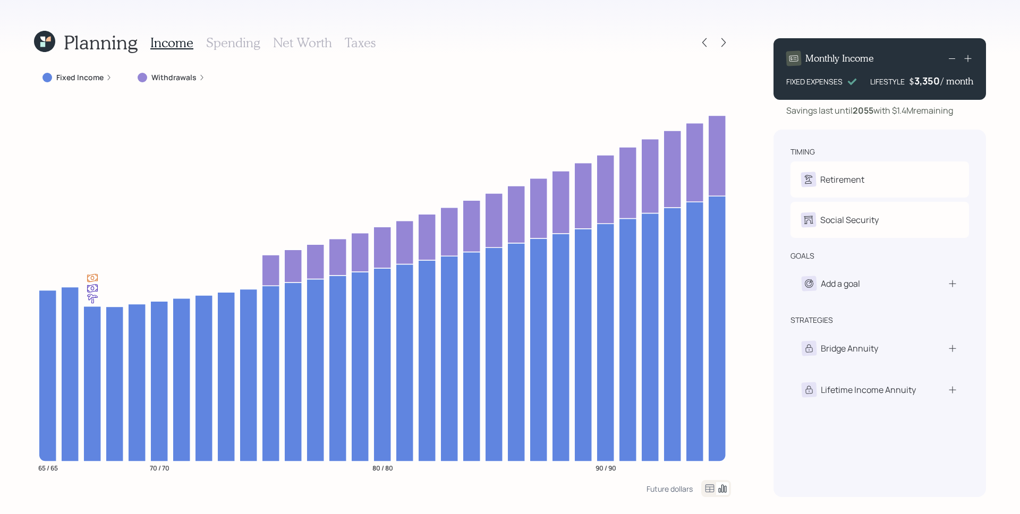
click at [299, 44] on h3 "Net Worth" at bounding box center [302, 42] width 59 height 15
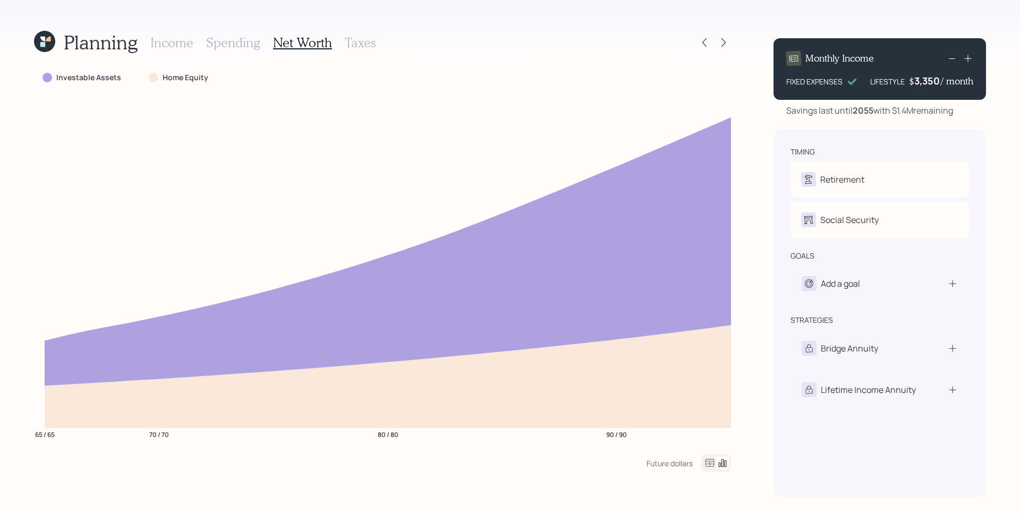
click at [712, 43] on div at bounding box center [714, 42] width 34 height 15
click at [708, 44] on icon at bounding box center [704, 42] width 11 height 11
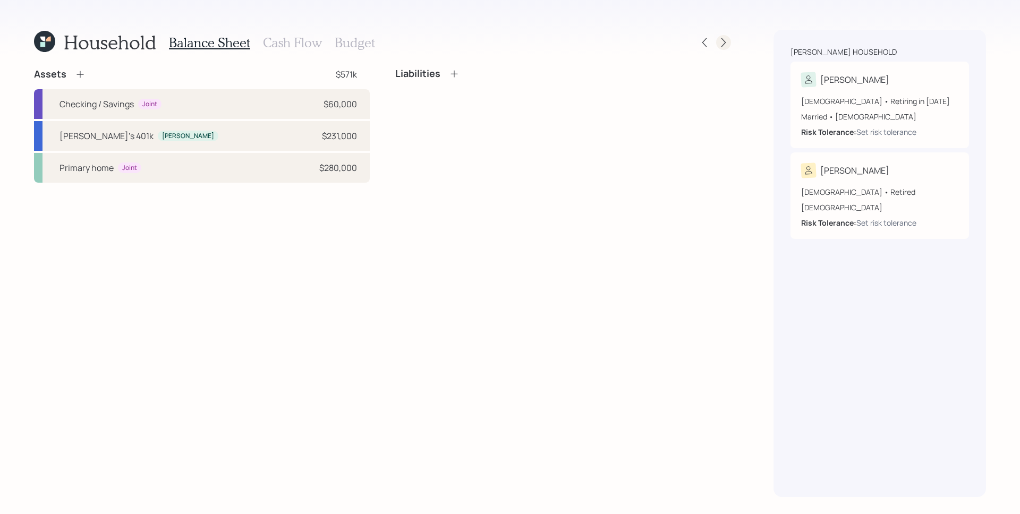
click at [720, 49] on div at bounding box center [723, 42] width 15 height 15
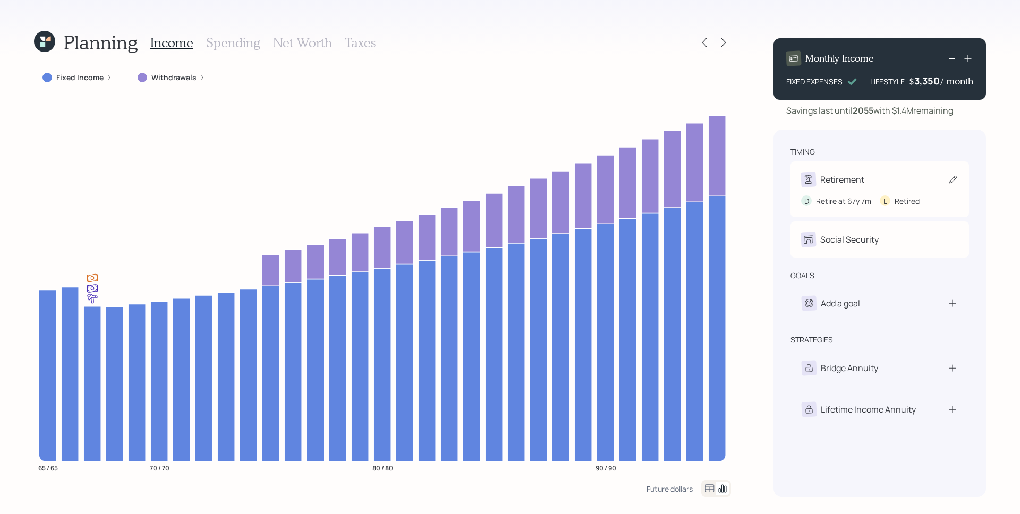
click at [880, 182] on div "Retirement" at bounding box center [879, 179] width 157 height 15
select select "7"
select select "8"
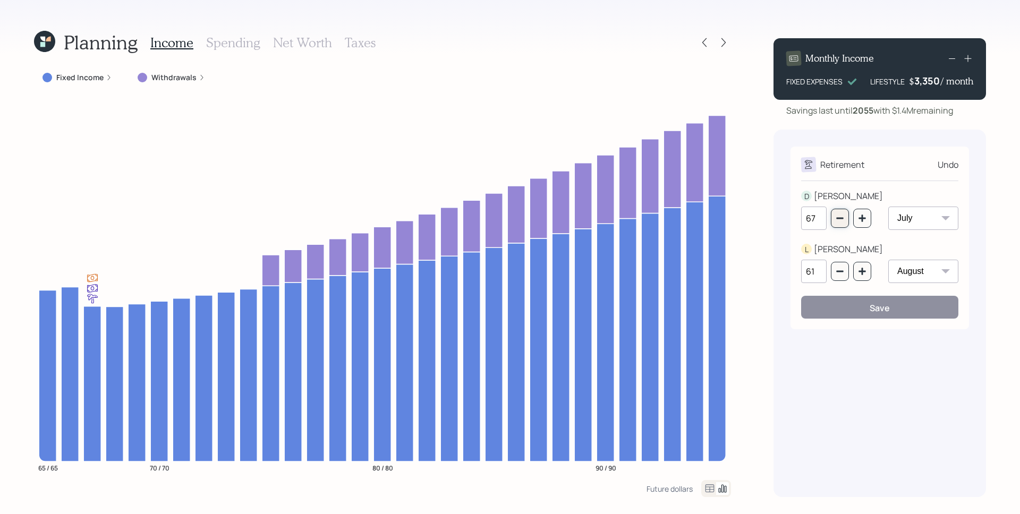
click at [847, 217] on button "button" at bounding box center [840, 218] width 18 height 19
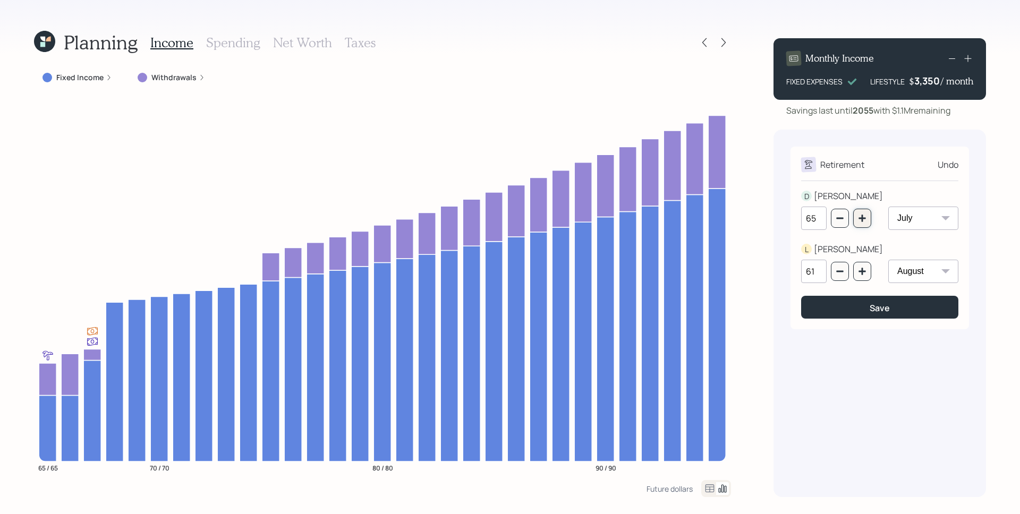
click at [859, 220] on icon "button" at bounding box center [862, 218] width 9 height 9
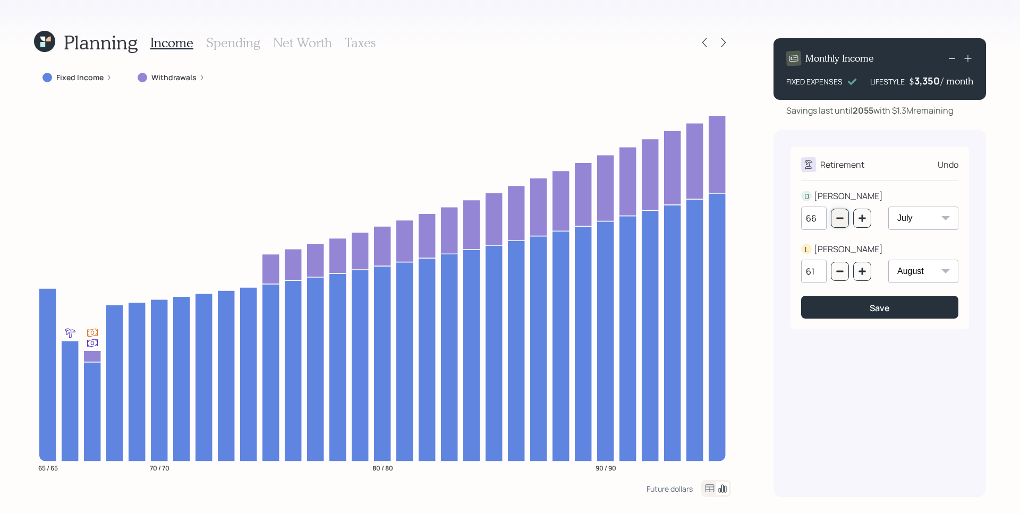
click at [844, 222] on button "button" at bounding box center [840, 218] width 18 height 19
type input "65"
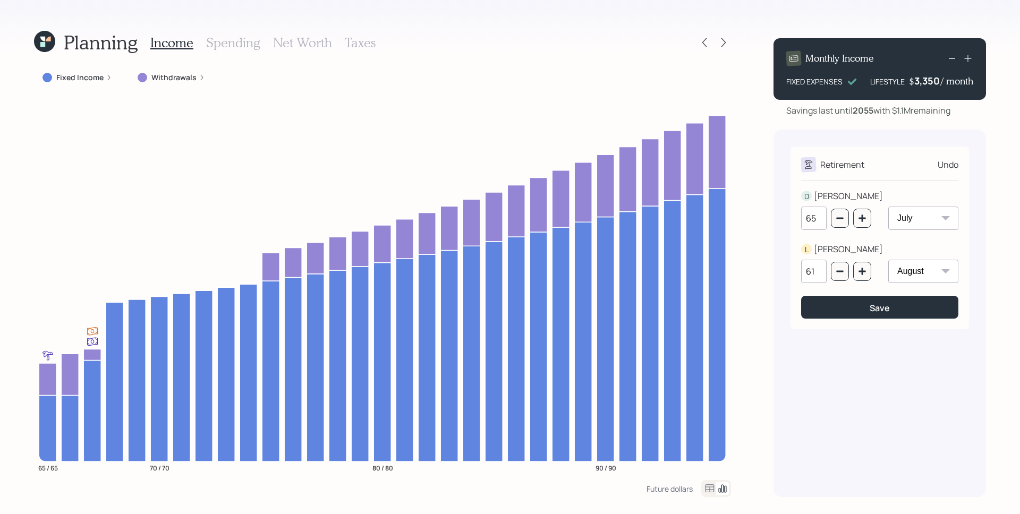
click at [920, 222] on select "January February March April May June July August September October November De…" at bounding box center [923, 218] width 70 height 23
click at [888, 207] on select "January February March April May June July August September October November De…" at bounding box center [923, 218] width 70 height 23
click at [928, 230] on select "January February March April May June July August September October November De…" at bounding box center [923, 218] width 70 height 23
select select "12"
click at [888, 207] on select "January February March April May June July August September October November De…" at bounding box center [923, 218] width 70 height 23
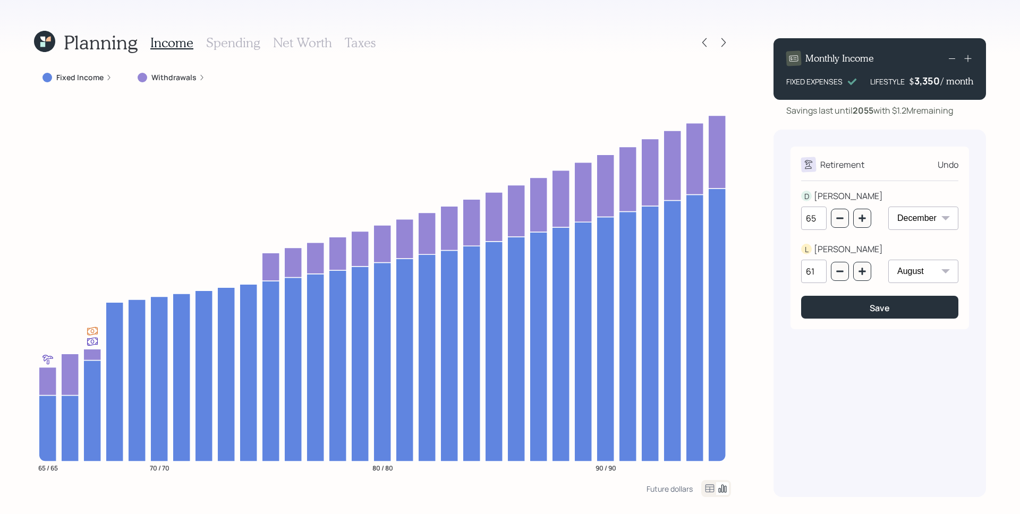
click at [87, 80] on label "Fixed Income" at bounding box center [79, 77] width 47 height 11
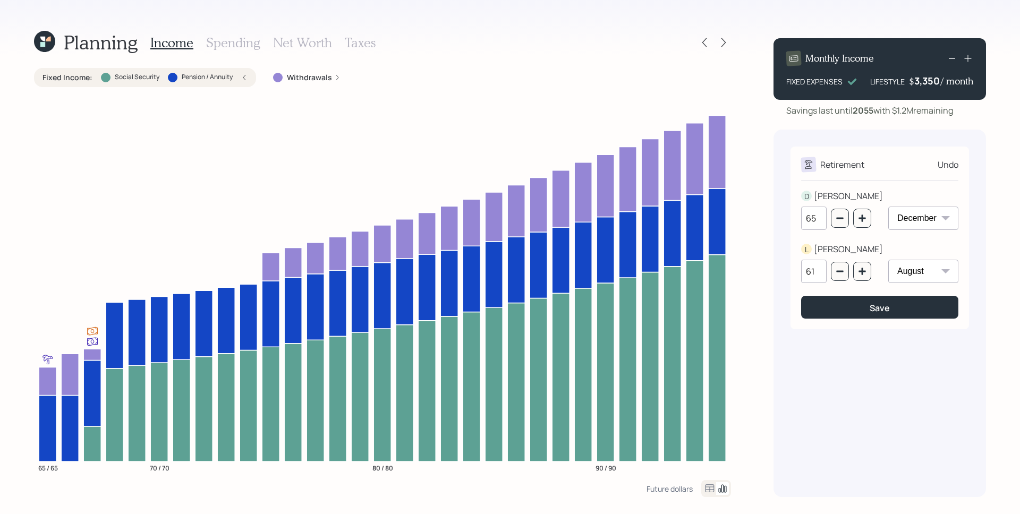
click at [240, 46] on h3 "Spending" at bounding box center [233, 42] width 54 height 15
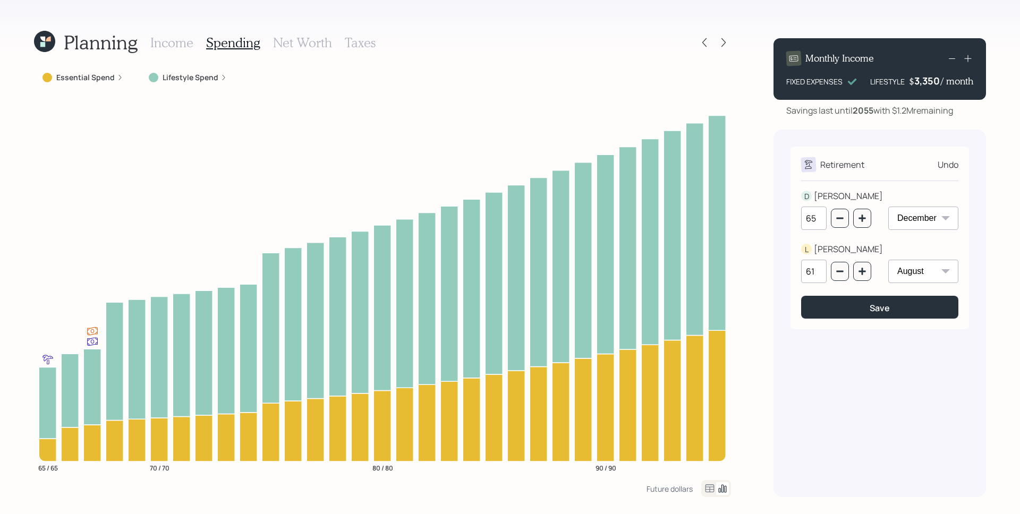
drag, startPoint x: 200, startPoint y: 77, endPoint x: 119, endPoint y: 290, distance: 228.1
click at [197, 82] on label "Lifestyle Spend" at bounding box center [191, 77] width 56 height 11
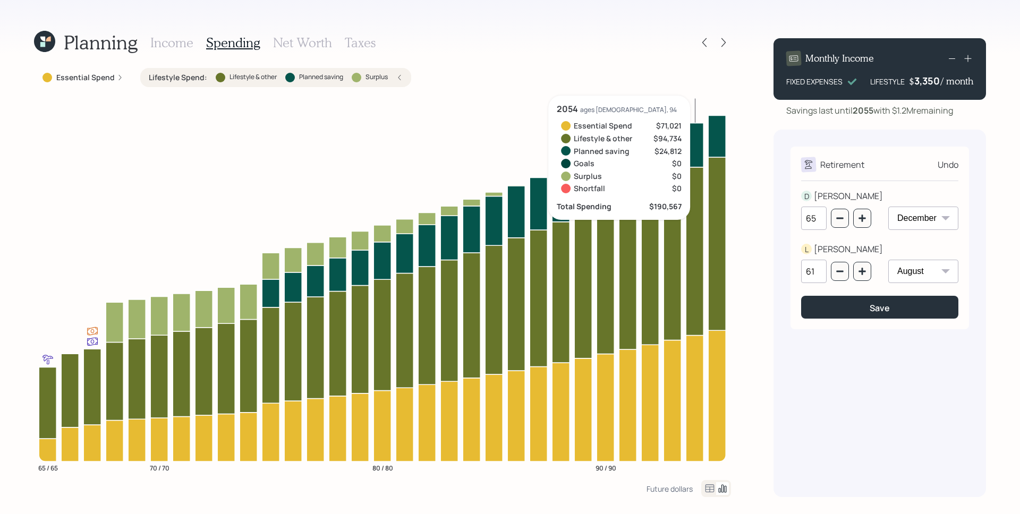
click at [927, 81] on div "3,350" at bounding box center [928, 80] width 27 height 13
click at [927, 80] on div "3350" at bounding box center [928, 80] width 27 height 13
click at [925, 80] on div "3350" at bounding box center [928, 80] width 27 height 13
click at [922, 78] on div "3350" at bounding box center [928, 80] width 27 height 13
click at [920, 83] on div "3350" at bounding box center [928, 80] width 27 height 13
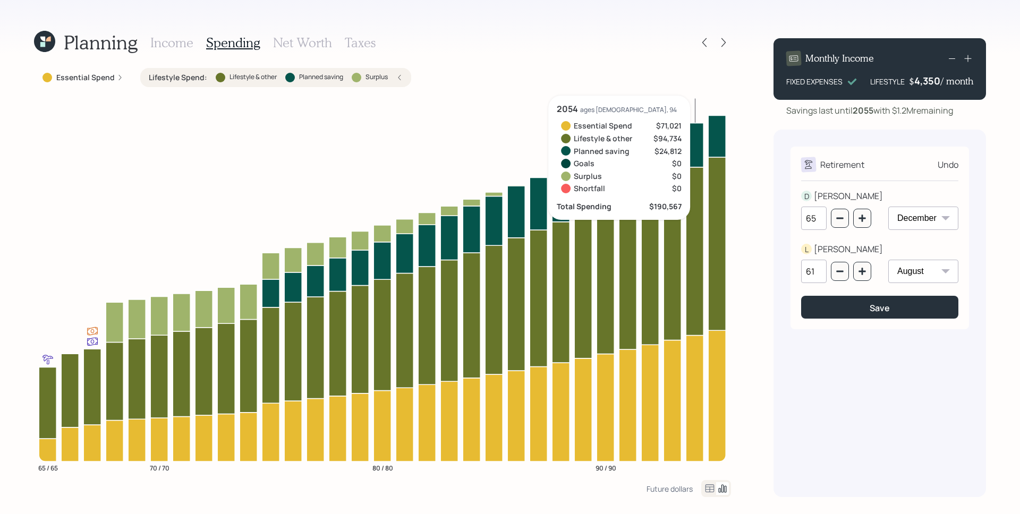
click at [994, 123] on div "Planning Income Spending Net Worth Taxes Essential Spend Lifestyle Spend : Life…" at bounding box center [510, 257] width 1020 height 514
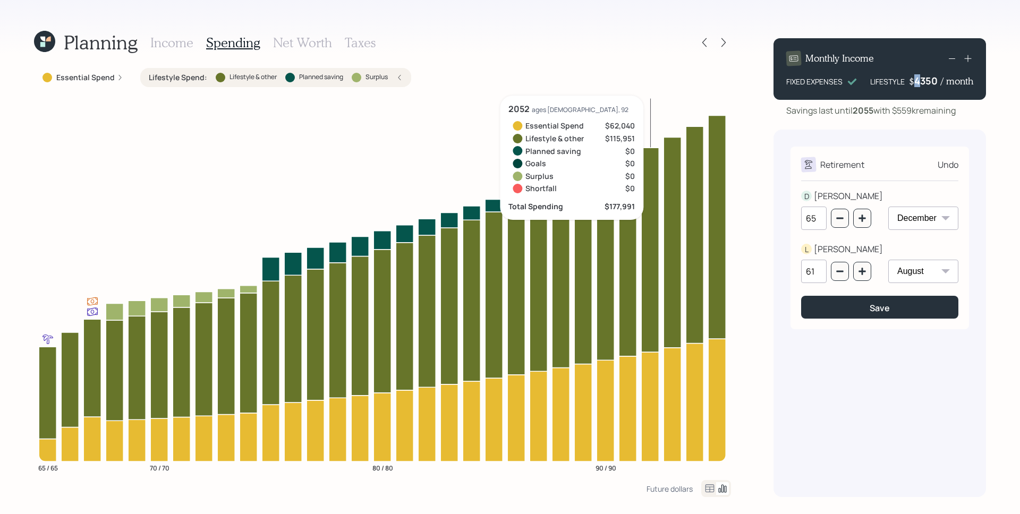
drag, startPoint x: 921, startPoint y: 83, endPoint x: 915, endPoint y: 84, distance: 5.9
click at [915, 85] on div "4350" at bounding box center [928, 80] width 27 height 13
drag, startPoint x: 959, startPoint y: 115, endPoint x: 932, endPoint y: 108, distance: 27.5
click at [956, 114] on div "Savings last until 2055 with $559k remaining" at bounding box center [871, 110] width 170 height 13
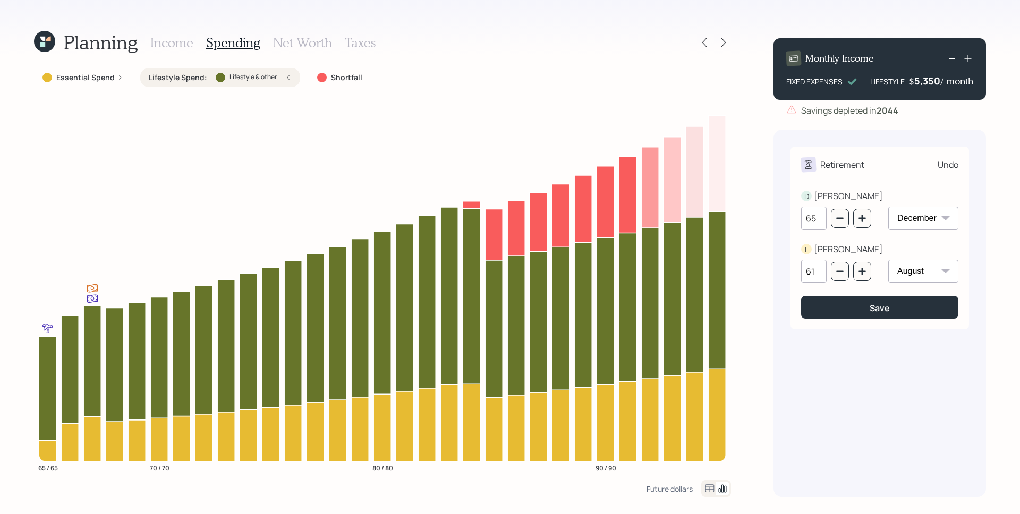
click at [185, 43] on h3 "Income" at bounding box center [171, 42] width 43 height 15
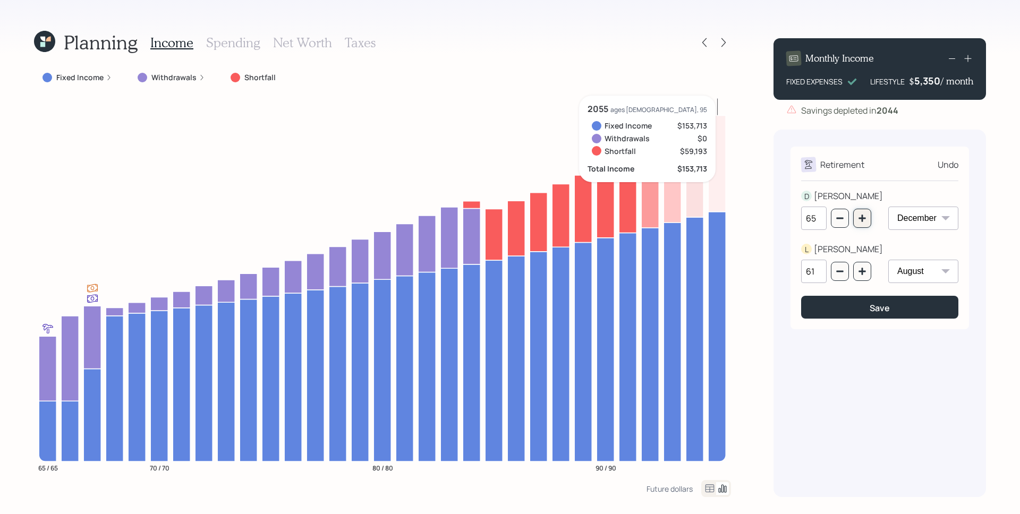
click at [870, 213] on button "button" at bounding box center [862, 218] width 18 height 19
click at [866, 218] on icon "button" at bounding box center [862, 218] width 9 height 9
type input "67"
click at [947, 230] on div "January February March April May June July August September October November De…" at bounding box center [923, 225] width 70 height 36
click at [944, 225] on select "January February March April May June July August September October November De…" at bounding box center [923, 218] width 70 height 23
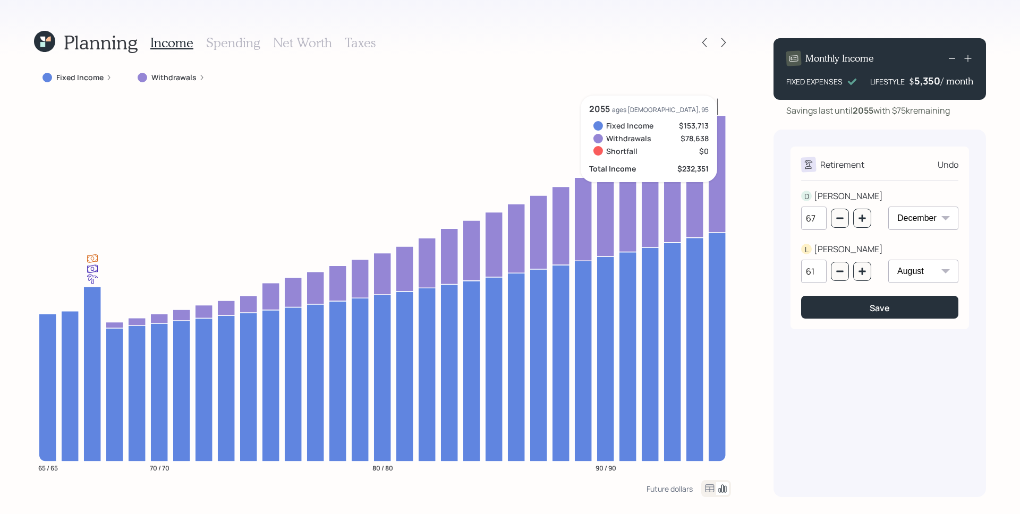
select select "7"
click at [888, 207] on select "January February March April May June July August September October November De…" at bounding box center [923, 218] width 70 height 23
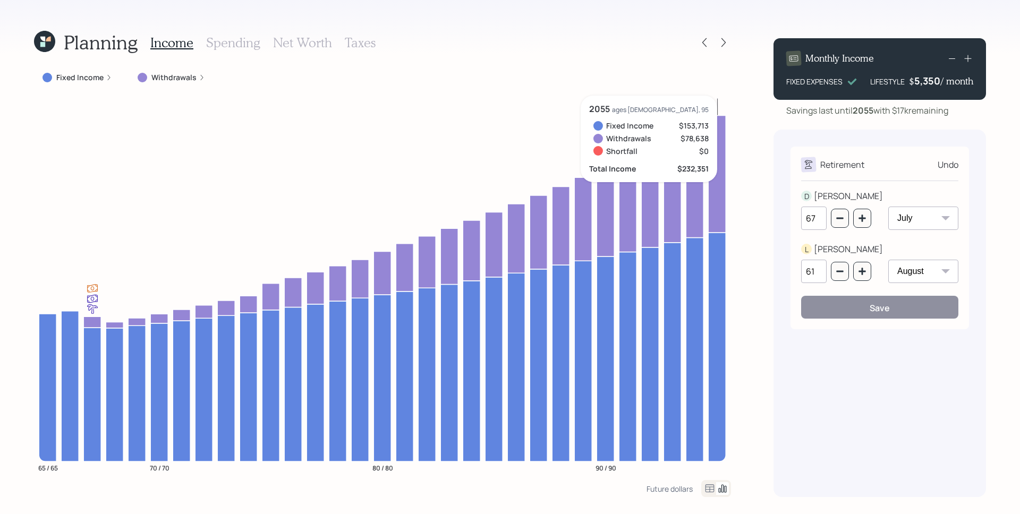
click at [985, 127] on div "Monthly Income FIXED EXPENSES LIFESTYLE $ 5,350 / month Savings last until 2055…" at bounding box center [880, 264] width 213 height 468
click at [918, 82] on div "5350" at bounding box center [928, 80] width 27 height 13
click at [915, 80] on div "5350" at bounding box center [928, 80] width 27 height 13
click at [992, 108] on div "Planning Income Spending Net Worth Taxes Fixed Income Withdrawals 65 / 65 70 / …" at bounding box center [510, 257] width 1020 height 514
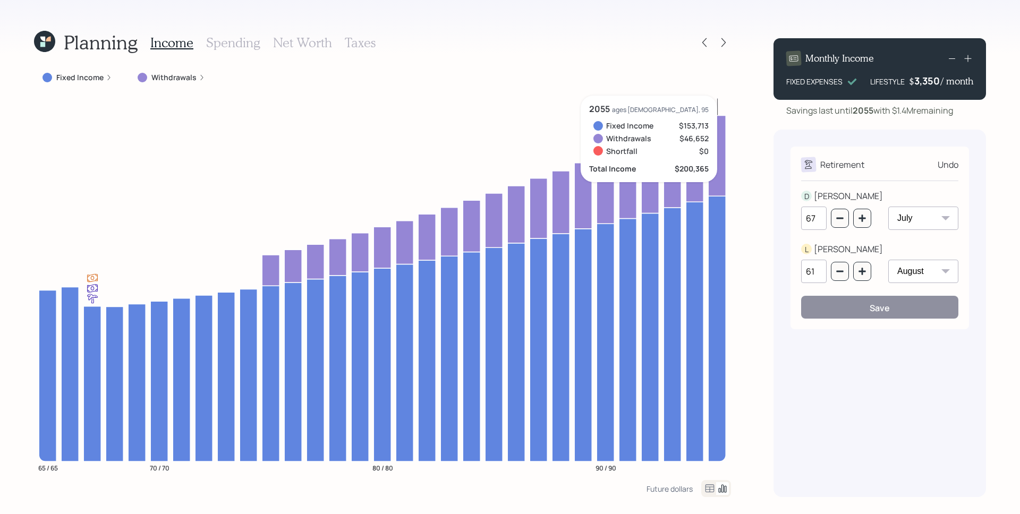
click at [951, 164] on div "Undo" at bounding box center [948, 164] width 21 height 13
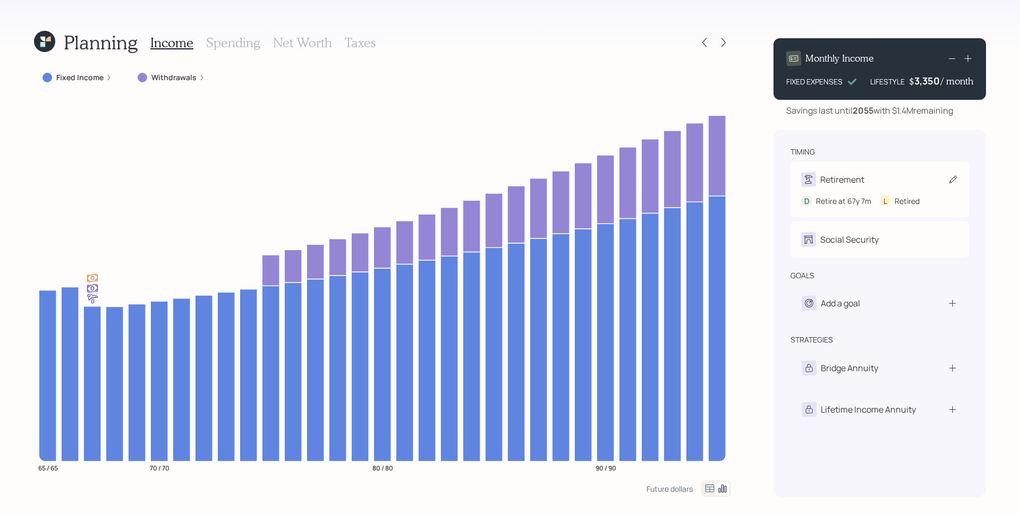
click at [874, 172] on div "Retirement" at bounding box center [879, 179] width 157 height 15
select select "7"
select select "8"
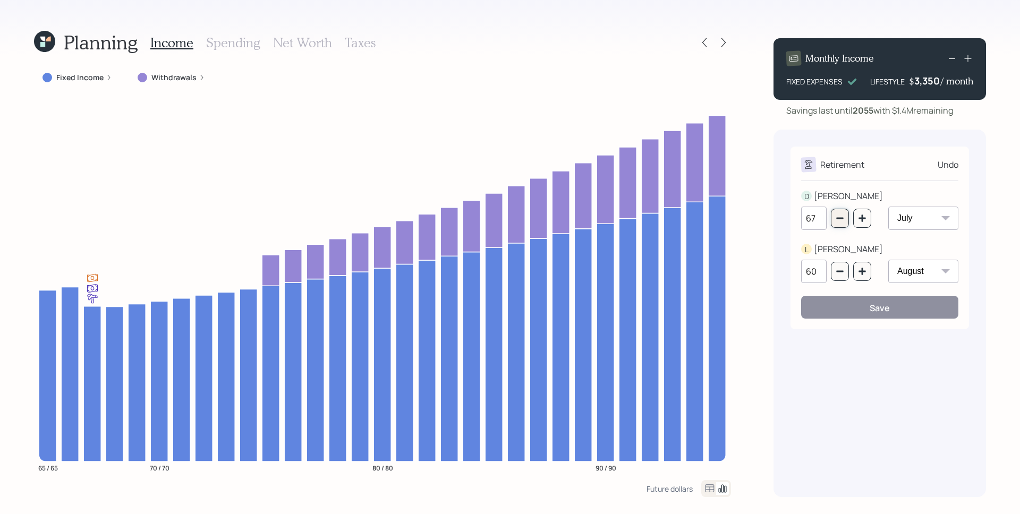
click at [845, 222] on button "button" at bounding box center [840, 218] width 18 height 19
click at [847, 221] on button "button" at bounding box center [840, 218] width 18 height 19
type input "65"
click at [944, 207] on select "January February March April May June July August September October November De…" at bounding box center [923, 218] width 70 height 23
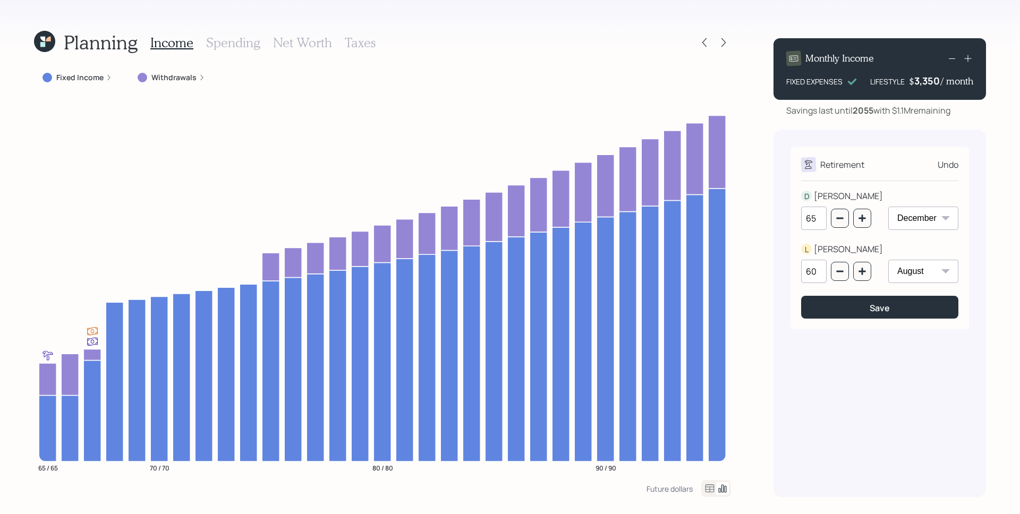
click at [888, 207] on select "January February March April May June July August September October November De…" at bounding box center [923, 218] width 70 height 23
click at [984, 227] on div "Retirement Undo D DAVID 65 January February March April May June July August Se…" at bounding box center [880, 314] width 213 height 368
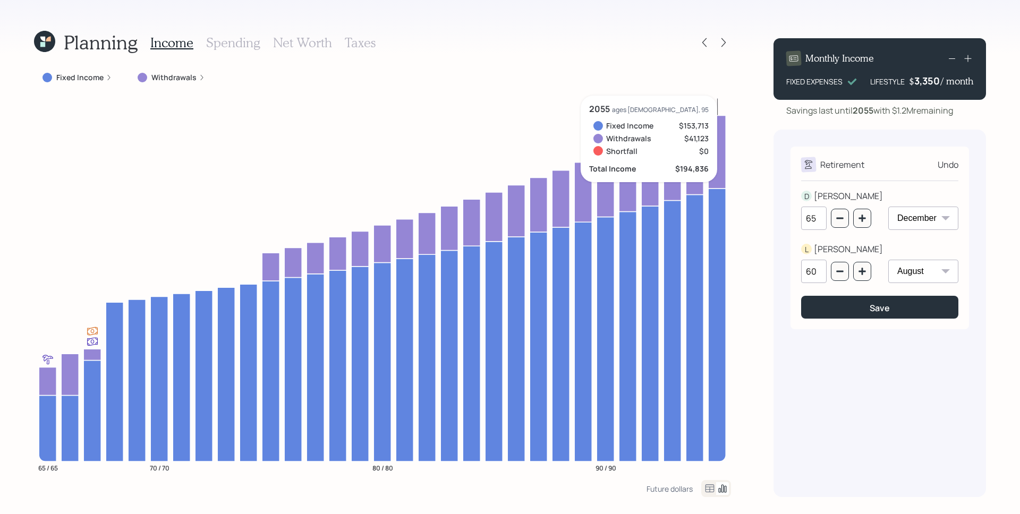
click at [743, 207] on div "Planning Income Spending Net Worth Taxes Fixed Income Withdrawals 65 / 65 70 / …" at bounding box center [510, 257] width 1020 height 514
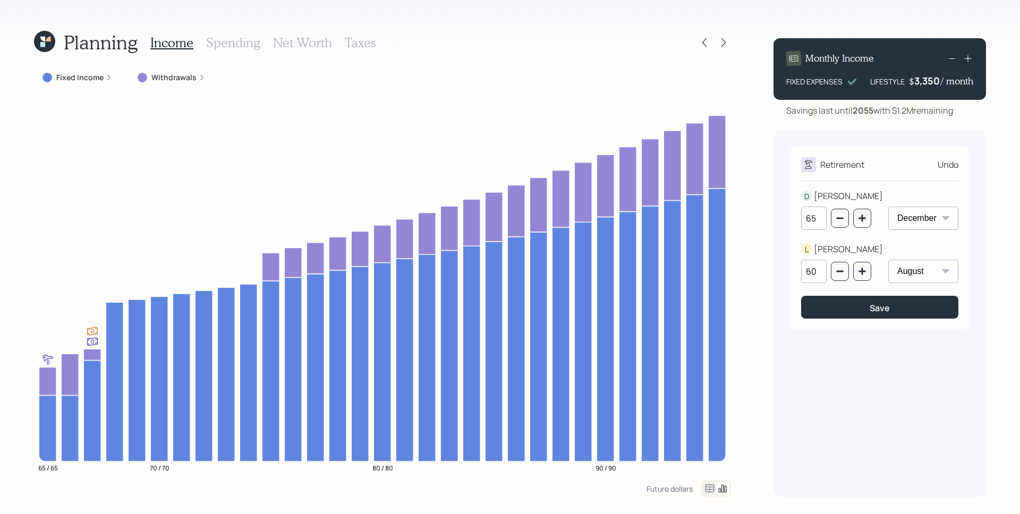
click at [933, 220] on select "January February March April May June July August September October November De…" at bounding box center [923, 218] width 70 height 23
select select "7"
click at [888, 207] on select "January February March April May June July August September October November De…" at bounding box center [923, 218] width 70 height 23
click at [867, 215] on button "button" at bounding box center [862, 218] width 18 height 19
type input "66"
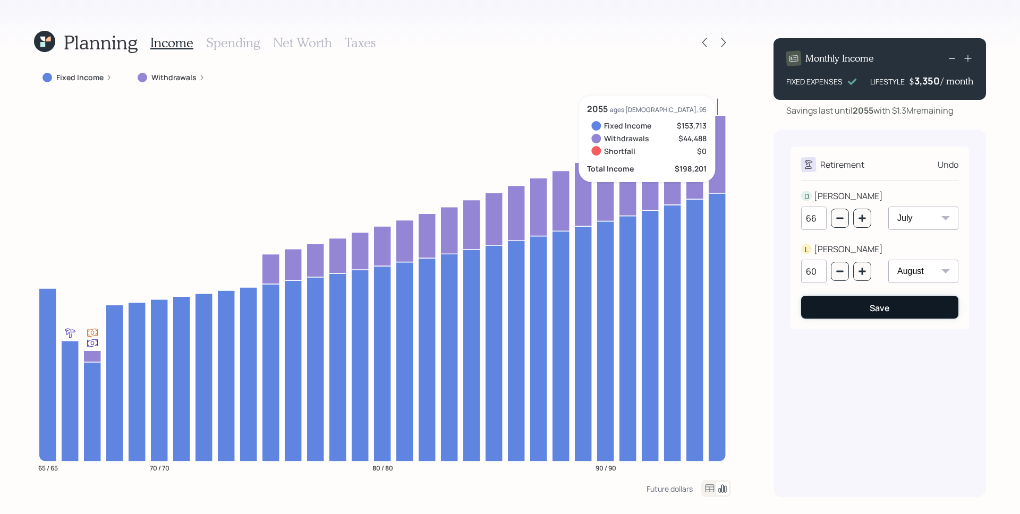
click at [894, 308] on button "Save" at bounding box center [879, 307] width 157 height 23
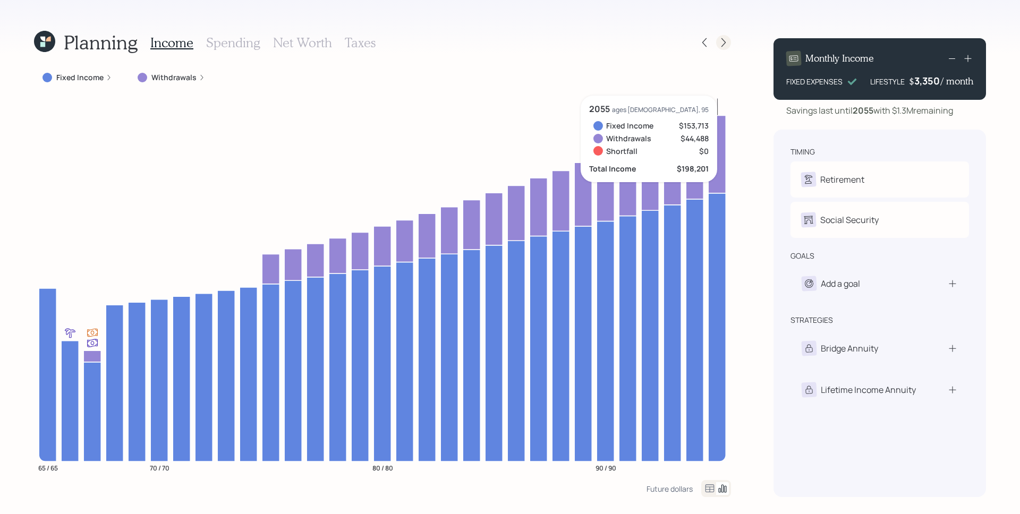
click at [724, 43] on icon at bounding box center [723, 42] width 11 height 11
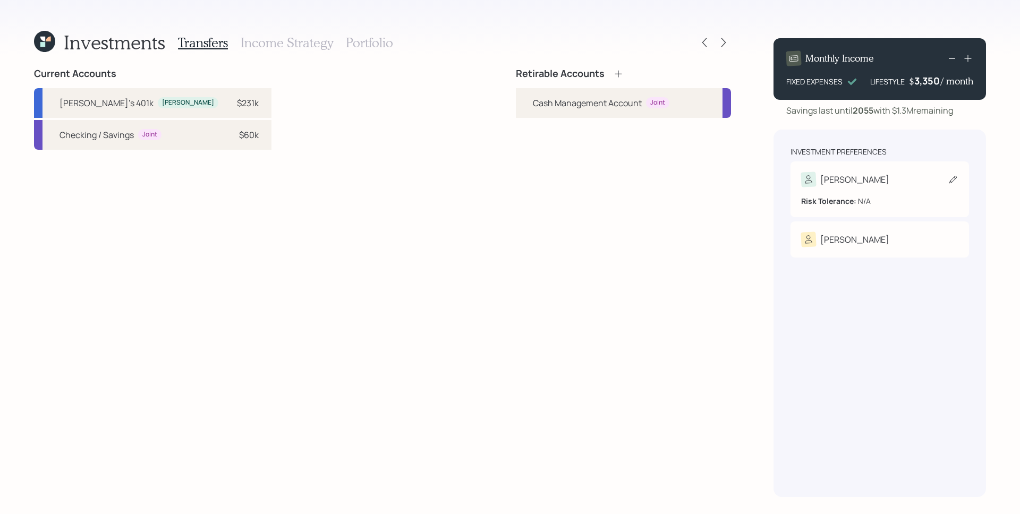
click at [878, 186] on div "[PERSON_NAME]" at bounding box center [879, 179] width 157 height 15
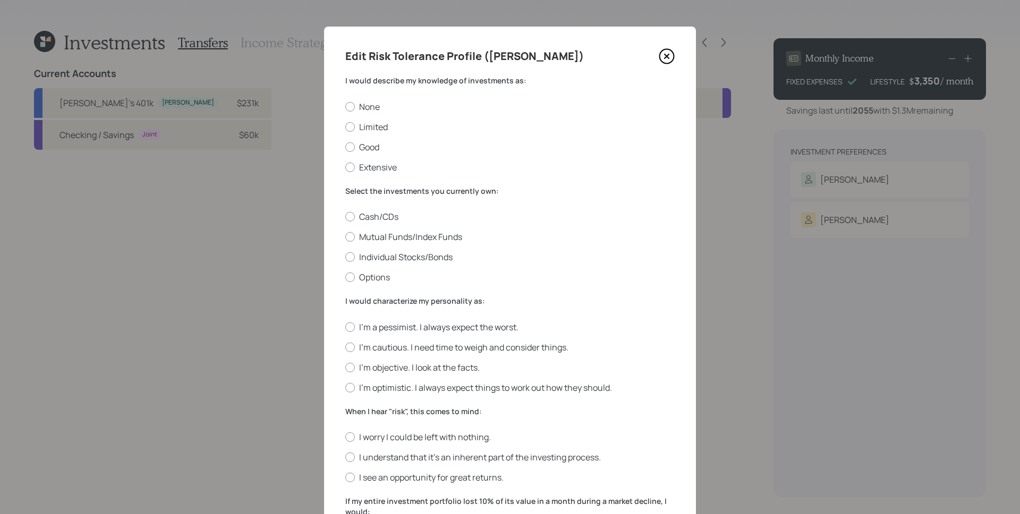
click at [366, 132] on label "Limited" at bounding box center [509, 127] width 329 height 12
click at [345, 127] on input "Limited" at bounding box center [345, 126] width 1 height 1
radio input "true"
click at [373, 239] on label "Mutual Funds/Index Funds" at bounding box center [509, 237] width 329 height 12
click at [345, 238] on input "Mutual Funds/Index Funds" at bounding box center [345, 237] width 1 height 1
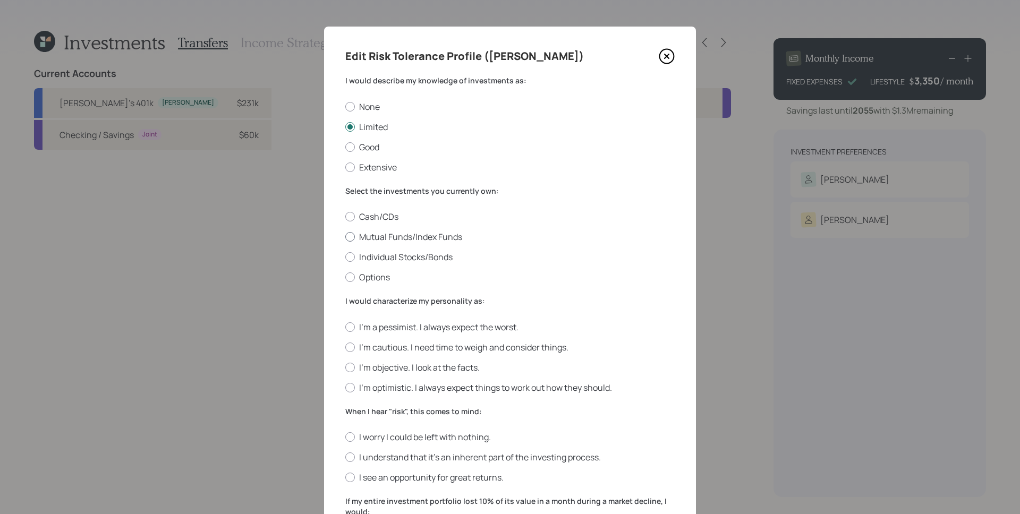
radio input "true"
click at [388, 369] on label "I'm objective. I look at the facts." at bounding box center [509, 368] width 329 height 12
click at [345, 368] on input "I'm objective. I look at the facts." at bounding box center [345, 367] width 1 height 1
radio input "true"
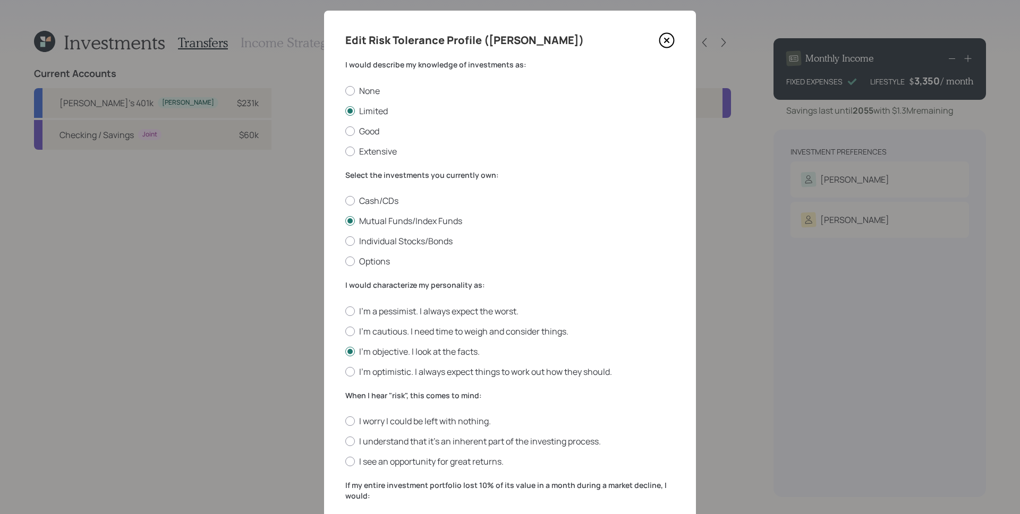
scroll to position [205, 0]
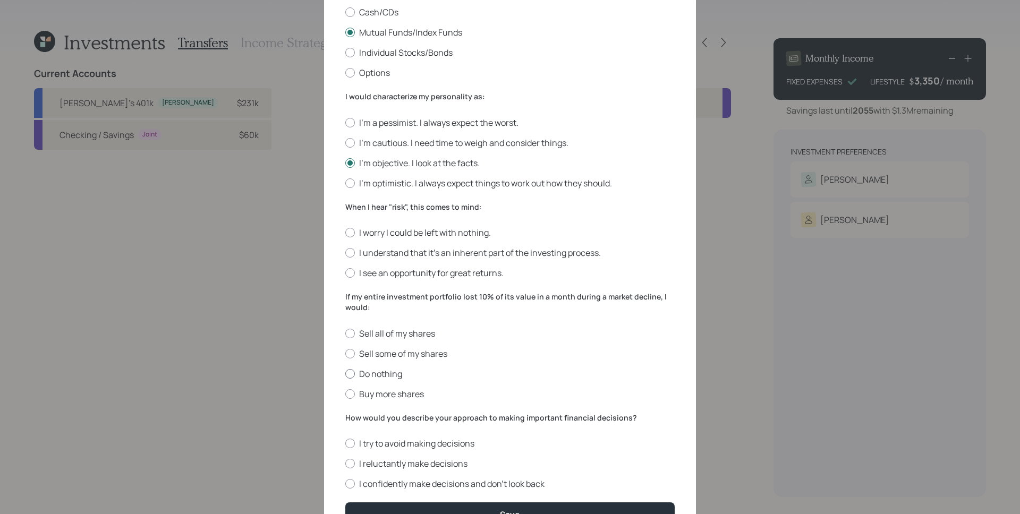
click at [382, 379] on label "Do nothing" at bounding box center [509, 374] width 329 height 12
click at [345, 374] on input "Do nothing" at bounding box center [345, 374] width 1 height 1
radio input "true"
click at [364, 255] on label "I understand that it’s an inherent part of the investing process." at bounding box center [509, 253] width 329 height 12
click at [345, 253] on input "I understand that it’s an inherent part of the investing process." at bounding box center [345, 253] width 1 height 1
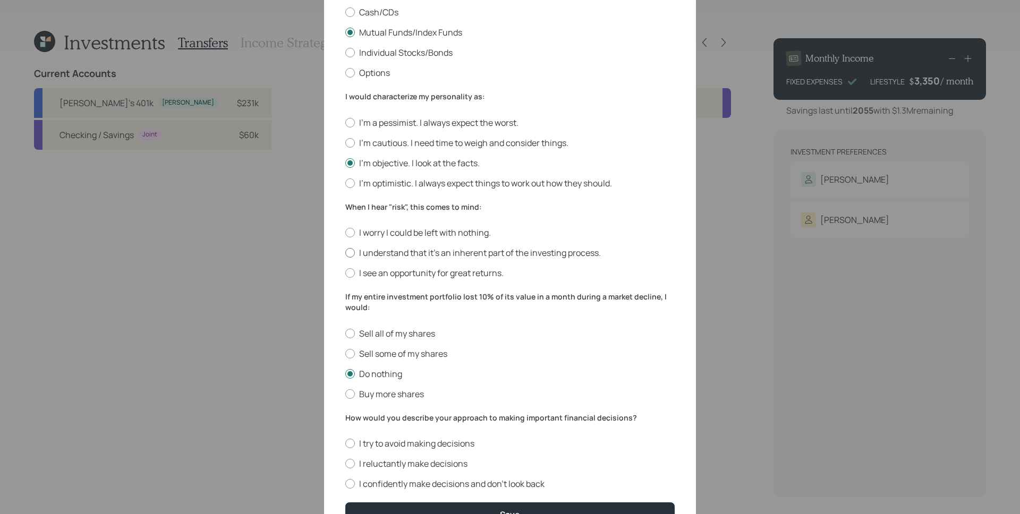
radio input "true"
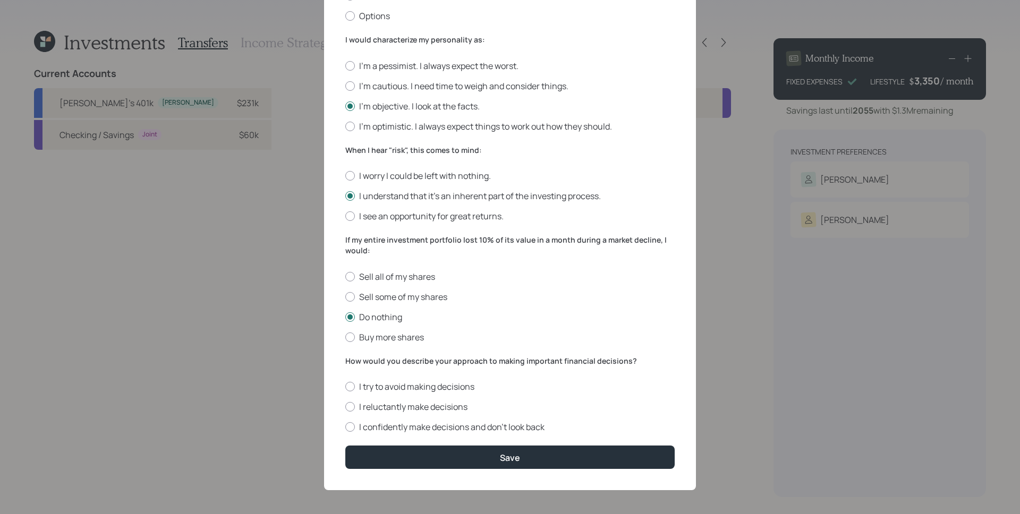
scroll to position [264, 0]
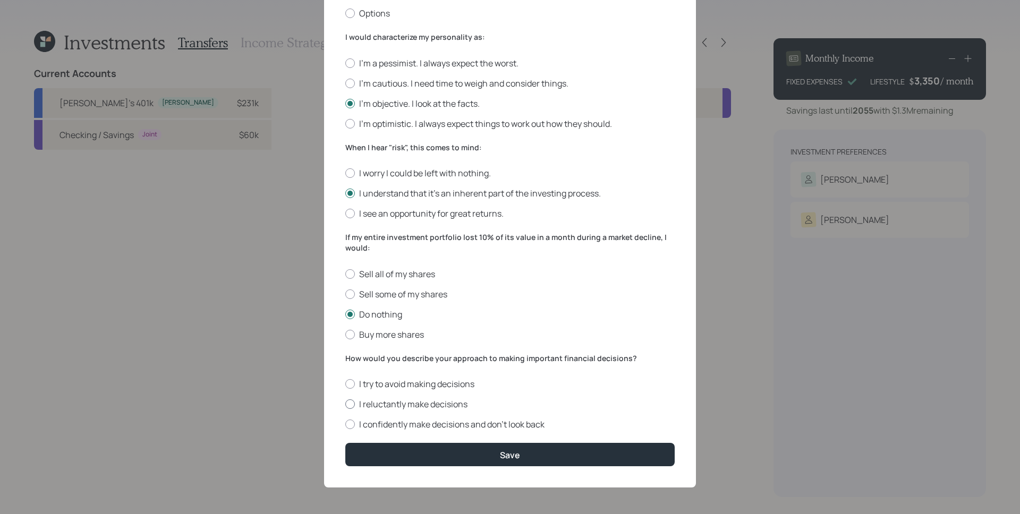
click at [410, 407] on label "I reluctantly make decisions" at bounding box center [509, 405] width 329 height 12
click at [345, 405] on input "I reluctantly make decisions" at bounding box center [345, 404] width 1 height 1
radio input "true"
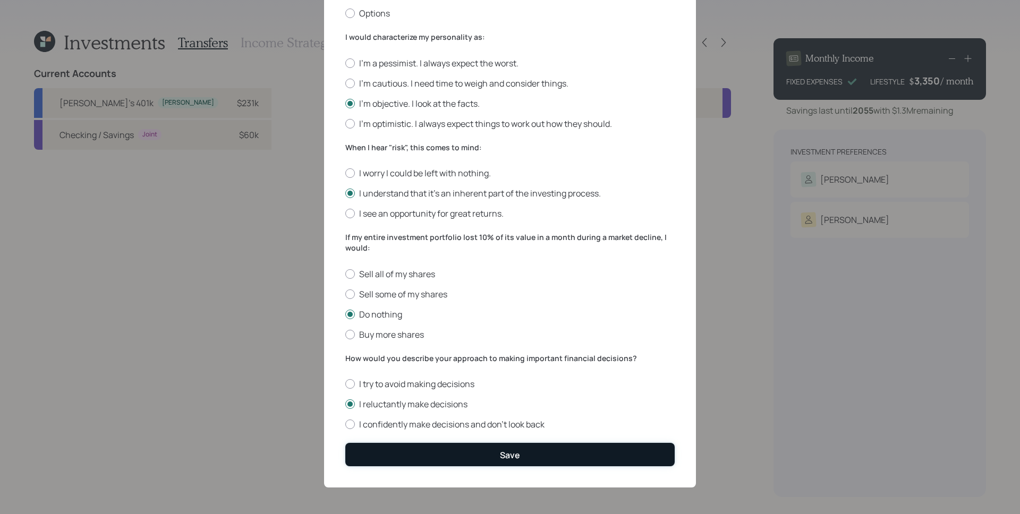
click at [563, 452] on button "Save" at bounding box center [509, 454] width 329 height 23
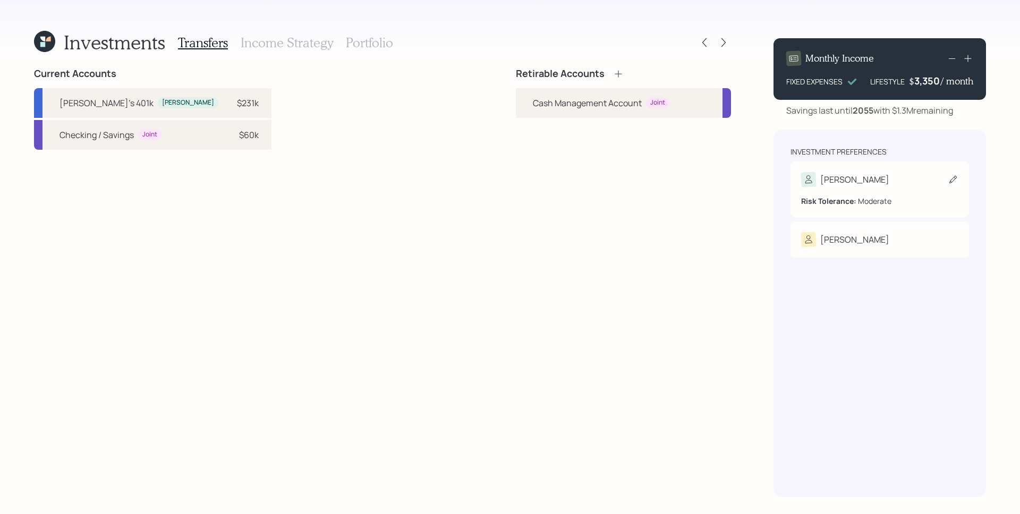
click at [824, 180] on div "[PERSON_NAME]" at bounding box center [854, 179] width 69 height 13
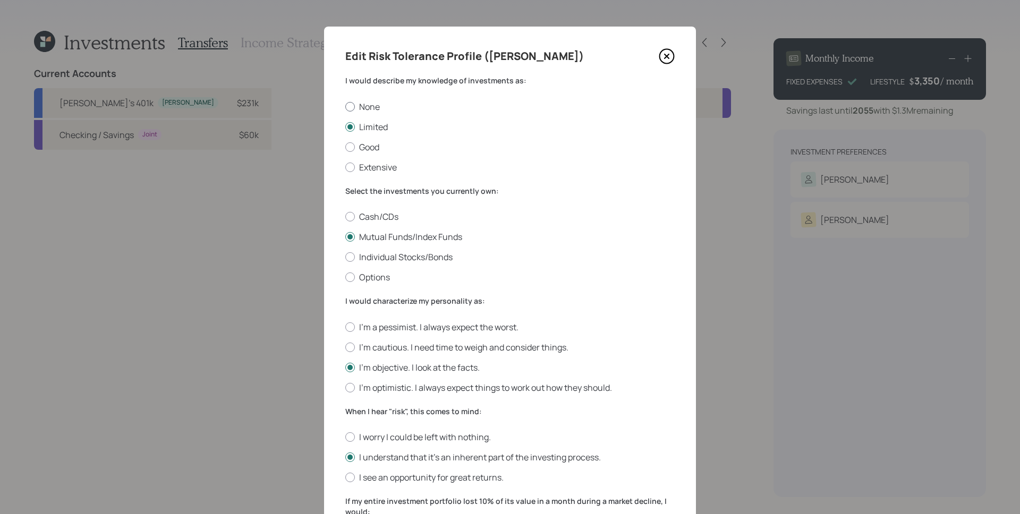
click at [365, 107] on label "None" at bounding box center [509, 107] width 329 height 12
click at [345, 107] on input "None" at bounding box center [345, 106] width 1 height 1
radio input "true"
drag, startPoint x: 370, startPoint y: 218, endPoint x: 395, endPoint y: 319, distance: 103.9
click at [370, 218] on label "Cash/CDs" at bounding box center [509, 217] width 329 height 12
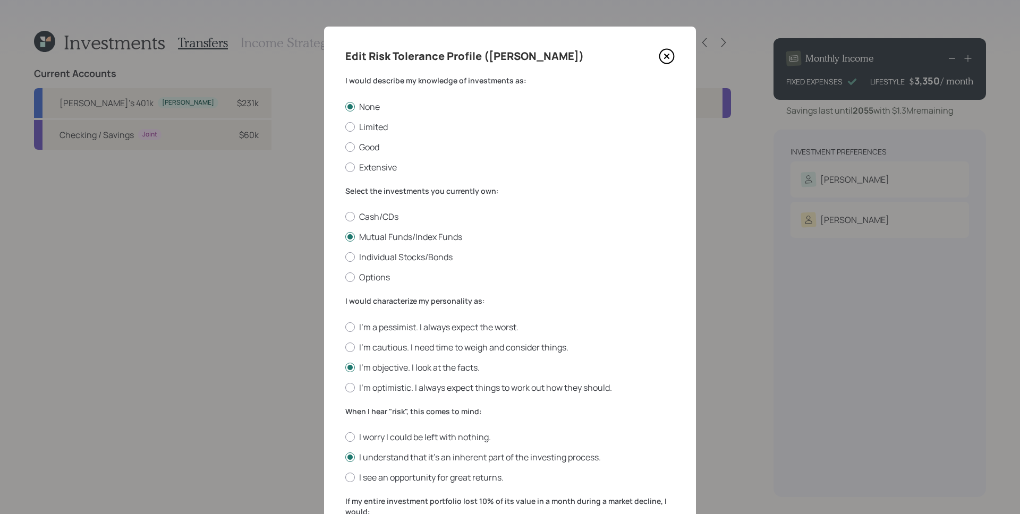
click at [345, 217] on input "Cash/CDs" at bounding box center [345, 217] width 1 height 1
radio input "true"
drag, startPoint x: 396, startPoint y: 328, endPoint x: 465, endPoint y: 314, distance: 70.1
click at [396, 329] on label "I'm a pessimist. I always expect the worst." at bounding box center [509, 327] width 329 height 12
click at [345, 327] on input "I'm a pessimist. I always expect the worst." at bounding box center [345, 327] width 1 height 1
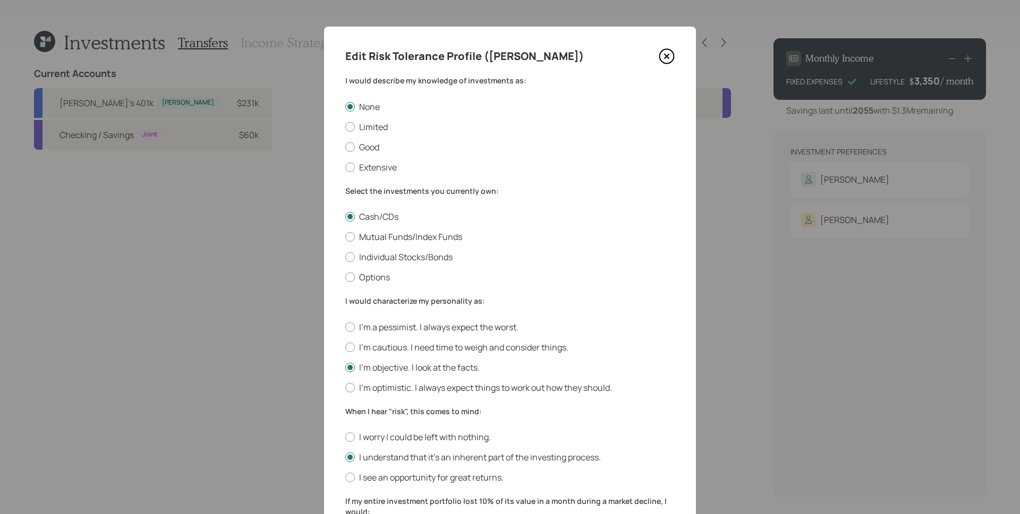
radio input "true"
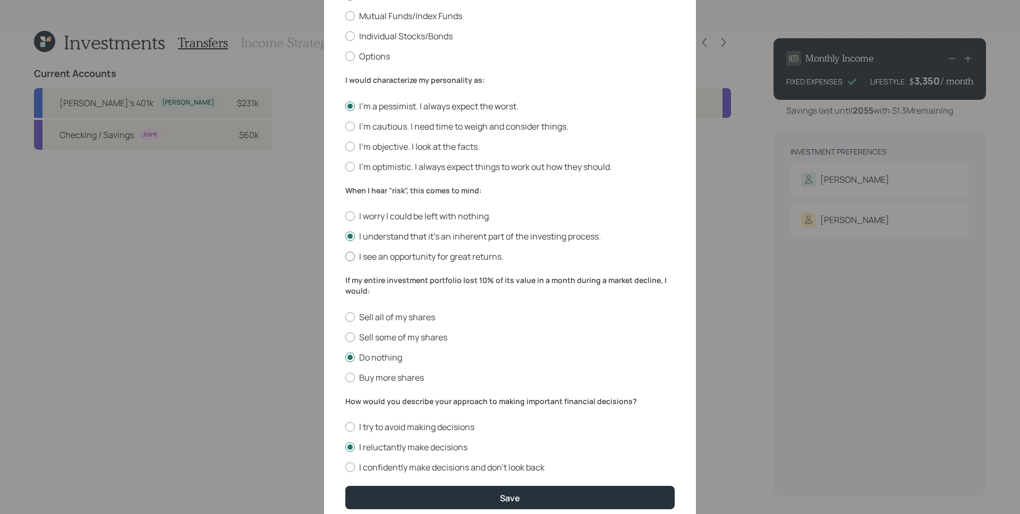
drag, startPoint x: 383, startPoint y: 314, endPoint x: 370, endPoint y: 258, distance: 57.1
click at [383, 314] on label "Sell all of my shares" at bounding box center [509, 317] width 329 height 12
click at [345, 317] on input "Sell all of my shares" at bounding box center [345, 317] width 1 height 1
radio input "true"
click at [364, 209] on div "When I hear "risk", this comes to mind: I worry I could be left with nothing. I…" at bounding box center [509, 224] width 329 height 78
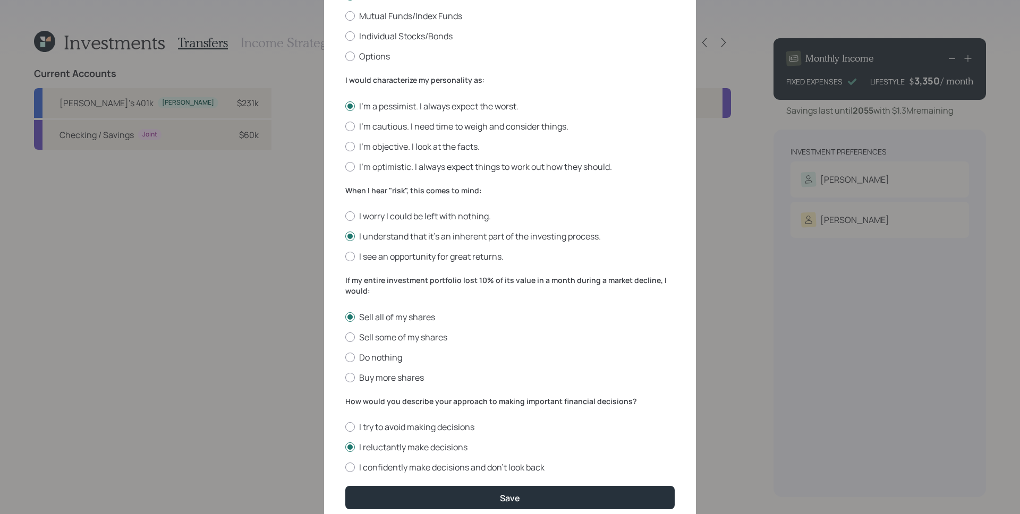
drag, startPoint x: 365, startPoint y: 214, endPoint x: 371, endPoint y: 228, distance: 15.0
click at [366, 214] on label "I worry I could be left with nothing." at bounding box center [509, 216] width 329 height 12
click at [345, 216] on input "I worry I could be left with nothing." at bounding box center [345, 216] width 1 height 1
radio input "true"
click at [393, 422] on label "I try to avoid making decisions" at bounding box center [509, 427] width 329 height 12
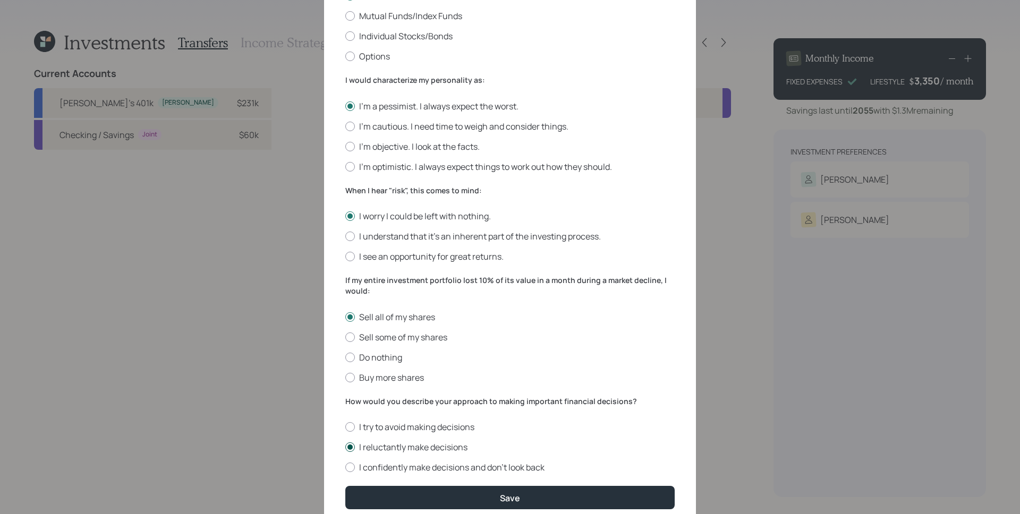
drag, startPoint x: 431, startPoint y: 429, endPoint x: 461, endPoint y: 449, distance: 35.7
click at [432, 429] on label "I try to avoid making decisions" at bounding box center [509, 427] width 329 height 12
click at [345, 428] on input "I try to avoid making decisions" at bounding box center [345, 427] width 1 height 1
radio input "true"
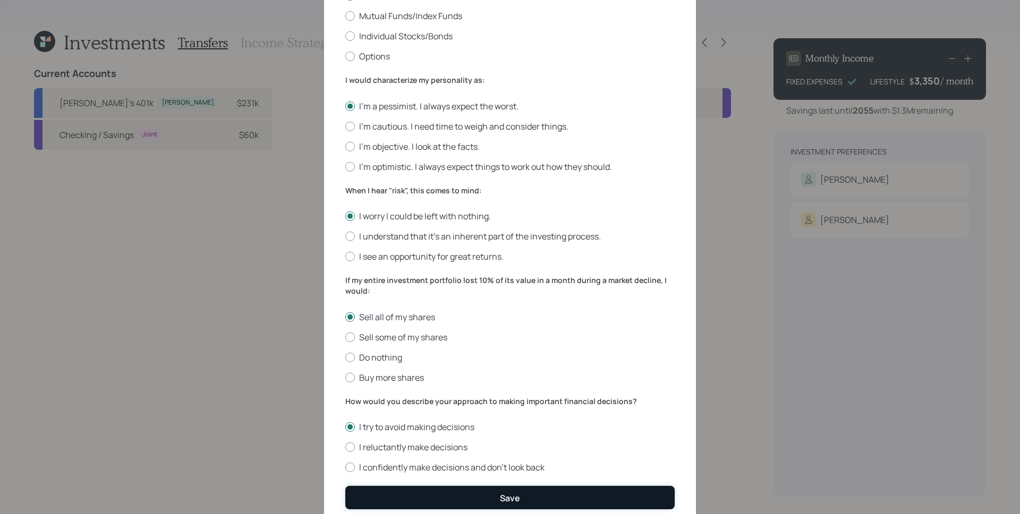
click at [535, 498] on button "Save" at bounding box center [509, 497] width 329 height 23
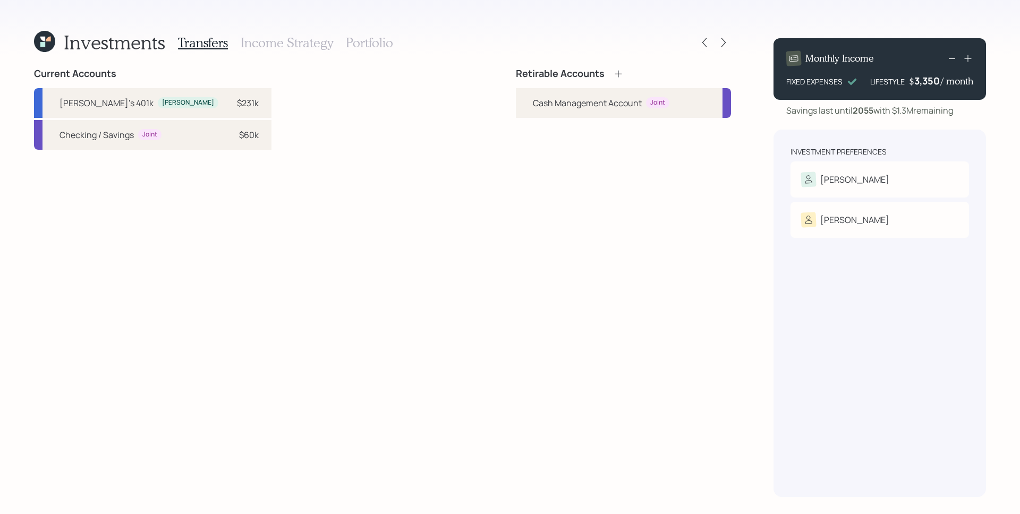
click at [615, 75] on icon at bounding box center [618, 74] width 11 height 11
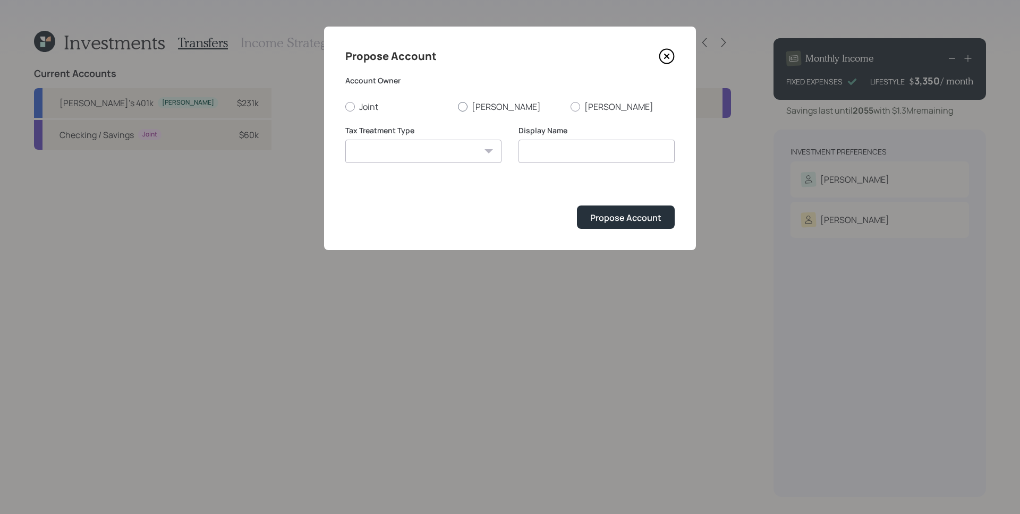
click at [470, 104] on label "[PERSON_NAME]" at bounding box center [510, 107] width 104 height 12
click at [458, 106] on input "[PERSON_NAME]" at bounding box center [458, 106] width 1 height 1
radio input "true"
click at [439, 160] on select "Roth Taxable Traditional" at bounding box center [423, 151] width 156 height 23
select select "traditional"
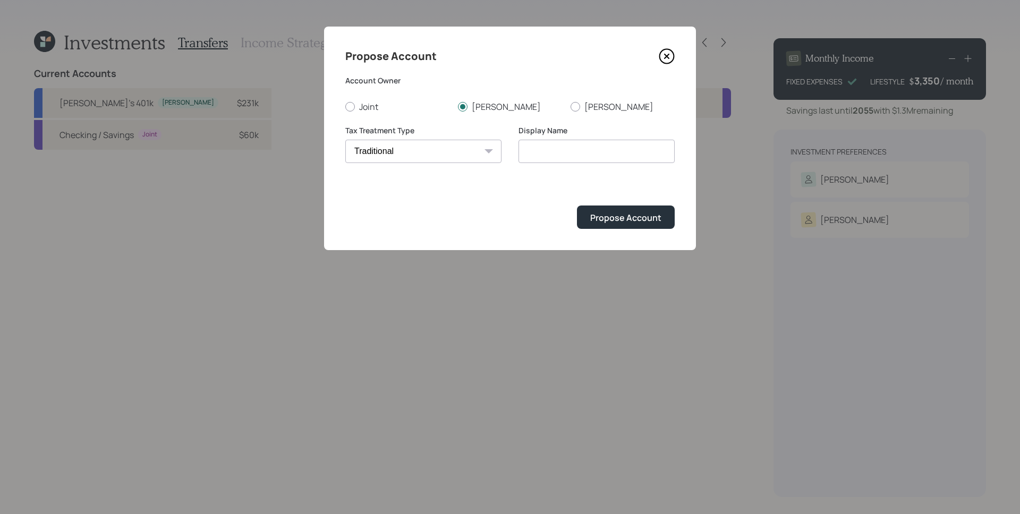
click at [345, 140] on select "Roth Taxable Traditional" at bounding box center [423, 151] width 156 height 23
drag, startPoint x: 591, startPoint y: 149, endPoint x: 531, endPoint y: 156, distance: 60.4
click at [591, 149] on input "Traditional" at bounding box center [597, 151] width 156 height 23
click at [525, 150] on input "Traditional" at bounding box center [597, 151] width 156 height 23
click at [641, 158] on input "David's Traditional" at bounding box center [597, 151] width 156 height 23
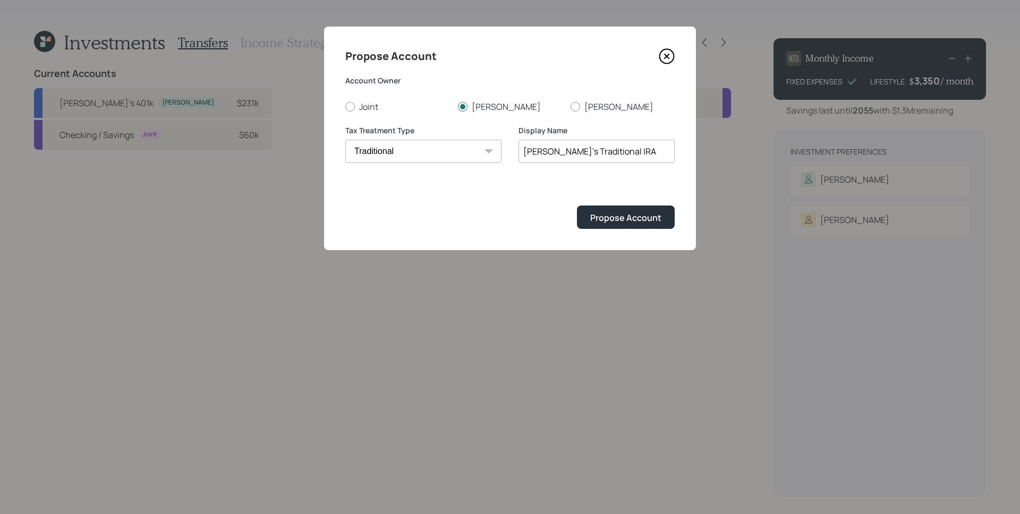
type input "David's Traditional IRA"
click at [577, 206] on button "Propose Account" at bounding box center [626, 217] width 98 height 23
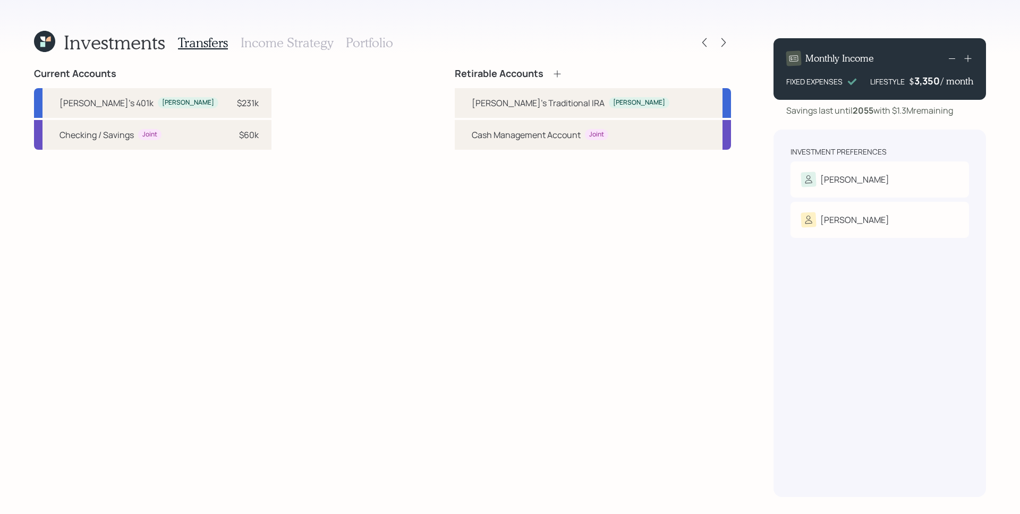
drag, startPoint x: 158, startPoint y: 103, endPoint x: 438, endPoint y: 113, distance: 279.7
click at [171, 102] on div "David's 401k David $231k" at bounding box center [153, 103] width 238 height 30
click at [586, 97] on div "David's Traditional IRA" at bounding box center [538, 103] width 133 height 13
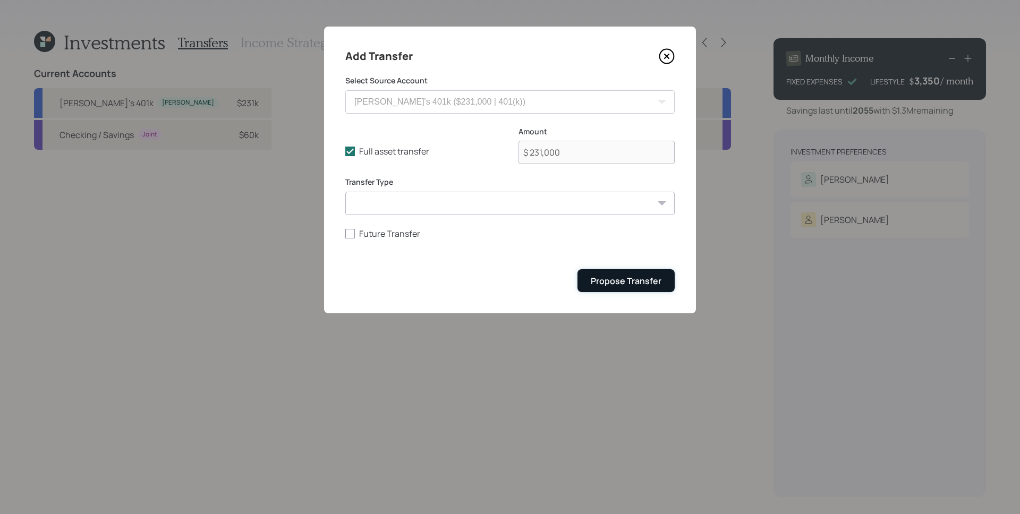
click at [619, 286] on div "Propose Transfer" at bounding box center [626, 281] width 71 height 12
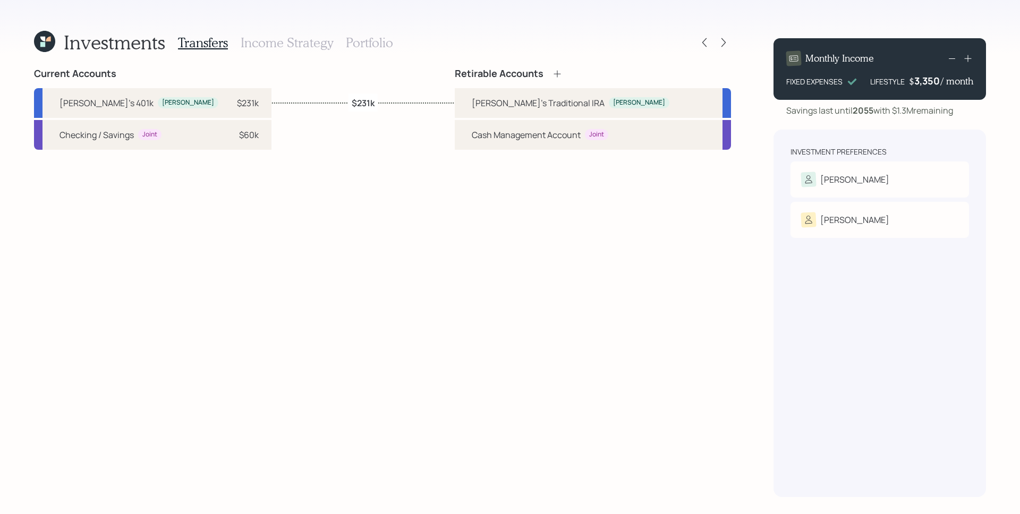
drag, startPoint x: 304, startPoint y: 48, endPoint x: 353, endPoint y: 60, distance: 50.8
click at [304, 48] on h3 "Income Strategy" at bounding box center [287, 42] width 92 height 15
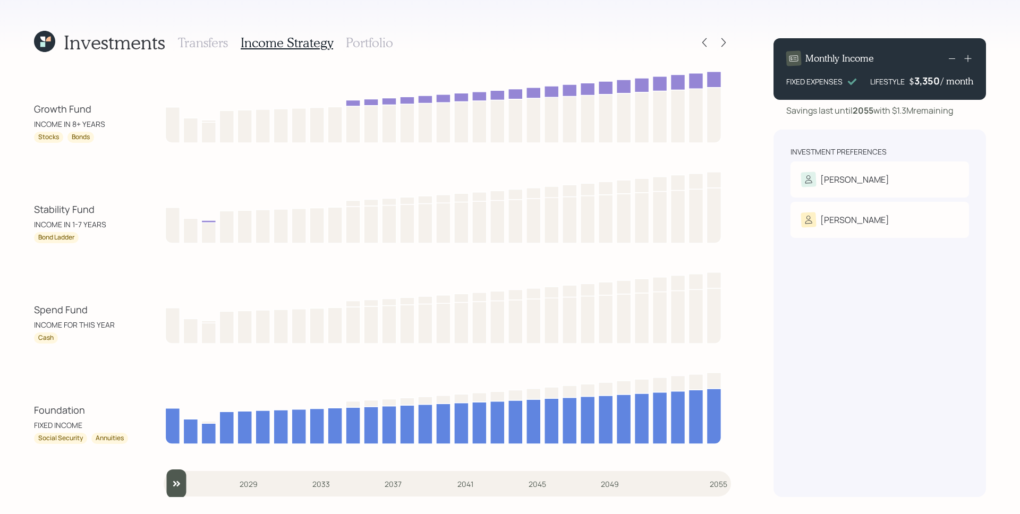
click at [212, 43] on h3 "Transfers" at bounding box center [203, 42] width 50 height 15
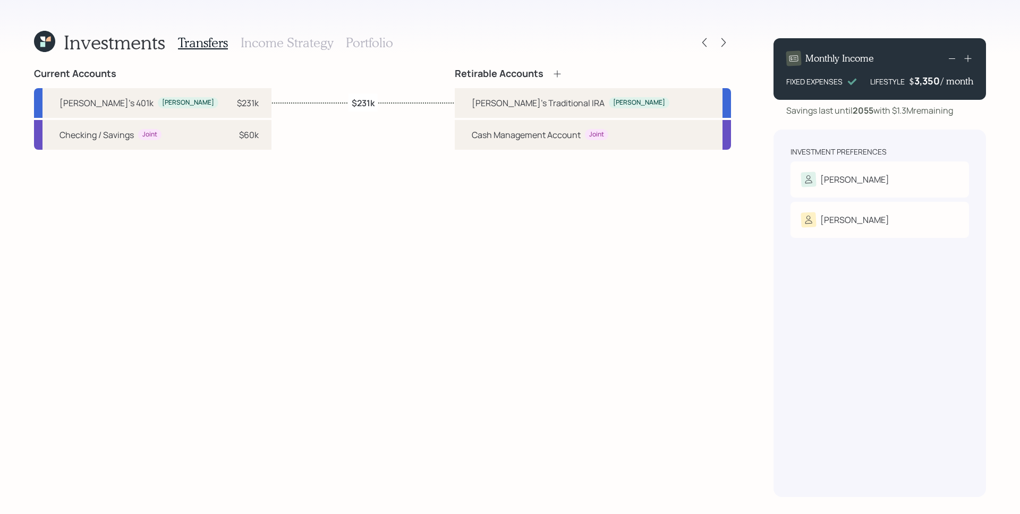
click at [295, 49] on h3 "Income Strategy" at bounding box center [287, 42] width 92 height 15
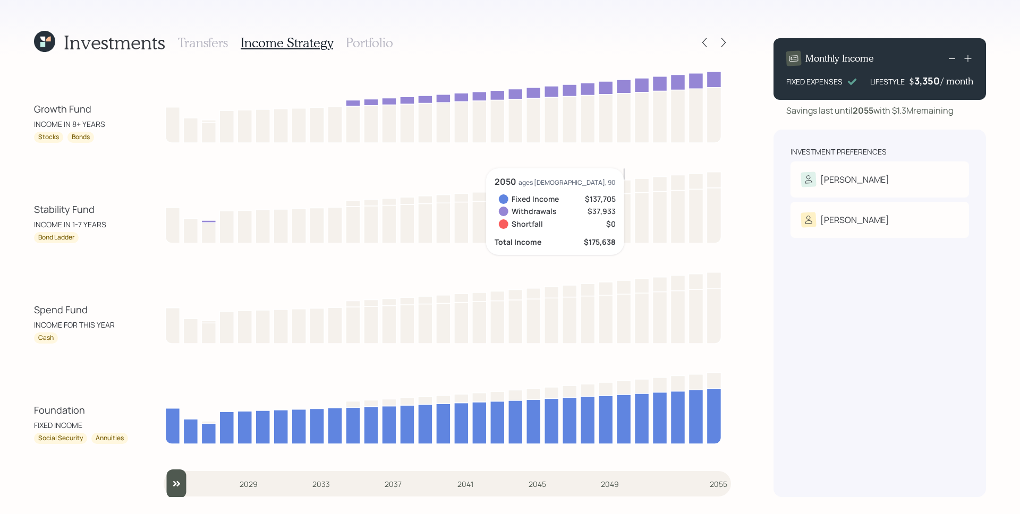
click at [86, 413] on div "Foundation" at bounding box center [82, 410] width 96 height 14
drag, startPoint x: 60, startPoint y: 439, endPoint x: 88, endPoint y: 440, distance: 28.7
click at [88, 440] on div "Social Security Annuities" at bounding box center [82, 438] width 96 height 11
drag, startPoint x: 101, startPoint y: 452, endPoint x: 98, endPoint y: 445, distance: 7.6
click at [101, 452] on div "Growth Fund INCOME IN 8+ YEARS Stocks Bonds Stability Fund INCOME IN 1-7 YEARS …" at bounding box center [382, 282] width 697 height 429
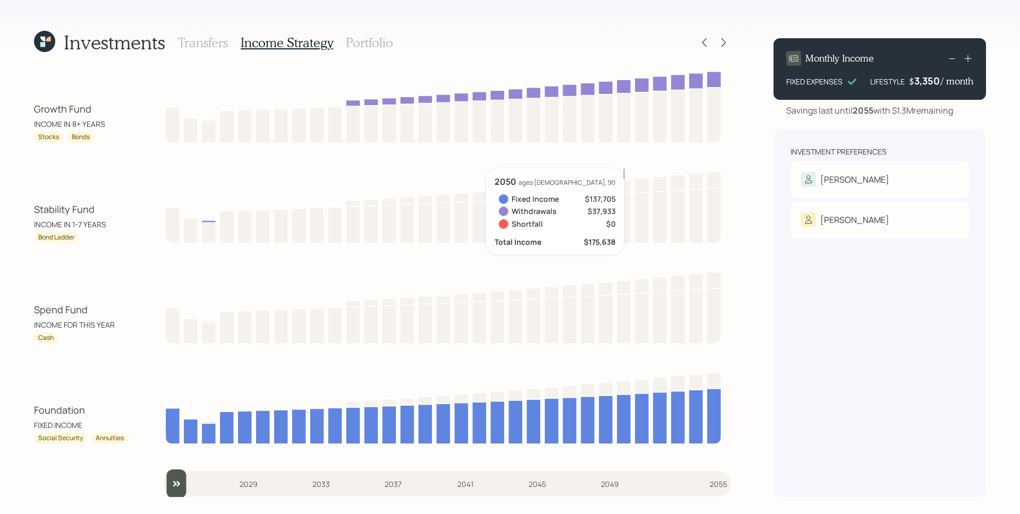
drag, startPoint x: 138, startPoint y: 443, endPoint x: 152, endPoint y: 443, distance: 13.8
click at [152, 443] on div "Foundation FIXED INCOME Social Security Annuities" at bounding box center [382, 406] width 697 height 75
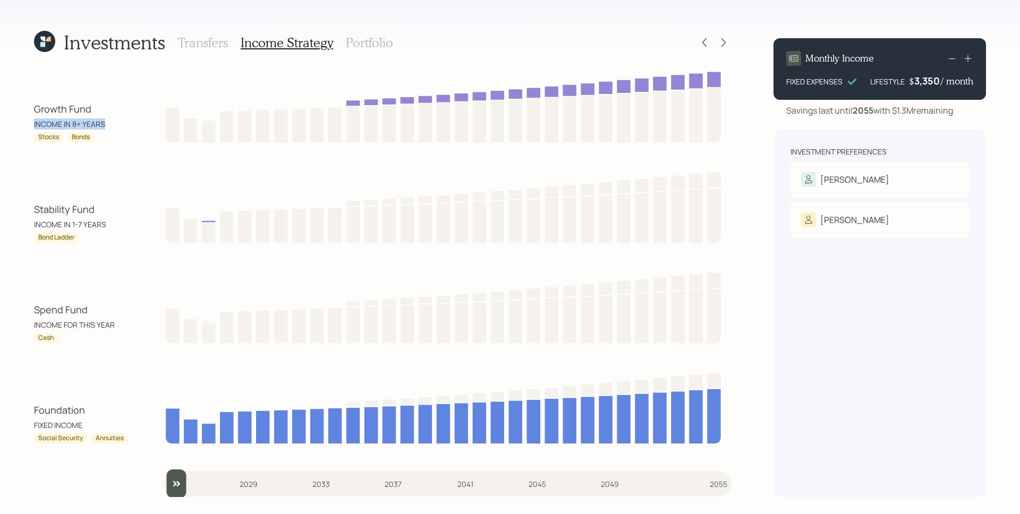
drag, startPoint x: 56, startPoint y: 124, endPoint x: 119, endPoint y: 122, distance: 63.3
click at [119, 122] on div "Investments Transfers Income Strategy Portfolio Growth Fund INCOME IN 8+ YEARS …" at bounding box center [510, 257] width 1020 height 514
click at [362, 39] on h3 "Portfolio" at bounding box center [369, 42] width 47 height 15
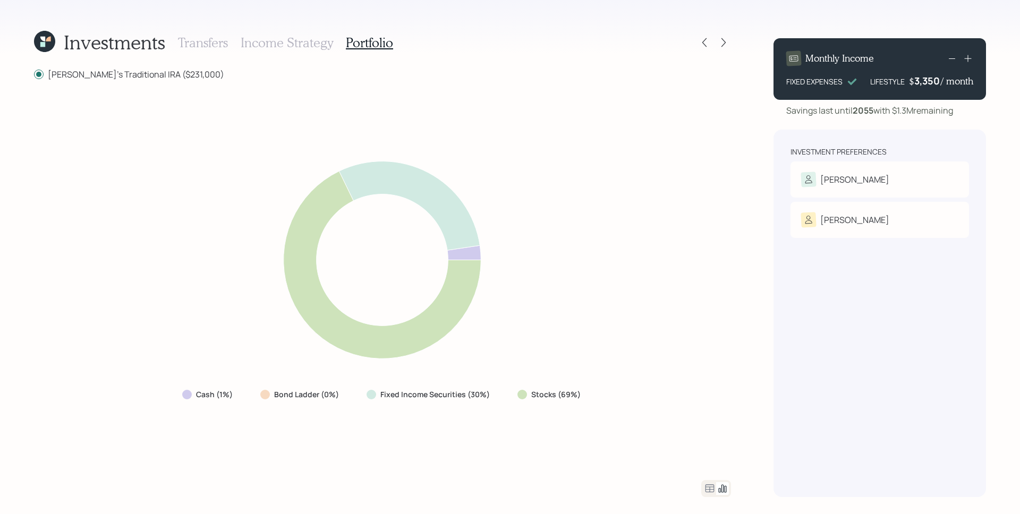
click at [710, 486] on icon at bounding box center [710, 489] width 13 height 13
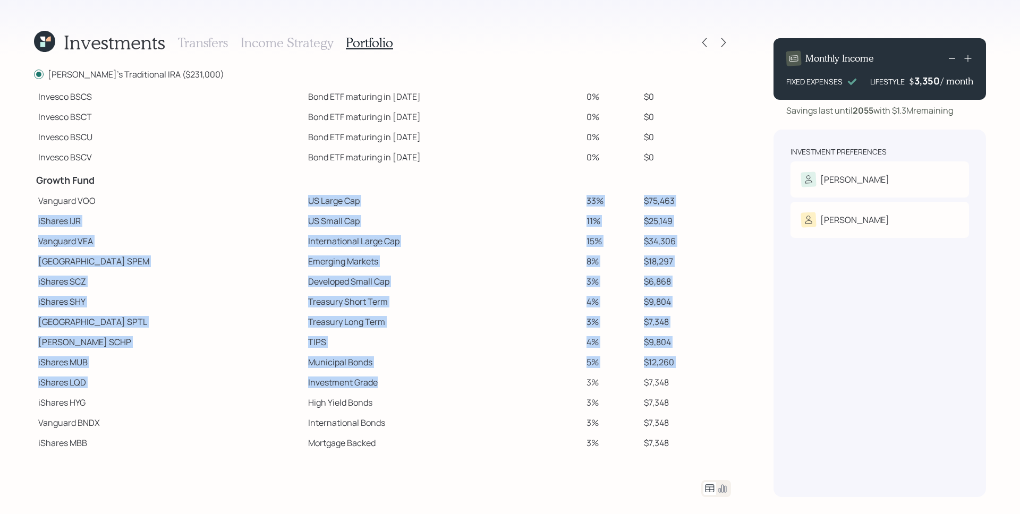
scroll to position [136, 0]
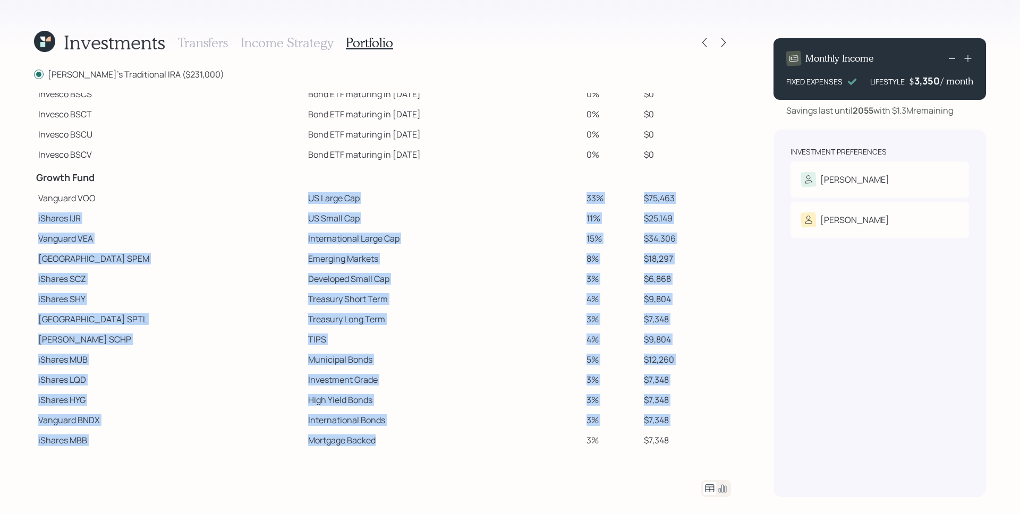
drag, startPoint x: 236, startPoint y: 216, endPoint x: 394, endPoint y: 447, distance: 280.2
click at [393, 449] on tbody "Spend Fund CASH Cash (Account Management) 1% $2,310 Stability Fund Invesco BSCP…" at bounding box center [382, 204] width 697 height 494
click at [411, 235] on td "International Large Cap" at bounding box center [443, 238] width 278 height 20
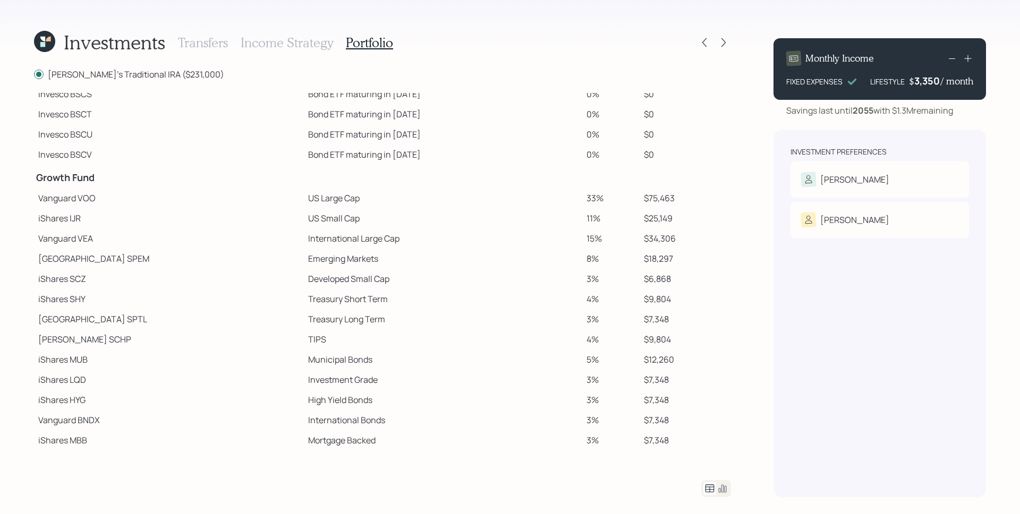
click at [308, 214] on td "US Small Cap" at bounding box center [443, 218] width 278 height 20
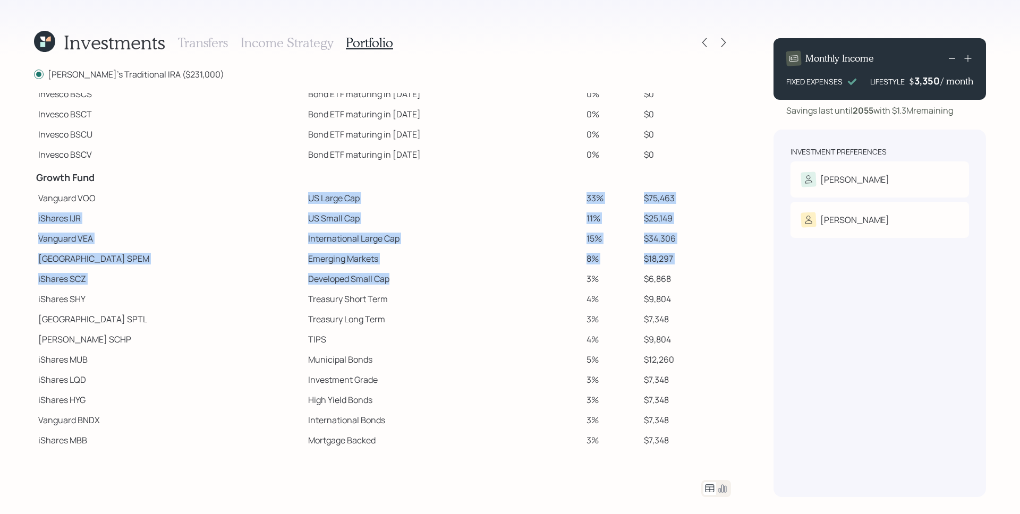
drag, startPoint x: 245, startPoint y: 200, endPoint x: 323, endPoint y: 284, distance: 114.7
click at [323, 284] on tbody "Spend Fund CASH Cash (Account Management) 1% $2,310 Stability Fund Invesco BSCP…" at bounding box center [382, 204] width 697 height 494
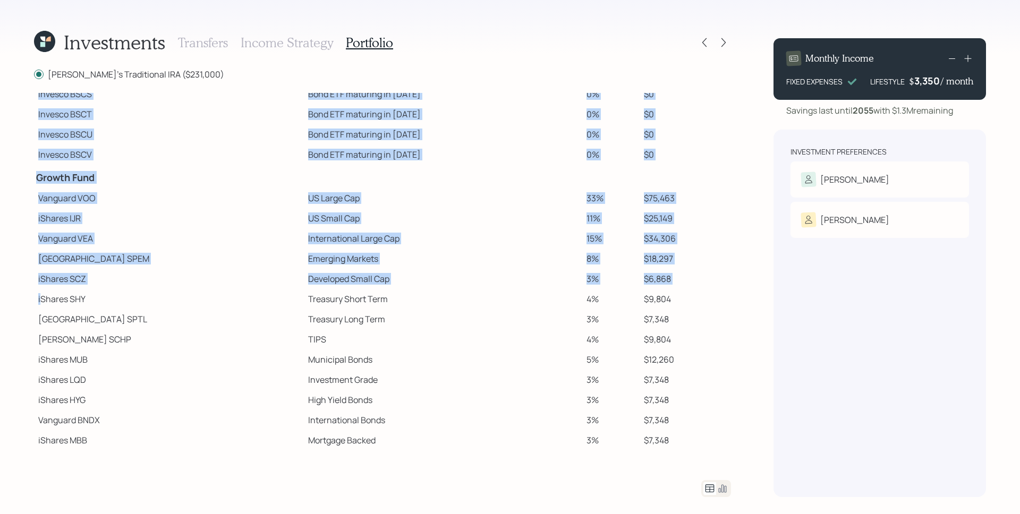
drag, startPoint x: 40, startPoint y: 302, endPoint x: 407, endPoint y: 465, distance: 401.3
click at [407, 465] on div "David's Traditional IRA ($231,000) Spend Fund CASH Cash (Account Management) 1%…" at bounding box center [382, 282] width 697 height 429
click at [413, 422] on td "International Bonds" at bounding box center [443, 420] width 278 height 20
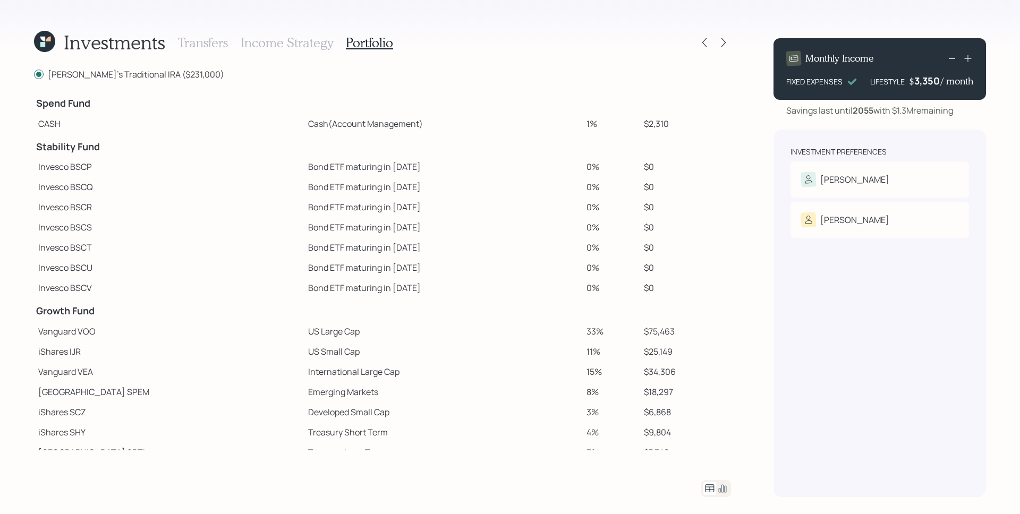
scroll to position [0, 0]
drag, startPoint x: 720, startPoint y: 489, endPoint x: 722, endPoint y: 481, distance: 7.7
click at [719, 489] on icon at bounding box center [722, 489] width 13 height 13
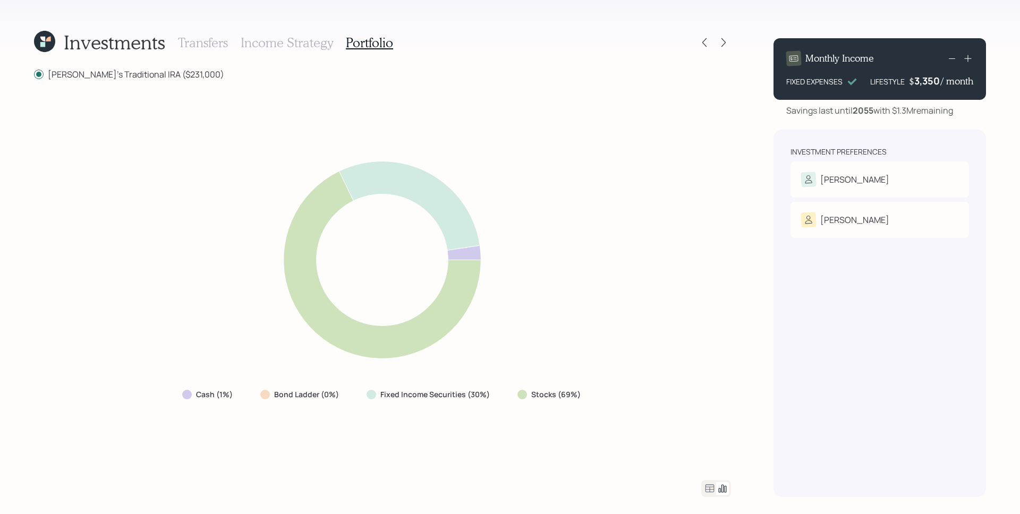
drag, startPoint x: 559, startPoint y: 401, endPoint x: 582, endPoint y: 395, distance: 23.7
click at [582, 396] on div "Stocks (69%)" at bounding box center [550, 394] width 82 height 19
drag, startPoint x: 589, startPoint y: 436, endPoint x: 583, endPoint y: 434, distance: 6.1
click at [588, 435] on div "Cash (1%) Bond Ladder (0%) Fixed Income Securities (30%) Stocks (69%)" at bounding box center [382, 280] width 697 height 375
drag, startPoint x: 460, startPoint y: 402, endPoint x: 477, endPoint y: 396, distance: 18.2
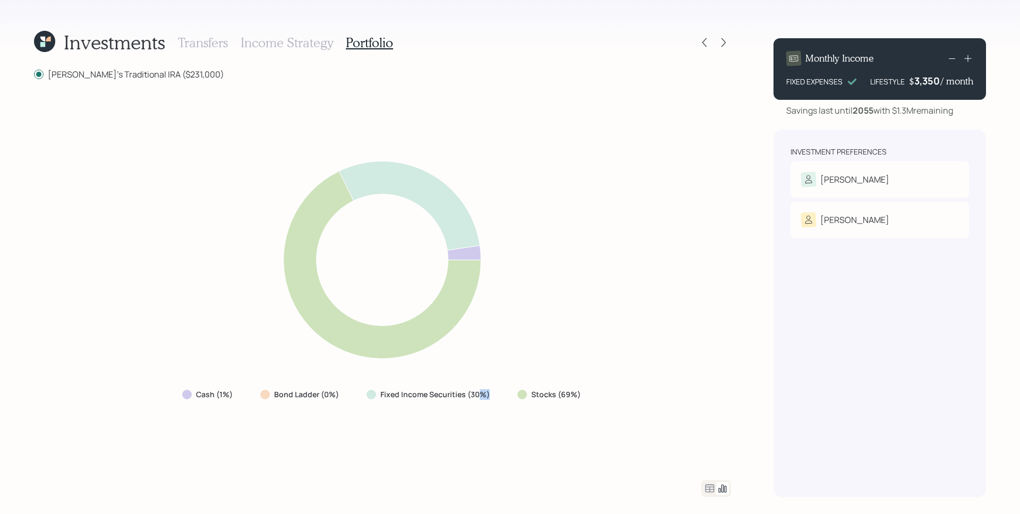
click at [477, 396] on div "Fixed Income Securities (30%)" at bounding box center [429, 394] width 142 height 19
click at [520, 442] on div "Cash (1%) Bond Ladder (0%) Fixed Income Securities (30%) Stocks (69%)" at bounding box center [382, 280] width 697 height 375
click at [302, 47] on h3 "Income Strategy" at bounding box center [287, 42] width 92 height 15
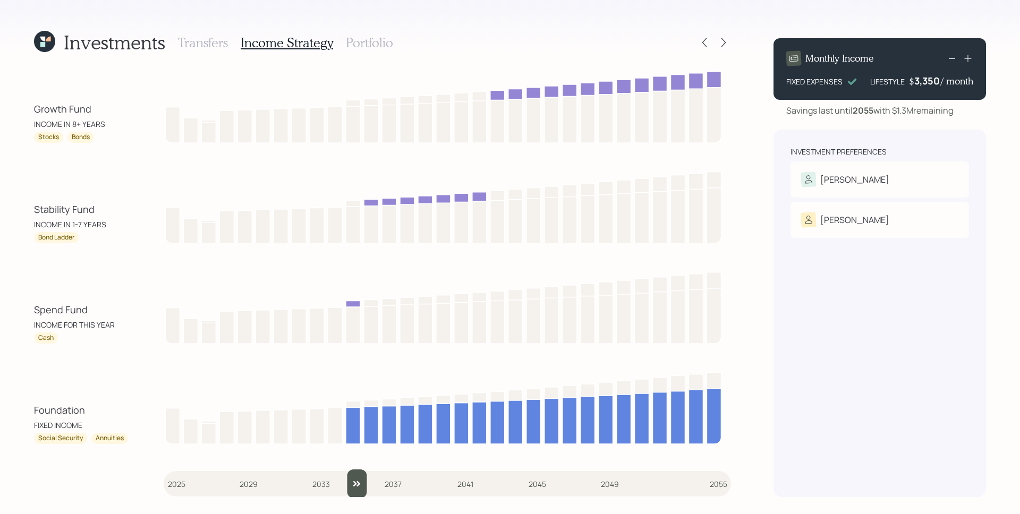
drag, startPoint x: 179, startPoint y: 492, endPoint x: 355, endPoint y: 453, distance: 180.1
click at [356, 470] on input "slider" at bounding box center [448, 484] width 568 height 29
drag, startPoint x: 358, startPoint y: 490, endPoint x: 342, endPoint y: 485, distance: 17.5
type input "2034"
click at [340, 489] on input "slider" at bounding box center [448, 484] width 568 height 29
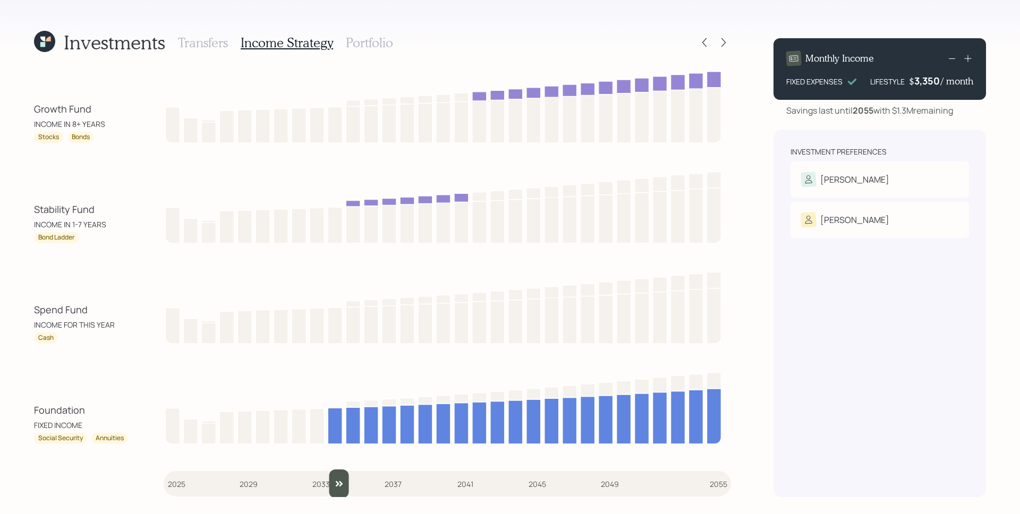
click at [209, 49] on h3 "Transfers" at bounding box center [203, 42] width 50 height 15
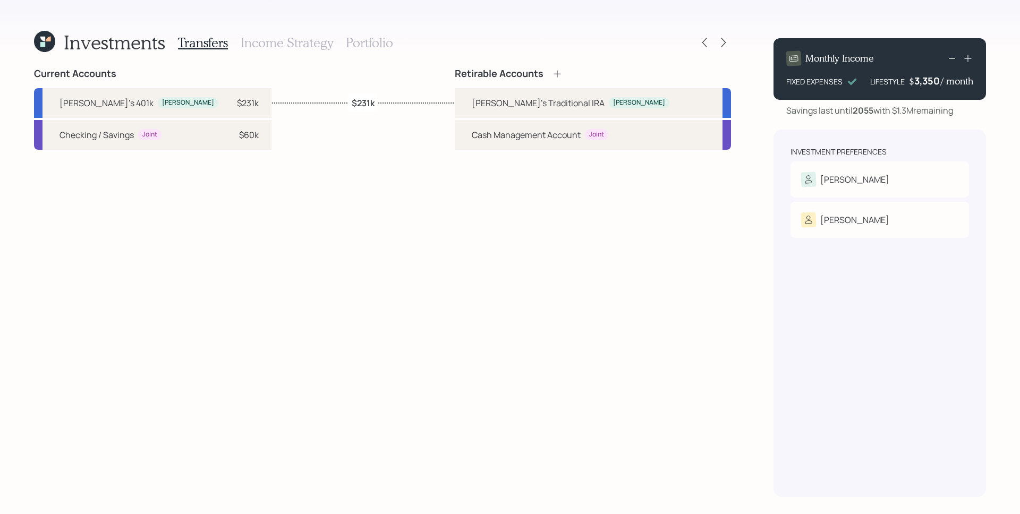
click at [363, 103] on label "$231k" at bounding box center [363, 103] width 23 height 12
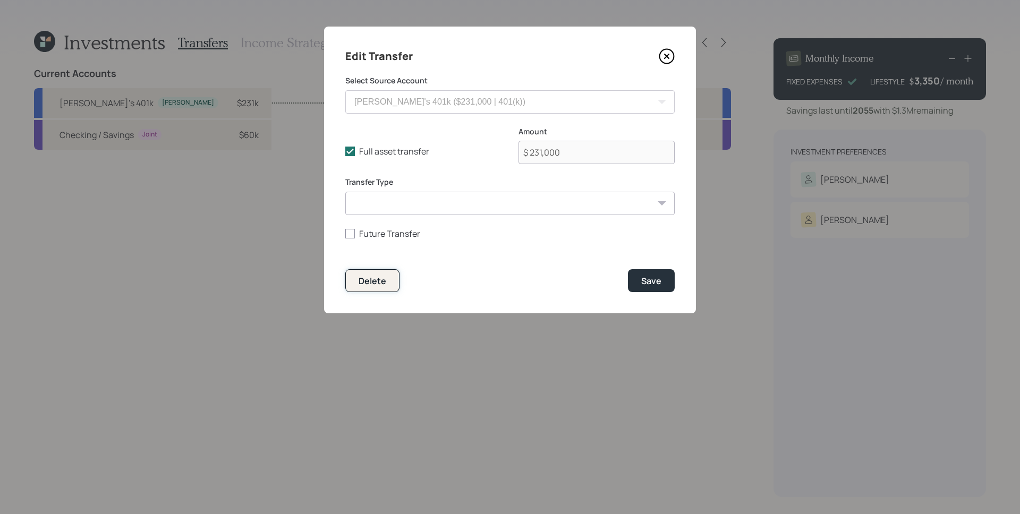
click at [389, 274] on button "Delete" at bounding box center [372, 280] width 54 height 23
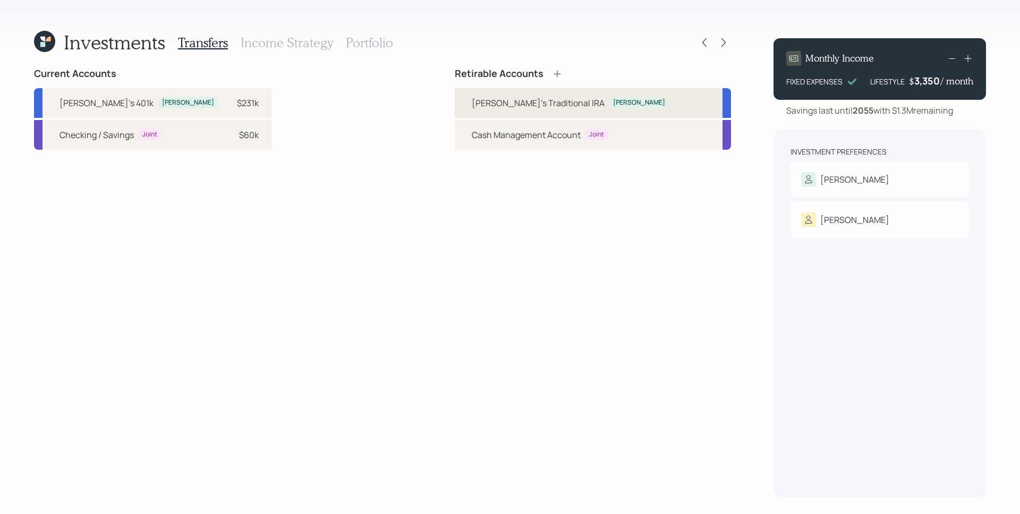
click at [585, 107] on div "David's Traditional IRA" at bounding box center [538, 103] width 133 height 13
select select "traditional"
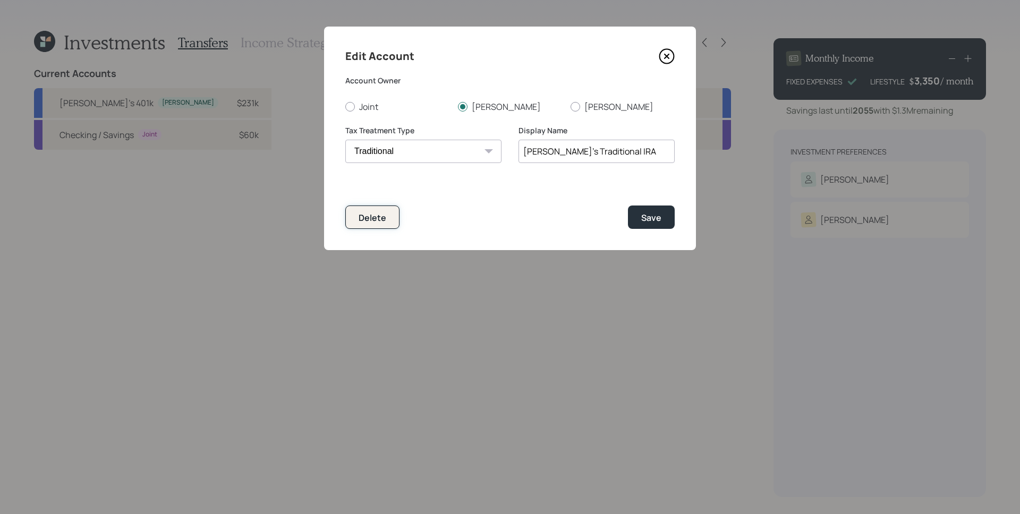
click at [389, 209] on button "Delete" at bounding box center [372, 217] width 54 height 23
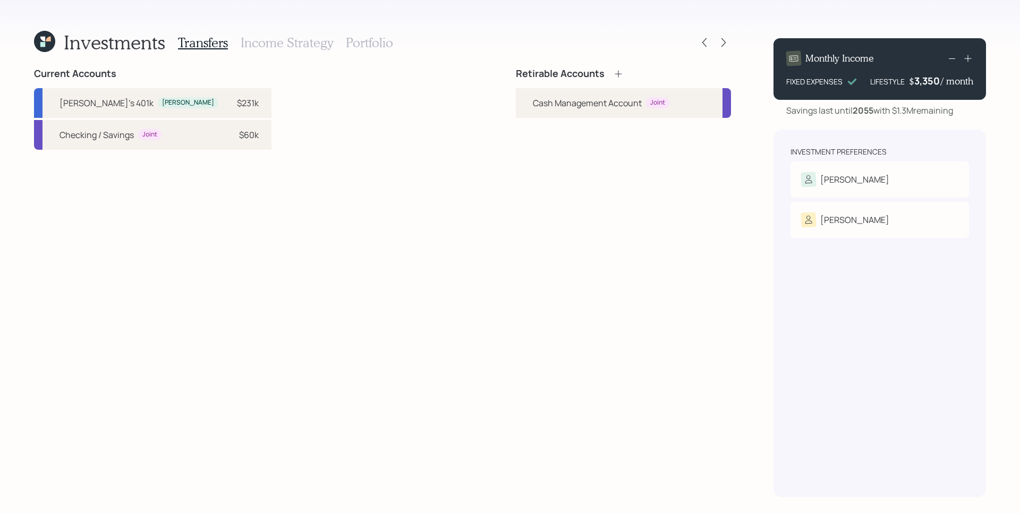
click at [616, 75] on icon at bounding box center [618, 74] width 11 height 11
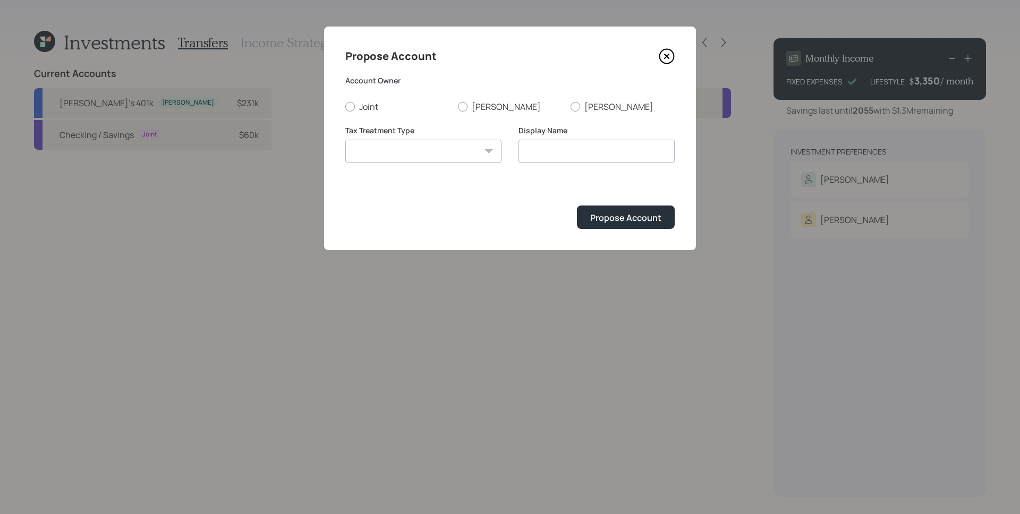
drag, startPoint x: 484, startPoint y: 108, endPoint x: 466, endPoint y: 162, distance: 57.1
click at [484, 108] on label "[PERSON_NAME]" at bounding box center [510, 107] width 104 height 12
click at [458, 107] on input "[PERSON_NAME]" at bounding box center [458, 106] width 1 height 1
radio input "true"
click at [487, 158] on select "Roth Taxable Traditional" at bounding box center [423, 151] width 156 height 23
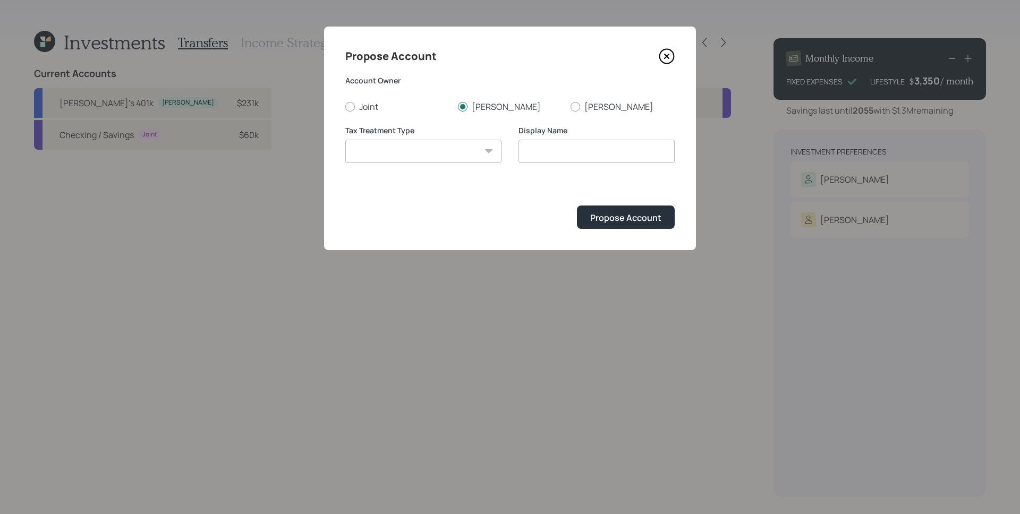
select select "traditional"
click at [345, 140] on select "Roth Taxable Traditional" at bounding box center [423, 151] width 156 height 23
click at [581, 150] on input "Traditional" at bounding box center [597, 151] width 156 height 23
type input "Traditional IRA"
click at [577, 206] on button "Propose Account" at bounding box center [626, 217] width 98 height 23
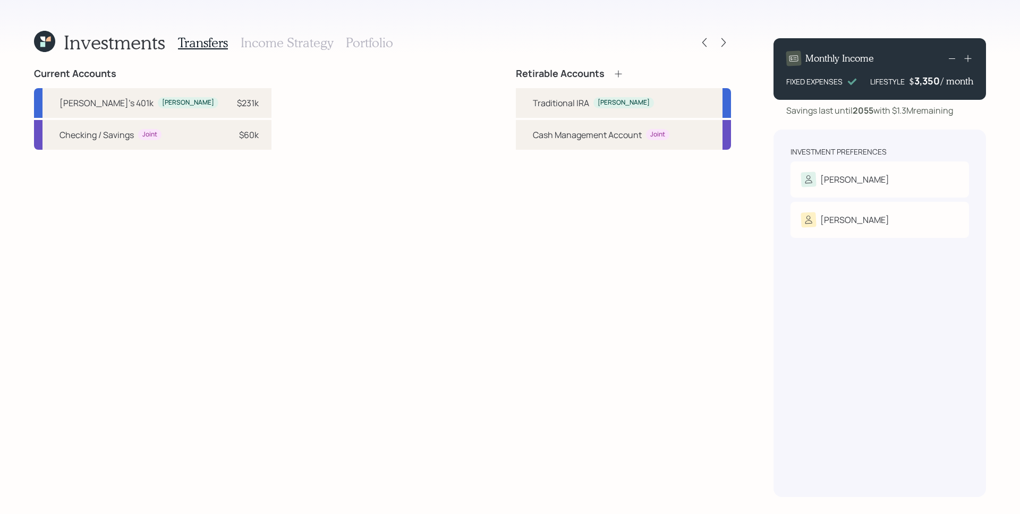
drag, startPoint x: 157, startPoint y: 111, endPoint x: 414, endPoint y: 112, distance: 257.2
click at [157, 111] on div "David's 401k David $231k" at bounding box center [153, 103] width 238 height 30
click at [541, 98] on div "Traditional IRA" at bounding box center [561, 103] width 56 height 13
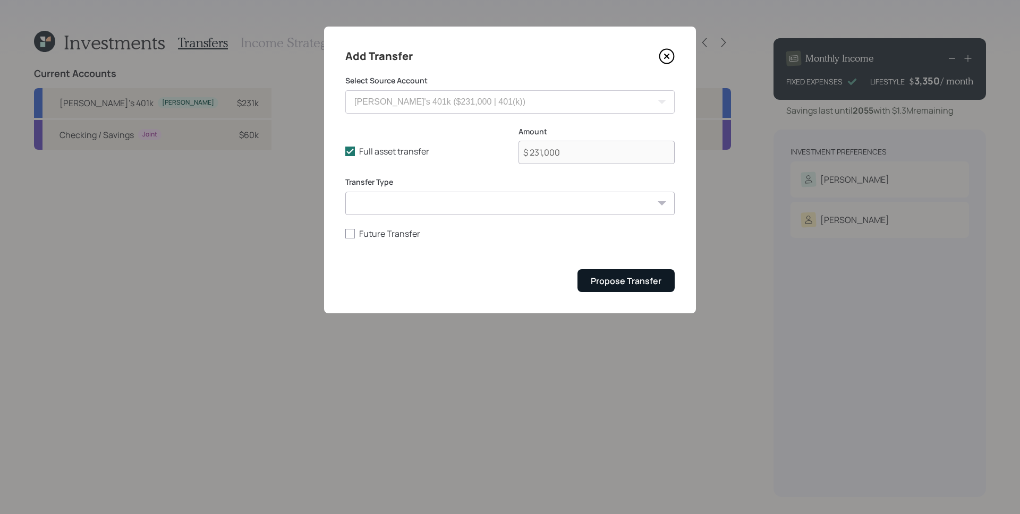
drag, startPoint x: 651, startPoint y: 267, endPoint x: 653, endPoint y: 276, distance: 9.7
click at [651, 268] on form "Select Source Account David's 401k ($231,000 | 401(k)) Checking / Savings ($60,…" at bounding box center [509, 183] width 329 height 217
click at [653, 277] on div "Propose Transfer" at bounding box center [626, 281] width 71 height 12
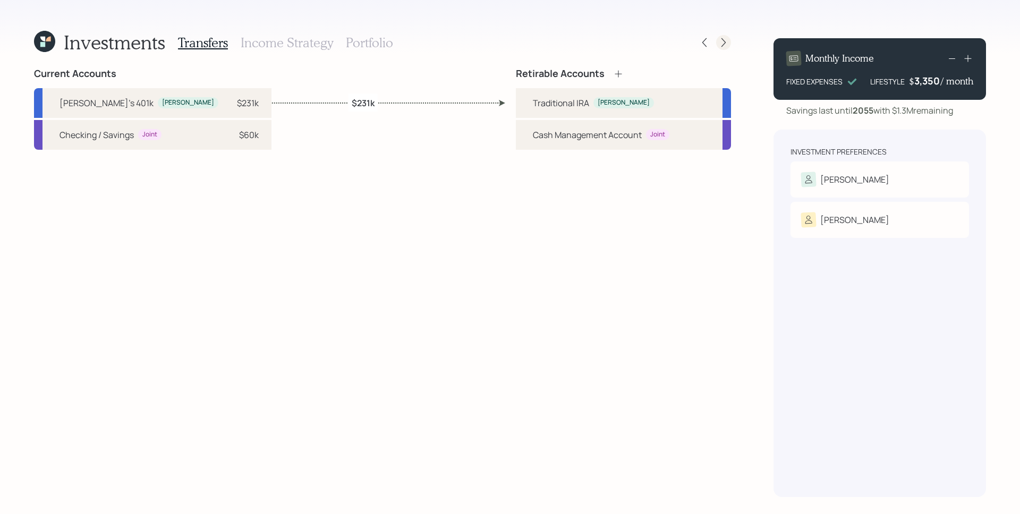
click at [723, 43] on icon at bounding box center [723, 42] width 11 height 11
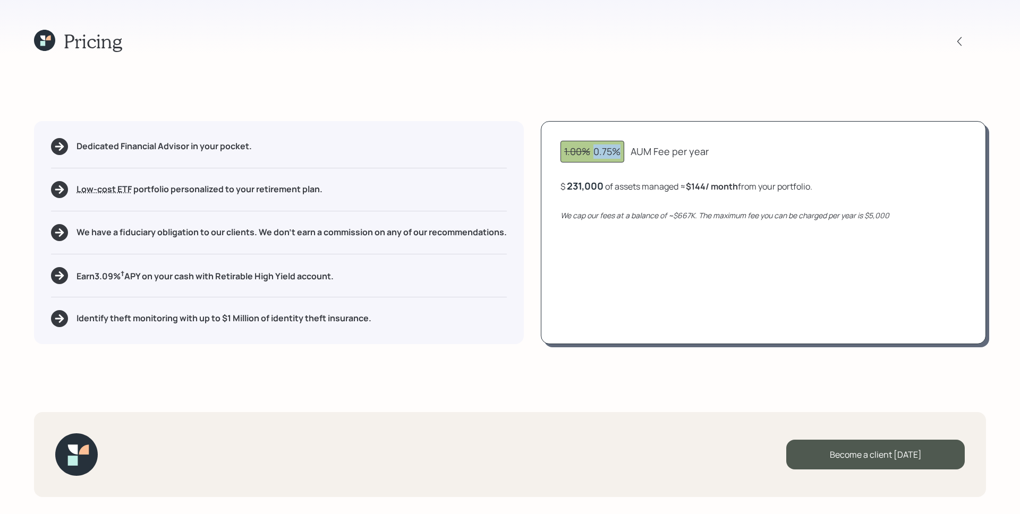
drag, startPoint x: 595, startPoint y: 156, endPoint x: 623, endPoint y: 149, distance: 28.9
click at [620, 148] on div "1.00% 0.75%" at bounding box center [592, 152] width 56 height 14
click at [575, 188] on div "231,000" at bounding box center [585, 186] width 37 height 13
click at [576, 187] on div "231000" at bounding box center [584, 186] width 35 height 13
click at [598, 184] on div "231000" at bounding box center [584, 186] width 35 height 13
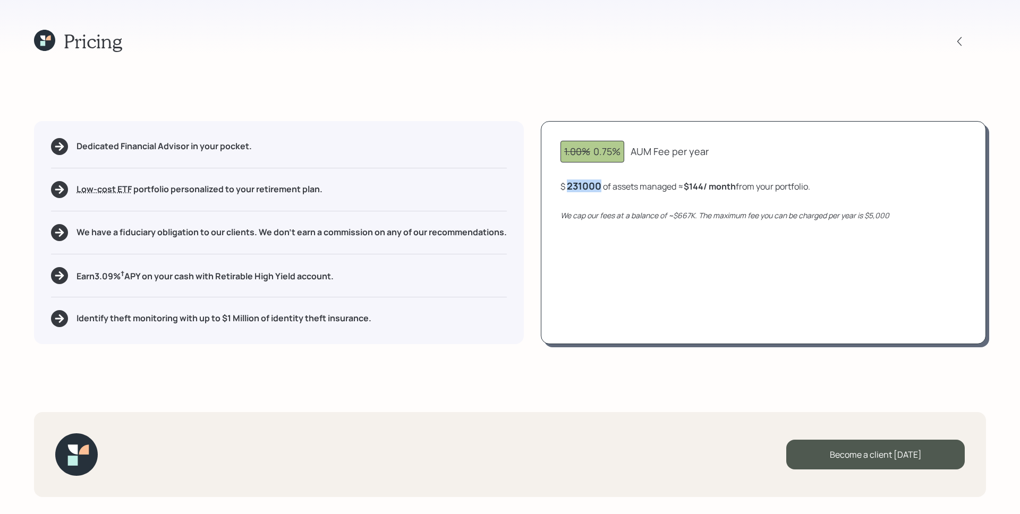
click at [598, 184] on div "231000" at bounding box center [584, 186] width 35 height 13
drag, startPoint x: 741, startPoint y: 294, endPoint x: 726, endPoint y: 198, distance: 97.3
click at [743, 290] on div "1.00% 0.75% AUM Fee per year $ 300000 of assets managed ≈ $144 / month from you…" at bounding box center [763, 232] width 445 height 223
click at [585, 194] on div "1.00% 0.75% AUM Fee per year $ 300,000 of assets managed ≈ $188 / month from yo…" at bounding box center [763, 232] width 445 height 223
click at [589, 186] on div "300000" at bounding box center [585, 186] width 37 height 13
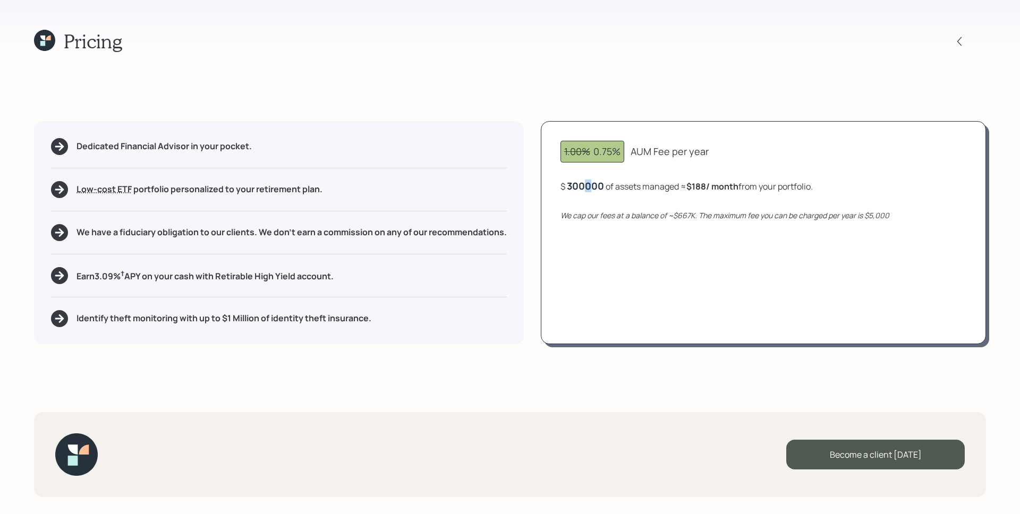
click at [590, 185] on div "300000" at bounding box center [585, 186] width 37 height 13
click at [742, 258] on div "1.00% 0.75% AUM Fee per year $ 200000 of assets managed ≈ $188 / month from you…" at bounding box center [763, 232] width 445 height 223
drag, startPoint x: 699, startPoint y: 185, endPoint x: 708, endPoint y: 189, distance: 10.3
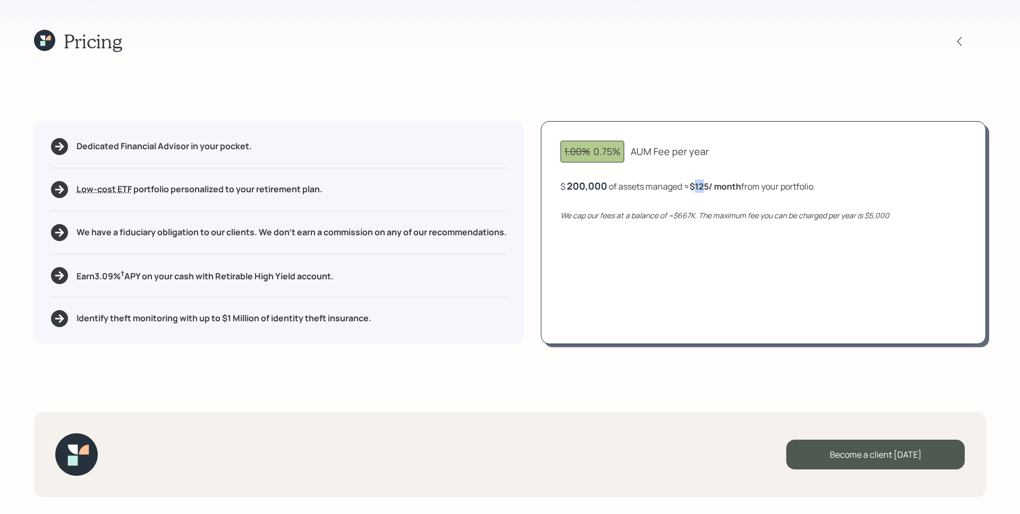
click at [708, 189] on b "$125 / month" at bounding box center [716, 187] width 52 height 12
click at [713, 337] on div "1.00% 0.75% AUM Fee per year $ 200,000 of assets managed ≈ $125 / month from yo…" at bounding box center [763, 232] width 445 height 223
drag, startPoint x: 577, startPoint y: 184, endPoint x: 616, endPoint y: 184, distance: 39.9
click at [616, 184] on div "$ 200000 of assets managed ≈ $125 / month from your portfolio ." at bounding box center [687, 186] width 252 height 13
click at [709, 270] on div "1.00% 0.75% AUM Fee per year $ 231000 of assets managed ≈ $125 / month from you…" at bounding box center [763, 232] width 445 height 223
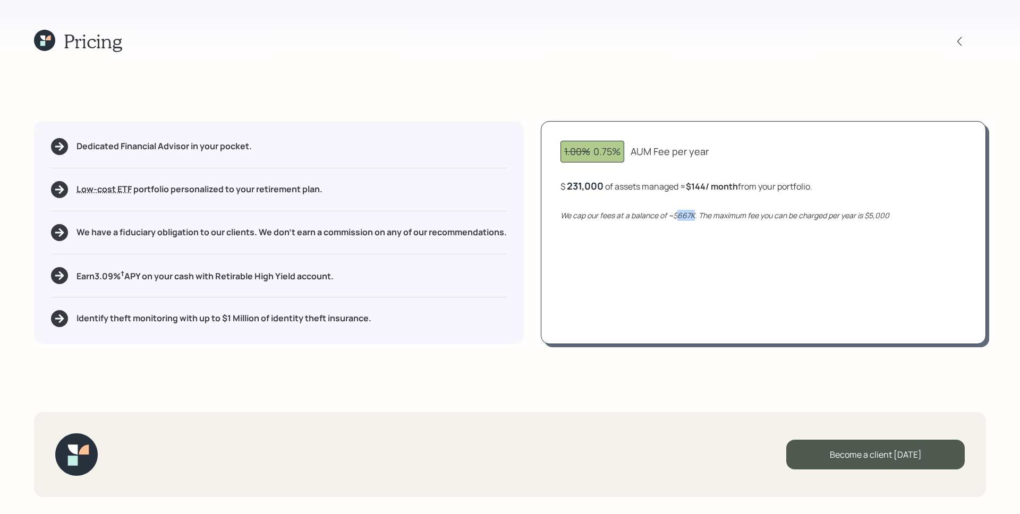
drag, startPoint x: 679, startPoint y: 217, endPoint x: 692, endPoint y: 219, distance: 13.5
click at [695, 220] on icon "We cap our fees at a balance of ~$667K. The maximum fee you can be charged per …" at bounding box center [725, 215] width 329 height 10
drag, startPoint x: 710, startPoint y: 260, endPoint x: 714, endPoint y: 247, distance: 13.1
click at [709, 258] on div "1.00% 0.75% AUM Fee per year $ 231,000 of assets managed ≈ $144 / month from yo…" at bounding box center [763, 232] width 445 height 223
drag, startPoint x: 323, startPoint y: 249, endPoint x: 312, endPoint y: 253, distance: 11.7
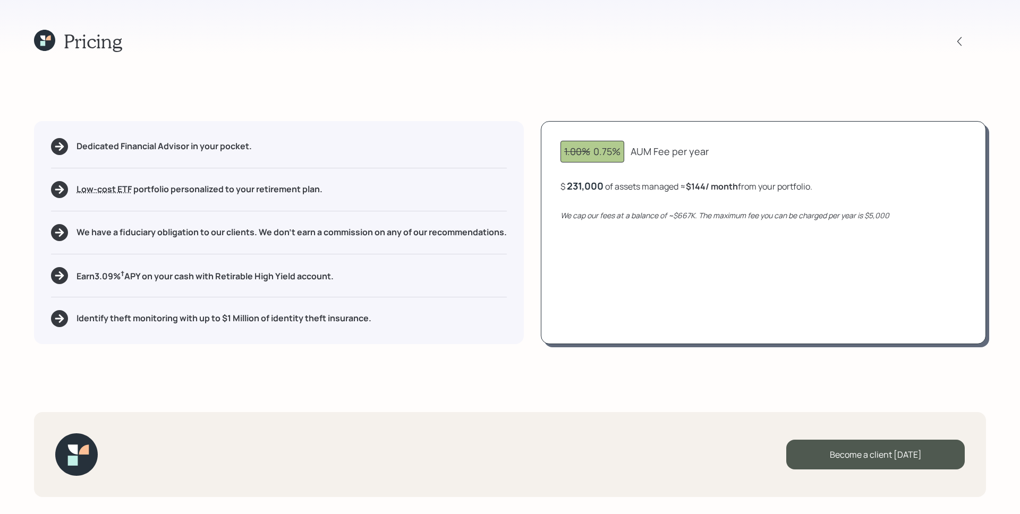
click at [320, 249] on div "Dedicated Financial Advisor in your pocket. Low-cost ETF Retirable uses diversi…" at bounding box center [279, 232] width 490 height 223
drag, startPoint x: 602, startPoint y: 151, endPoint x: 577, endPoint y: 154, distance: 24.7
click at [578, 154] on div "1.00% 0.75%" at bounding box center [592, 152] width 56 height 14
click at [624, 303] on div "1.00% 0.75% AUM Fee per year $ 231,000 of assets managed ≈ $144 / month from yo…" at bounding box center [763, 232] width 445 height 223
drag, startPoint x: 348, startPoint y: 200, endPoint x: 35, endPoint y: 201, distance: 313.0
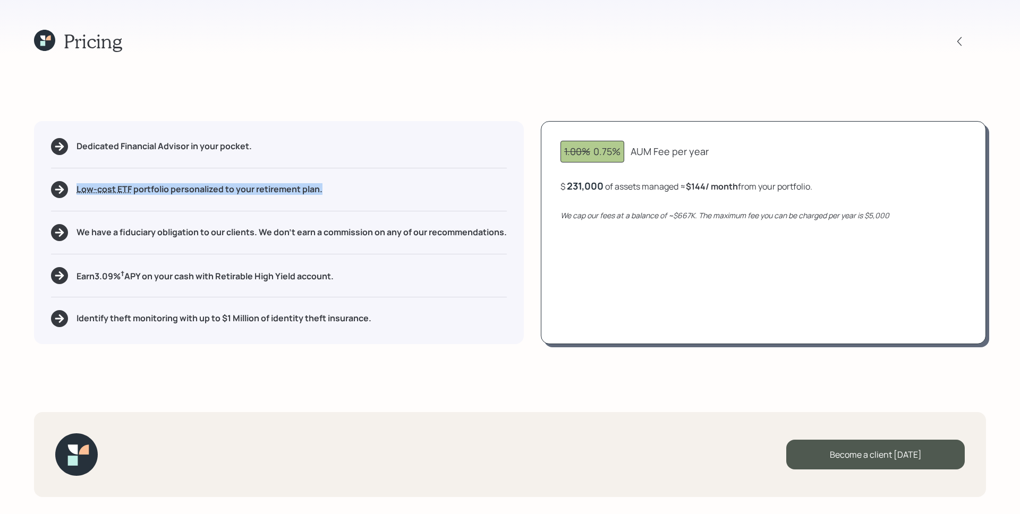
click at [35, 201] on div "Dedicated Financial Advisor in your pocket. Low-cost ETF Retirable uses diversi…" at bounding box center [279, 232] width 490 height 223
click at [36, 202] on div "Dedicated Financial Advisor in your pocket. Low-cost ETF Retirable uses diversi…" at bounding box center [279, 232] width 490 height 223
drag, startPoint x: 122, startPoint y: 235, endPoint x: 225, endPoint y: 230, distance: 103.7
click at [225, 230] on h5 "We have a fiduciary obligation to our clients. We don't earn a commission on an…" at bounding box center [292, 232] width 430 height 10
click at [313, 248] on div "Dedicated Financial Advisor in your pocket. Low-cost ETF Retirable uses diversi…" at bounding box center [279, 232] width 490 height 223
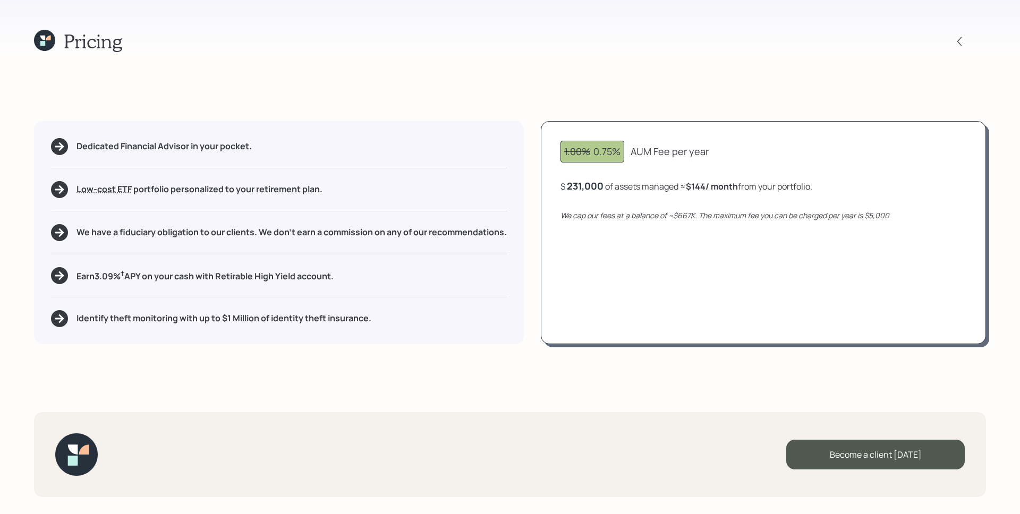
drag, startPoint x: 552, startPoint y: 122, endPoint x: 597, endPoint y: 79, distance: 62.0
click at [553, 122] on div "1.00% 0.75% AUM Fee per year $ 231,000 of assets managed ≈ $144 / month from yo…" at bounding box center [763, 232] width 445 height 223
click at [49, 39] on icon at bounding box center [48, 38] width 5 height 5
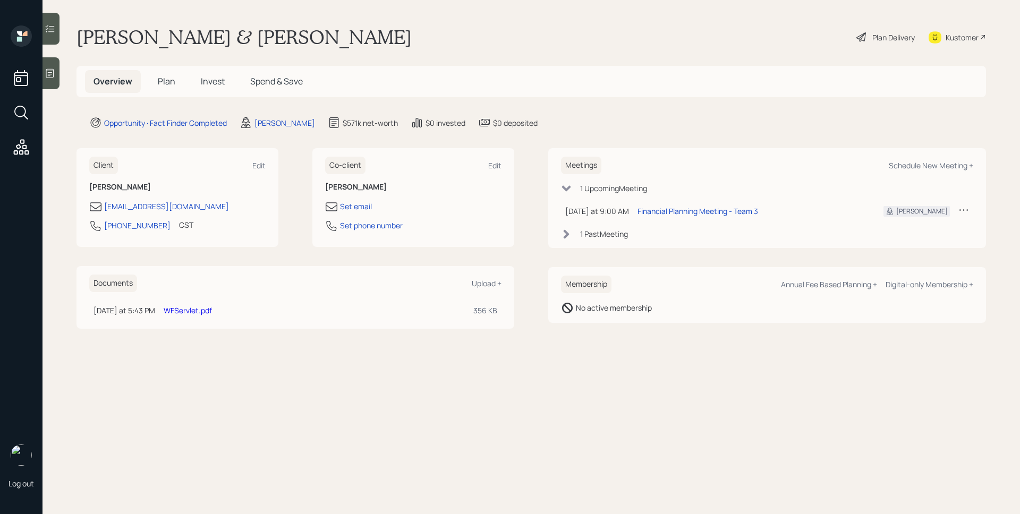
drag, startPoint x: 156, startPoint y: 82, endPoint x: 162, endPoint y: 84, distance: 6.2
click at [162, 83] on h5 "Plan" at bounding box center [166, 81] width 35 height 23
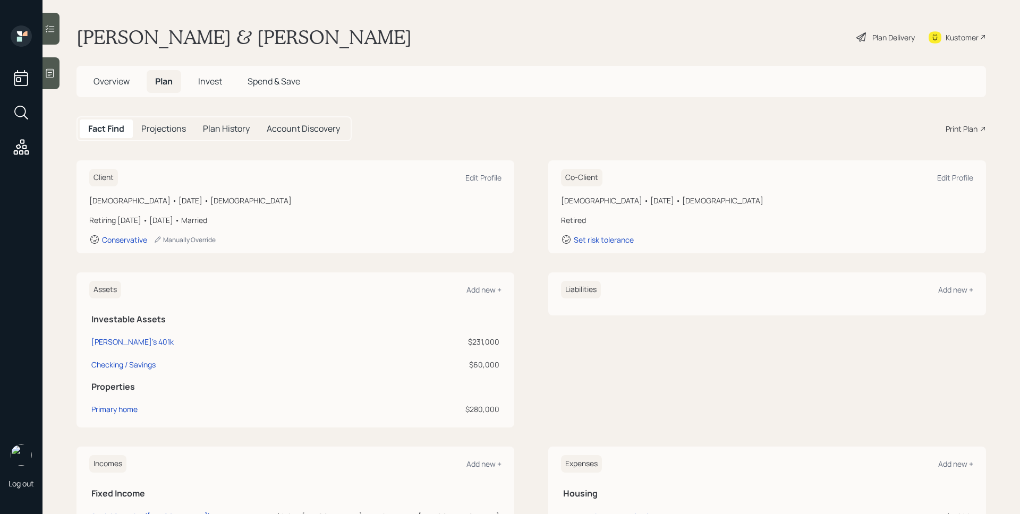
click at [954, 133] on div "Print Plan" at bounding box center [962, 128] width 32 height 11
click at [946, 33] on div "Kustomer" at bounding box center [962, 37] width 33 height 11
